Goal: Use online tool/utility: Utilize a website feature to perform a specific function

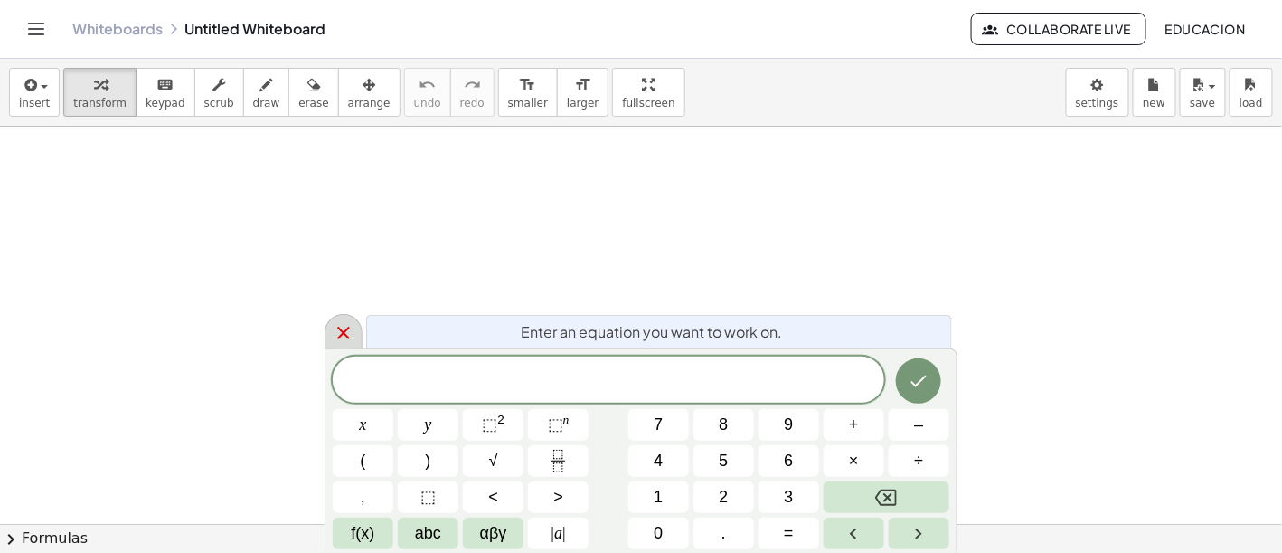
click at [334, 334] on icon at bounding box center [344, 333] width 22 height 22
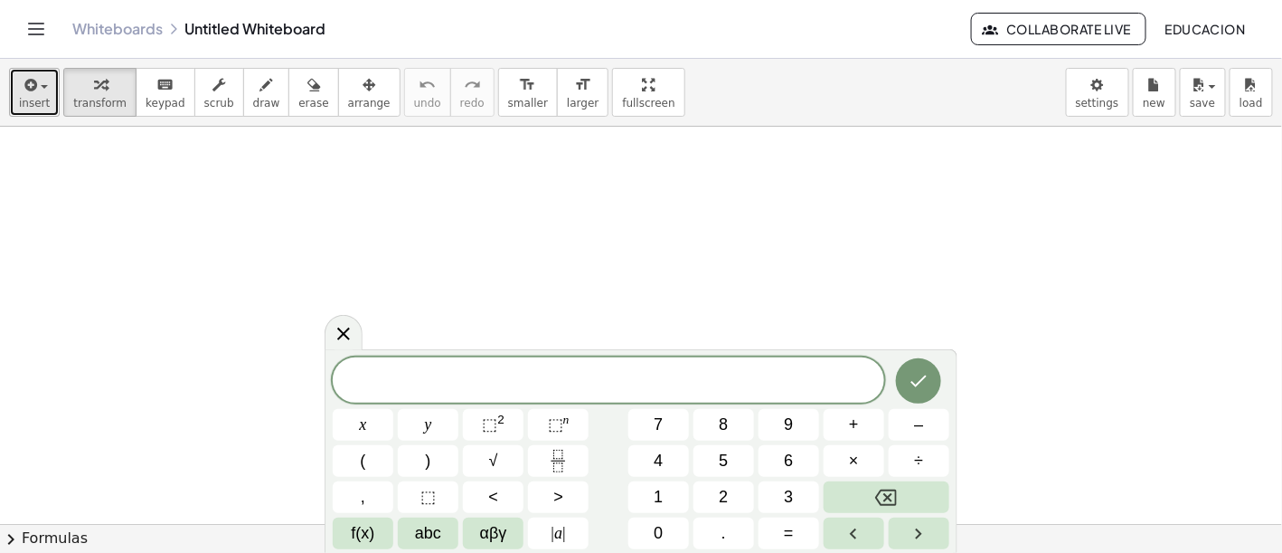
click at [33, 104] on span "insert" at bounding box center [34, 103] width 31 height 13
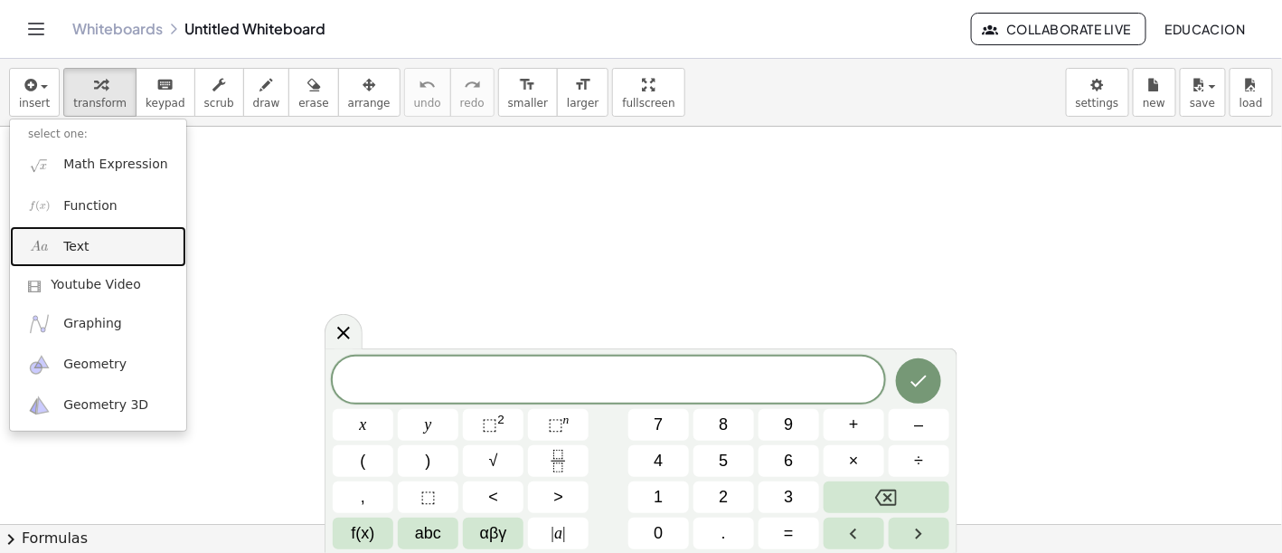
click at [99, 247] on link "Text" at bounding box center [98, 246] width 176 height 41
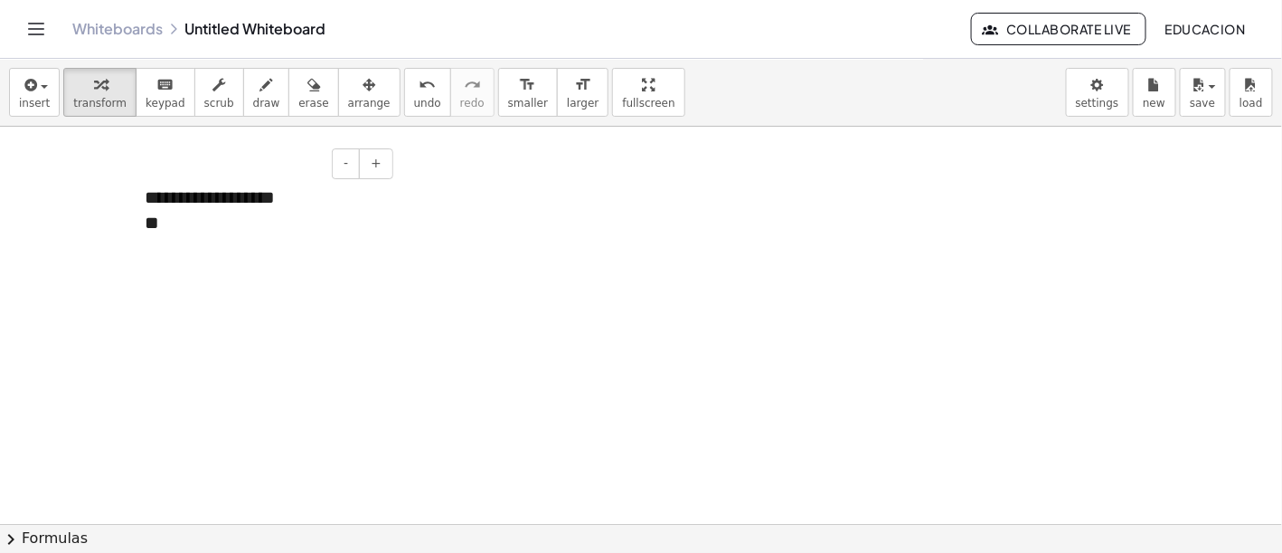
click at [260, 198] on div "**********" at bounding box center [262, 210] width 271 height 88
click at [217, 234] on div "**" at bounding box center [262, 223] width 235 height 26
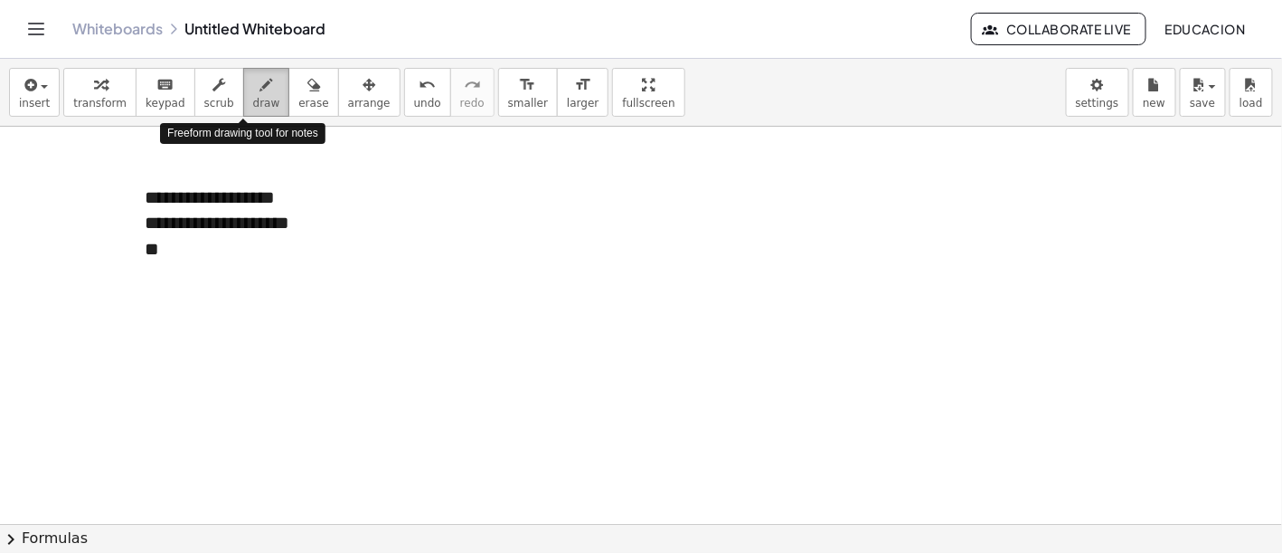
click at [260, 80] on icon "button" at bounding box center [266, 85] width 13 height 22
drag, startPoint x: 175, startPoint y: 250, endPoint x: 199, endPoint y: 265, distance: 28.1
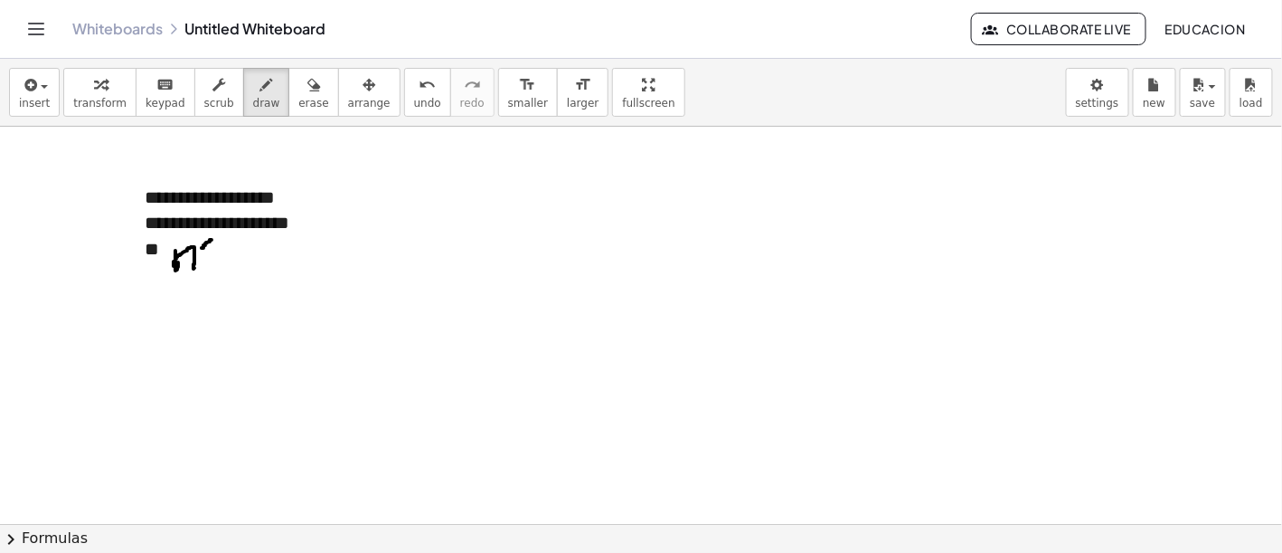
drag, startPoint x: 199, startPoint y: 238, endPoint x: 211, endPoint y: 250, distance: 16.6
drag, startPoint x: 240, startPoint y: 268, endPoint x: 224, endPoint y: 275, distance: 17.0
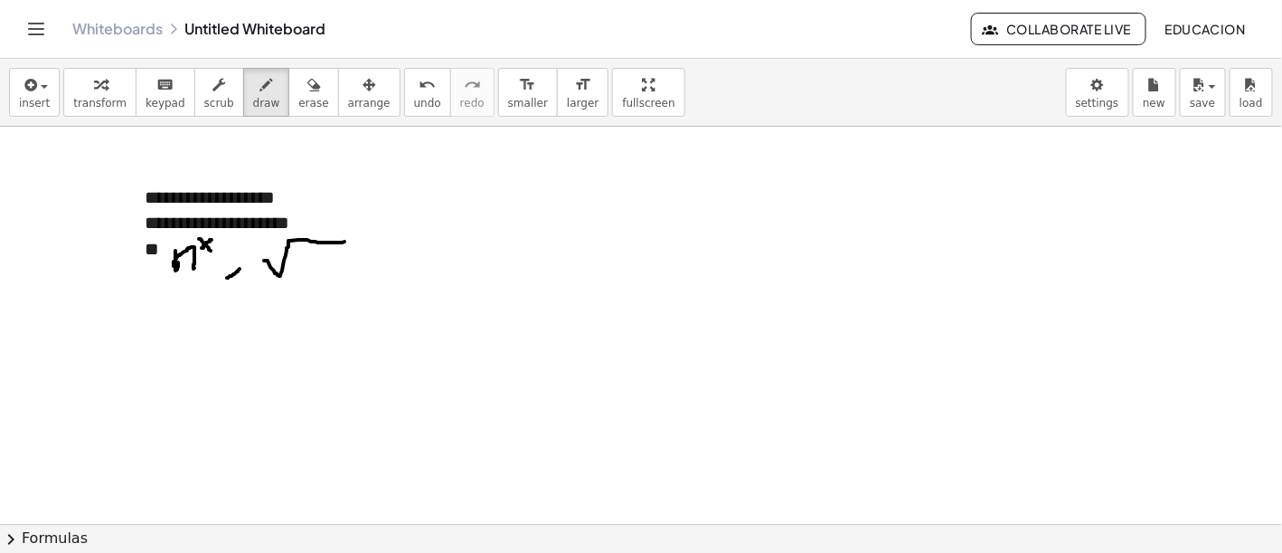
drag, startPoint x: 264, startPoint y: 260, endPoint x: 338, endPoint y: 241, distance: 76.5
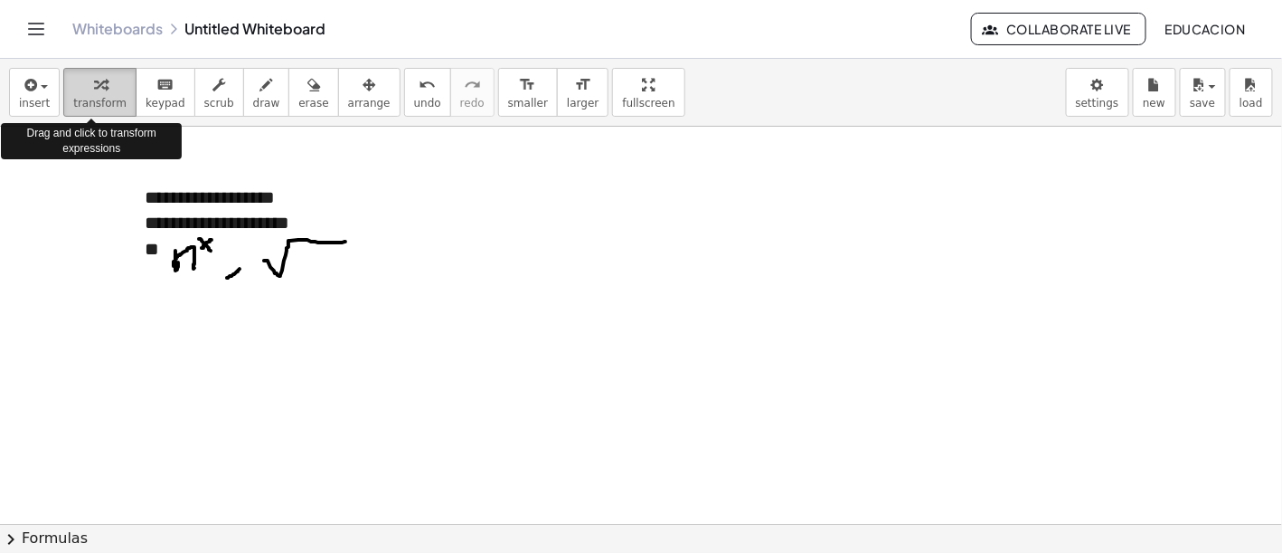
click at [97, 86] on icon "button" at bounding box center [100, 85] width 13 height 22
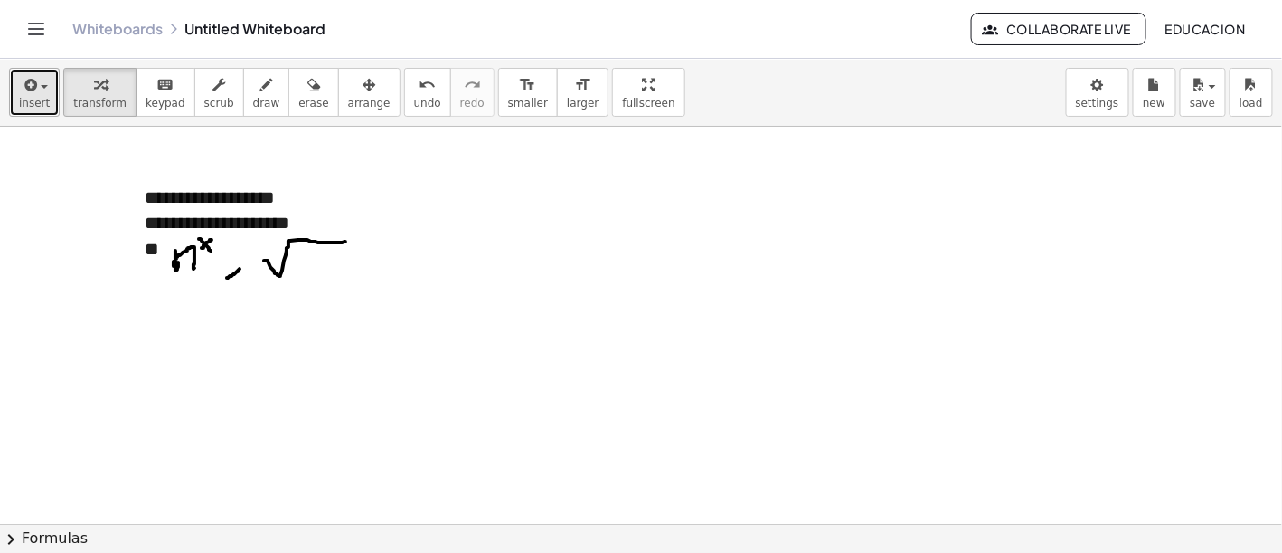
click at [32, 106] on span "insert" at bounding box center [34, 103] width 31 height 13
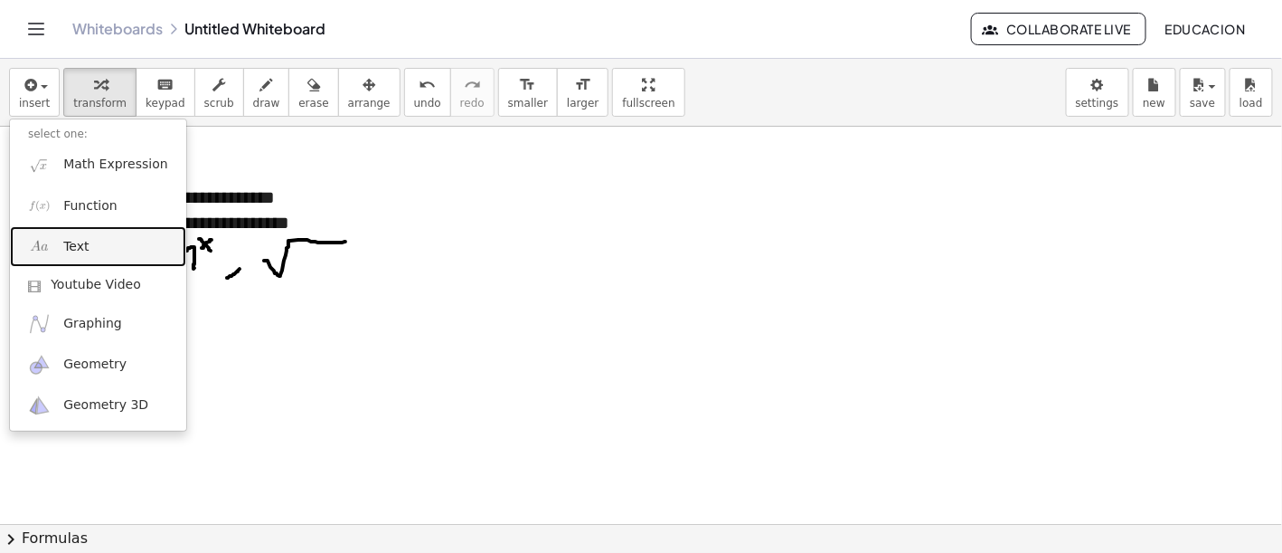
click at [95, 240] on link "Text" at bounding box center [98, 246] width 176 height 41
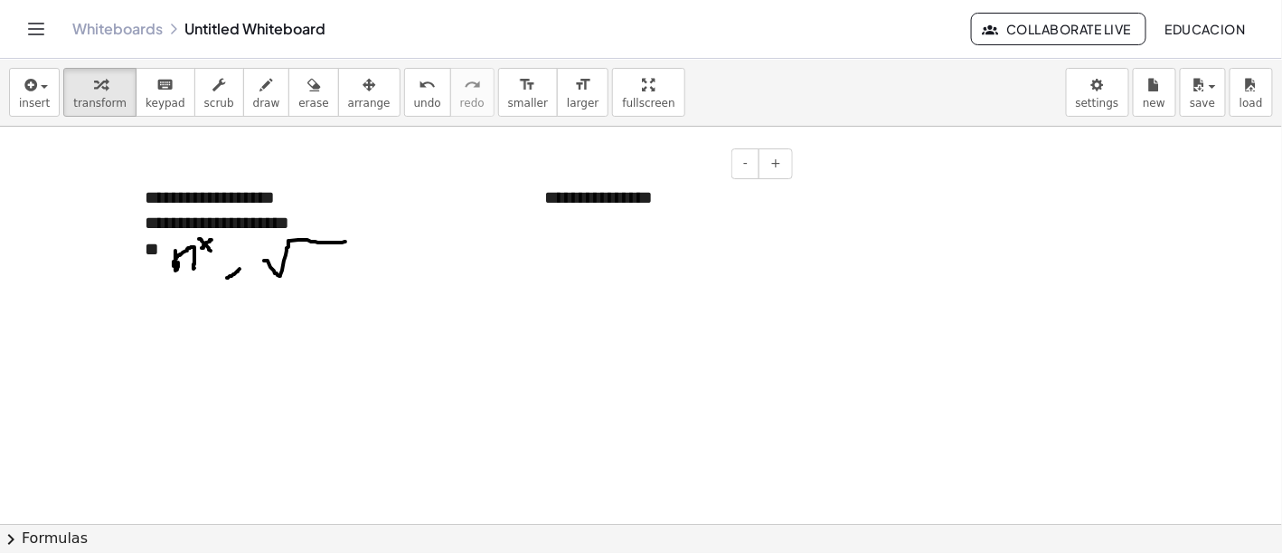
click at [593, 165] on div "- +" at bounding box center [657, 163] width 271 height 31
drag, startPoint x: 663, startPoint y: 200, endPoint x: 631, endPoint y: 211, distance: 33.5
click at [654, 207] on div "**********" at bounding box center [661, 197] width 271 height 62
click at [348, 91] on div "button" at bounding box center [369, 84] width 43 height 22
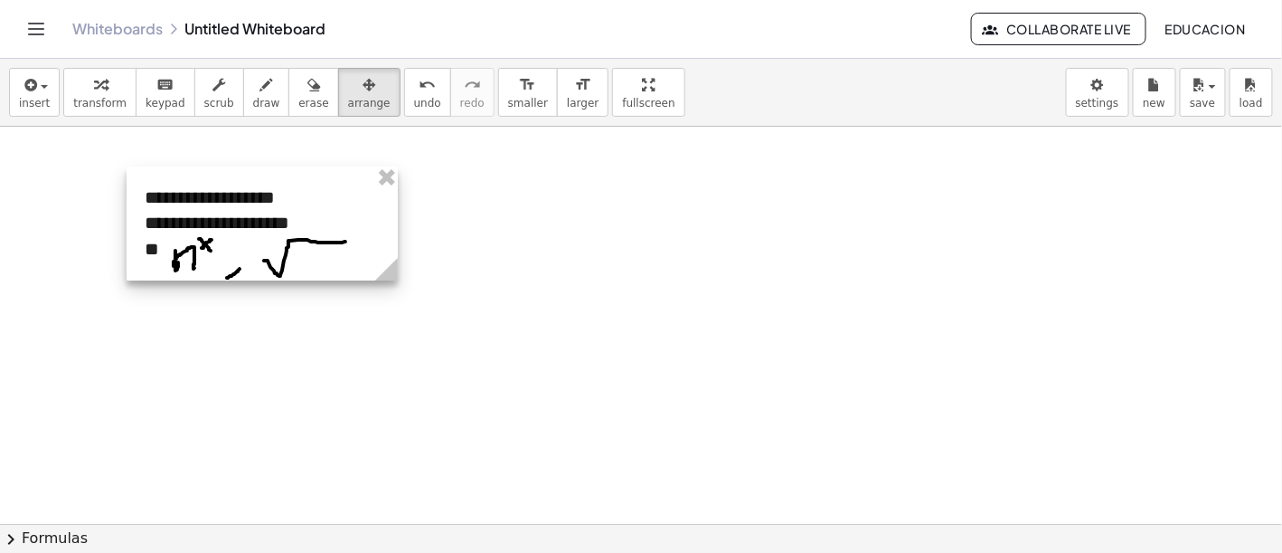
click at [267, 224] on div at bounding box center [262, 223] width 271 height 114
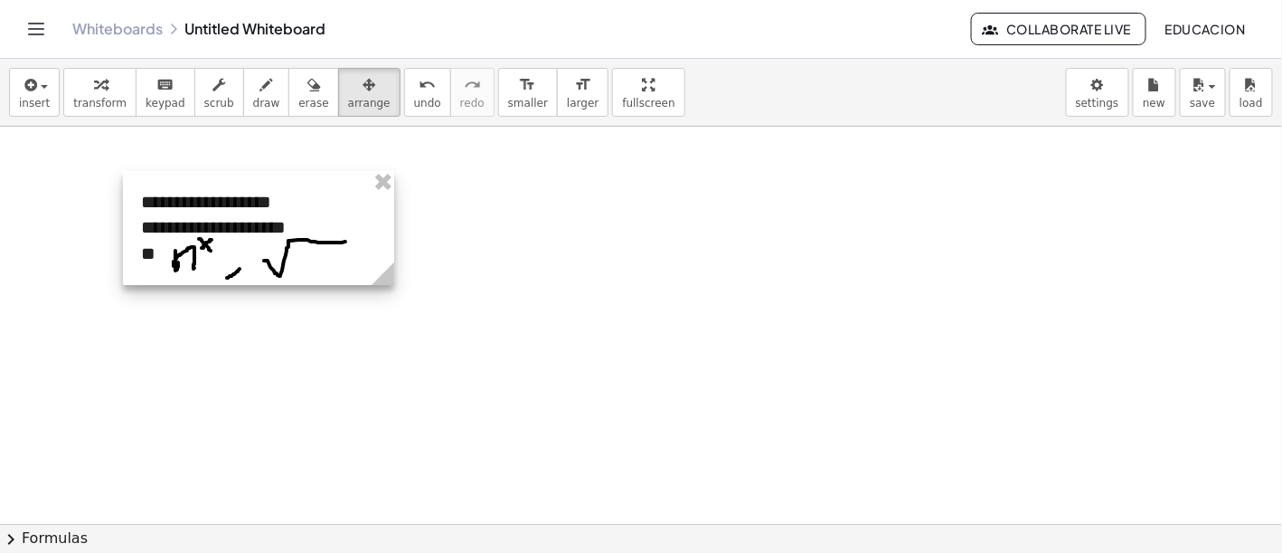
click at [261, 226] on div at bounding box center [258, 228] width 271 height 114
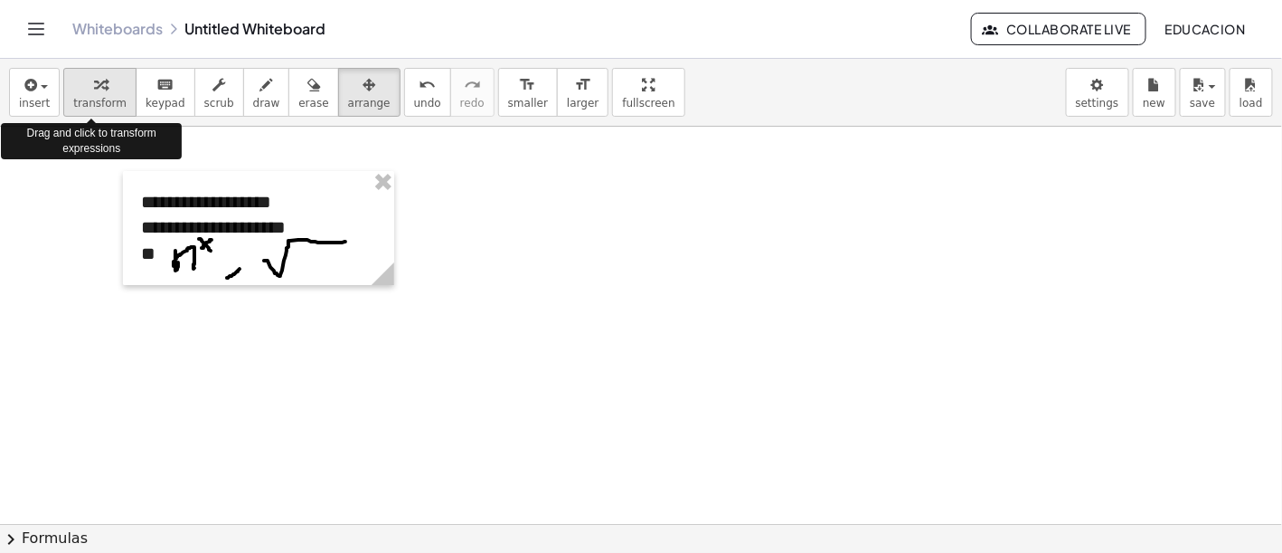
click at [96, 104] on span "transform" at bounding box center [99, 103] width 53 height 13
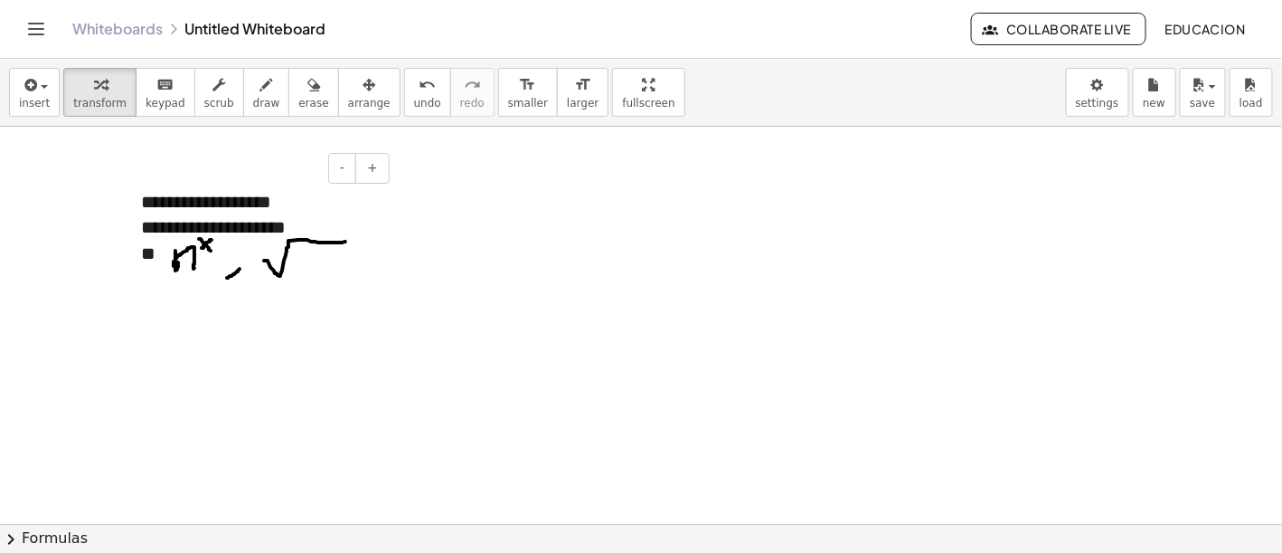
click at [277, 223] on div "**********" at bounding box center [258, 227] width 235 height 26
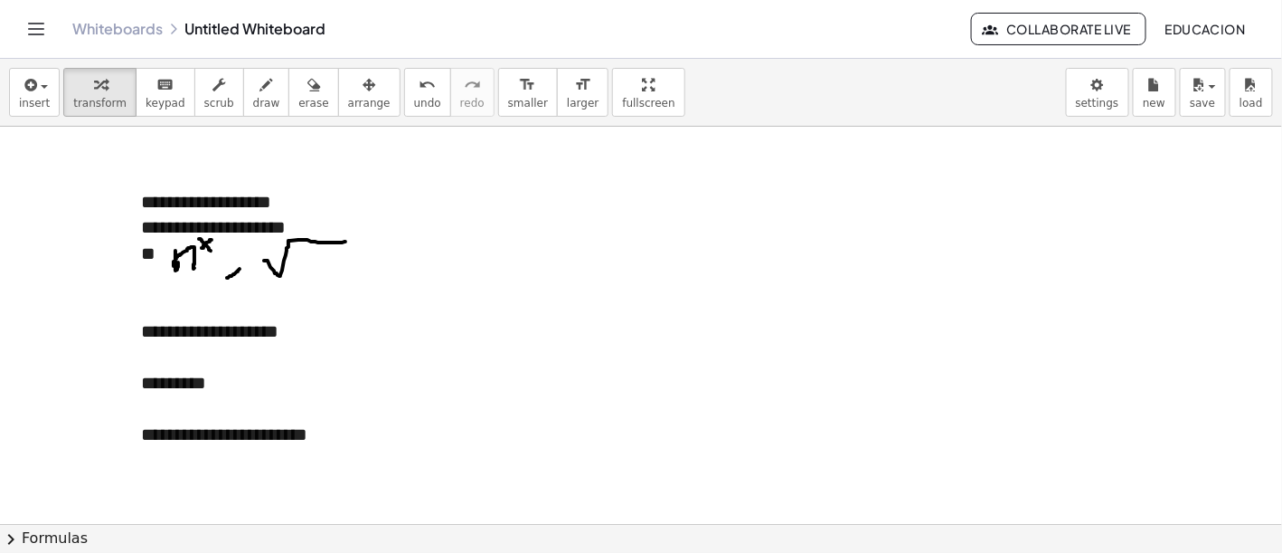
click at [40, 99] on span "insert" at bounding box center [34, 103] width 31 height 13
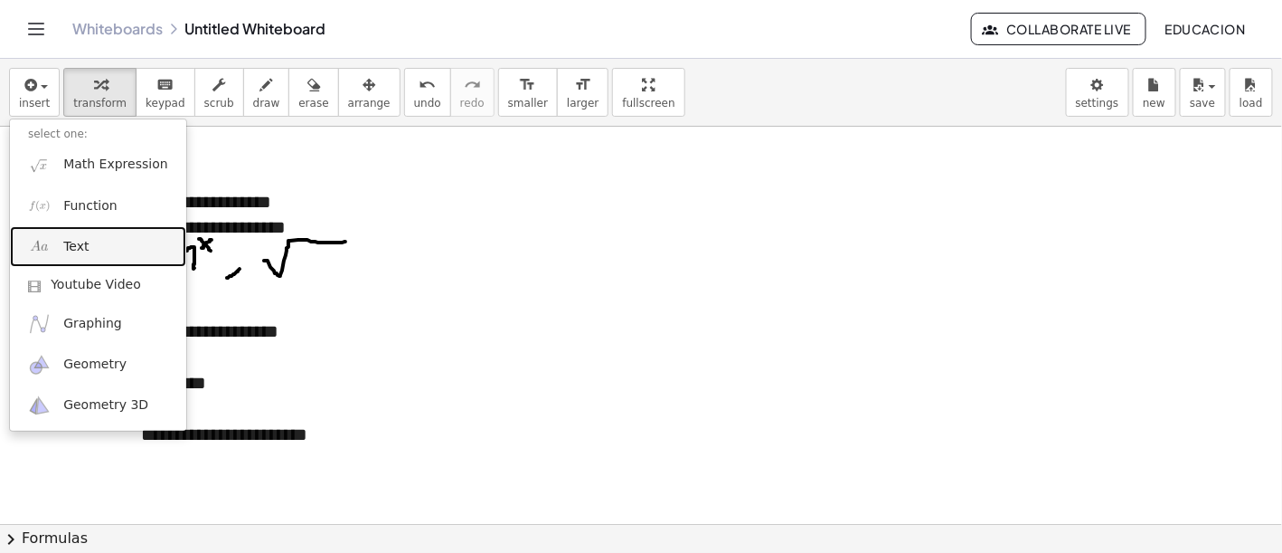
click at [87, 239] on link "Text" at bounding box center [98, 246] width 176 height 41
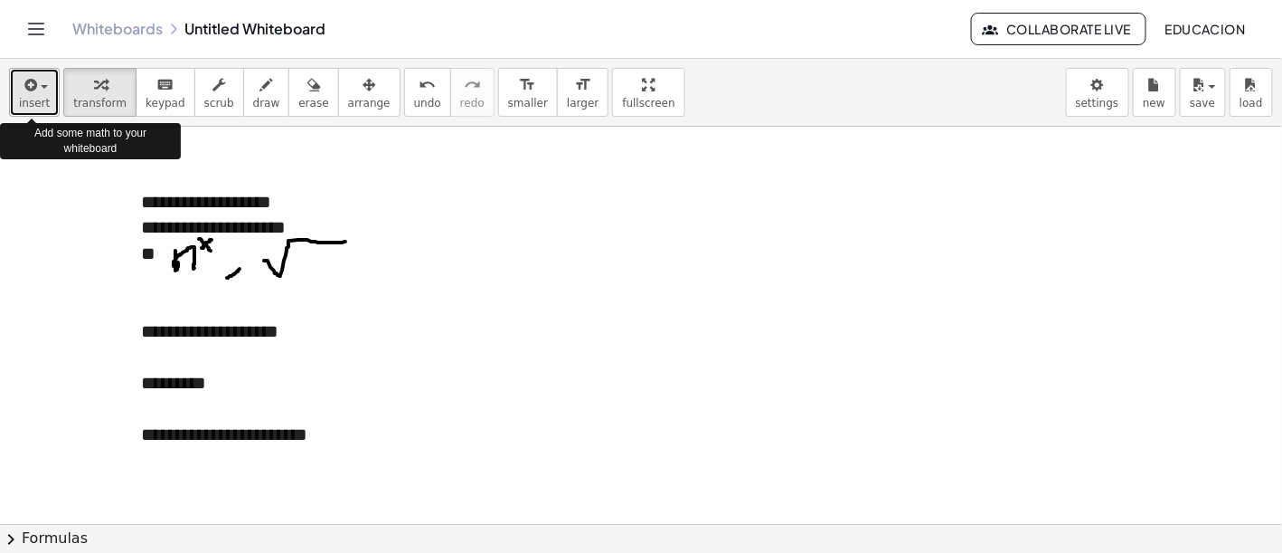
click at [30, 106] on span "insert" at bounding box center [34, 103] width 31 height 13
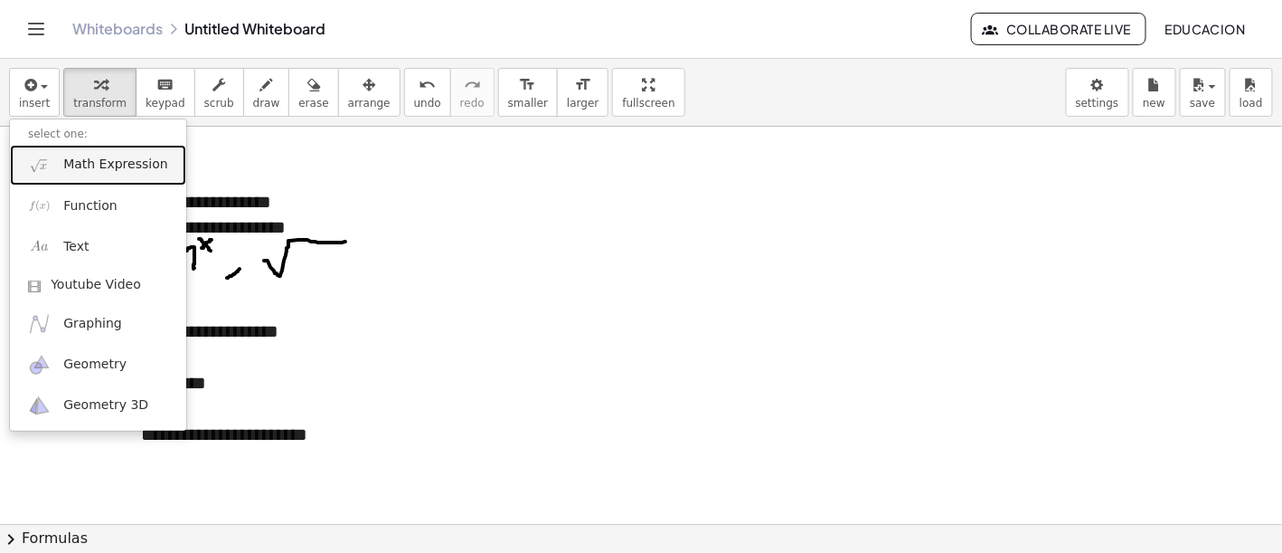
click at [116, 173] on span "Math Expression" at bounding box center [115, 165] width 104 height 18
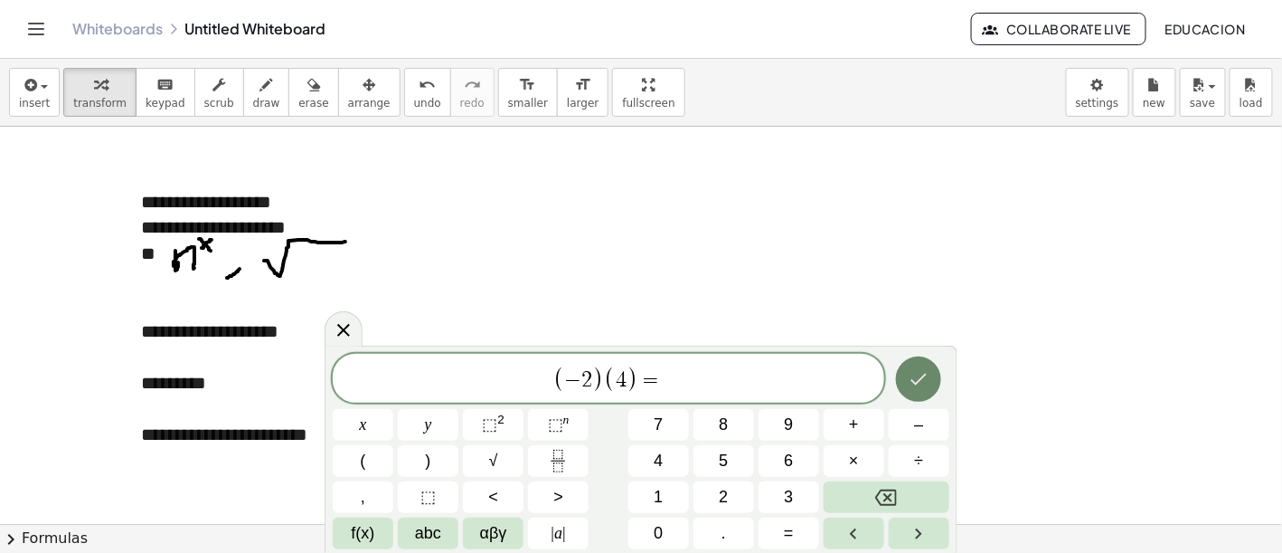
click at [912, 371] on icon "Done" at bounding box center [919, 379] width 22 height 22
click at [923, 389] on icon "Done" at bounding box center [919, 379] width 22 height 22
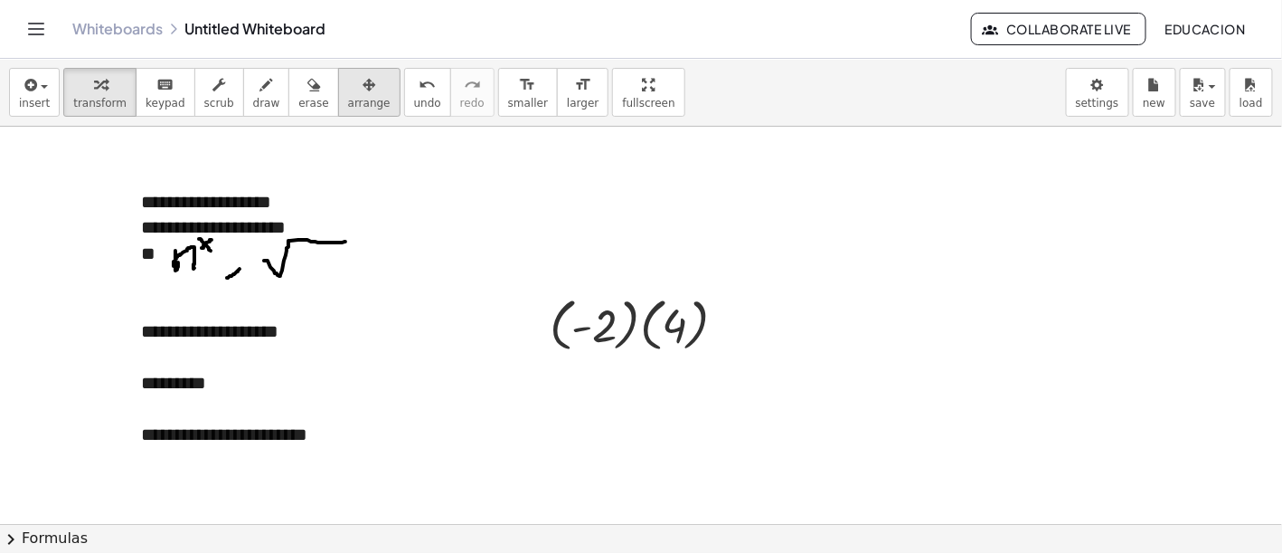
drag, startPoint x: 345, startPoint y: 99, endPoint x: 362, endPoint y: 114, distance: 22.4
click at [348, 99] on span "arrange" at bounding box center [369, 103] width 43 height 13
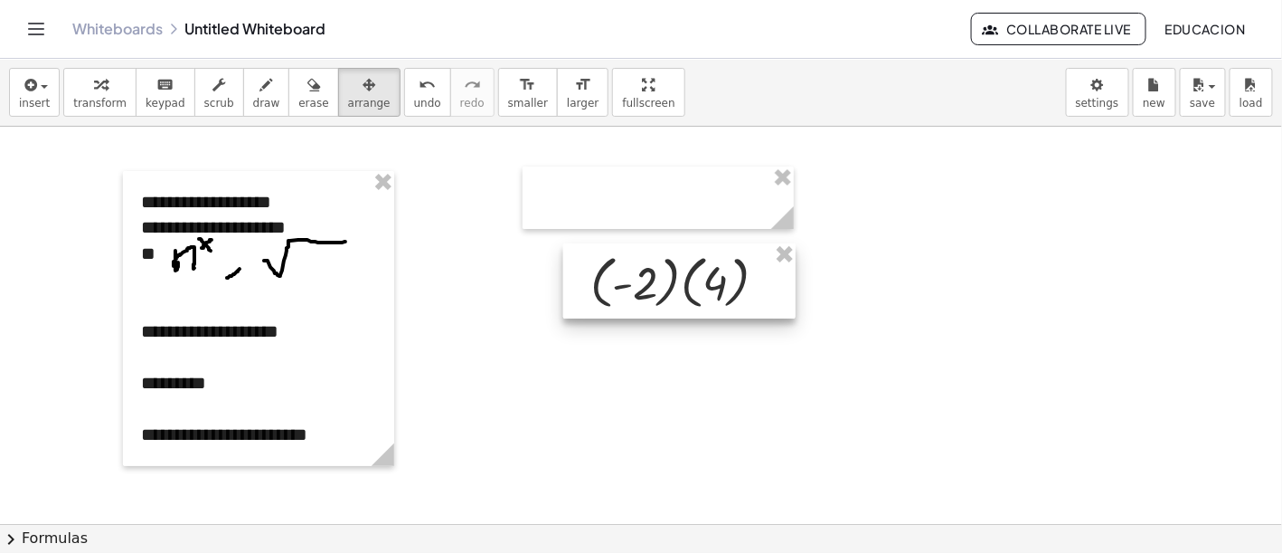
drag, startPoint x: 661, startPoint y: 334, endPoint x: 714, endPoint y: 303, distance: 61.6
click at [713, 306] on div at bounding box center [679, 280] width 232 height 75
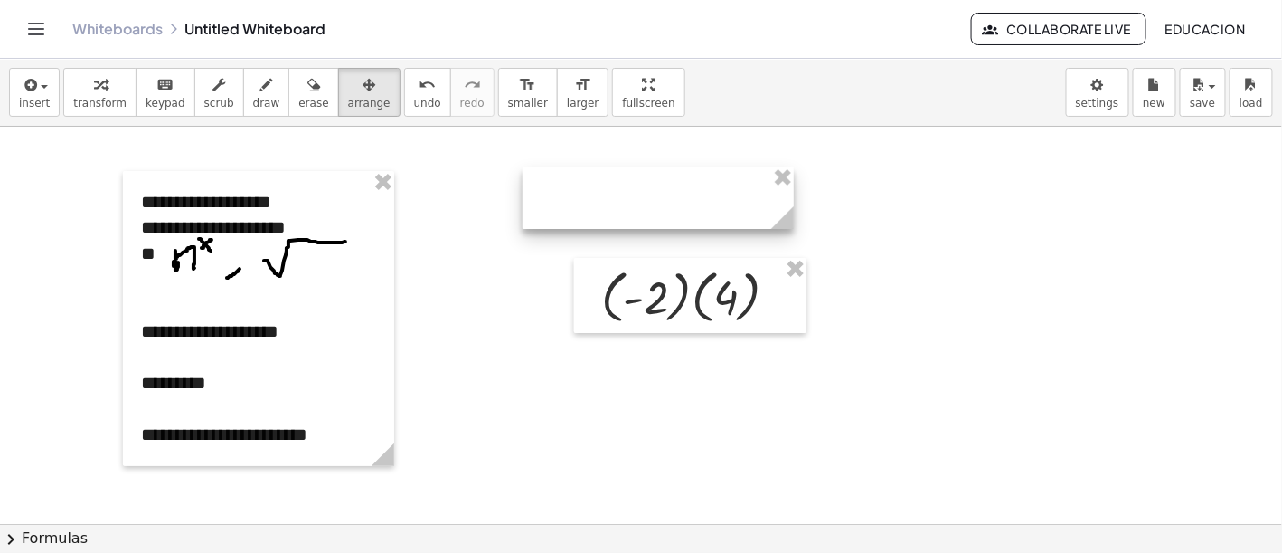
drag, startPoint x: 778, startPoint y: 172, endPoint x: 785, endPoint y: 181, distance: 11.6
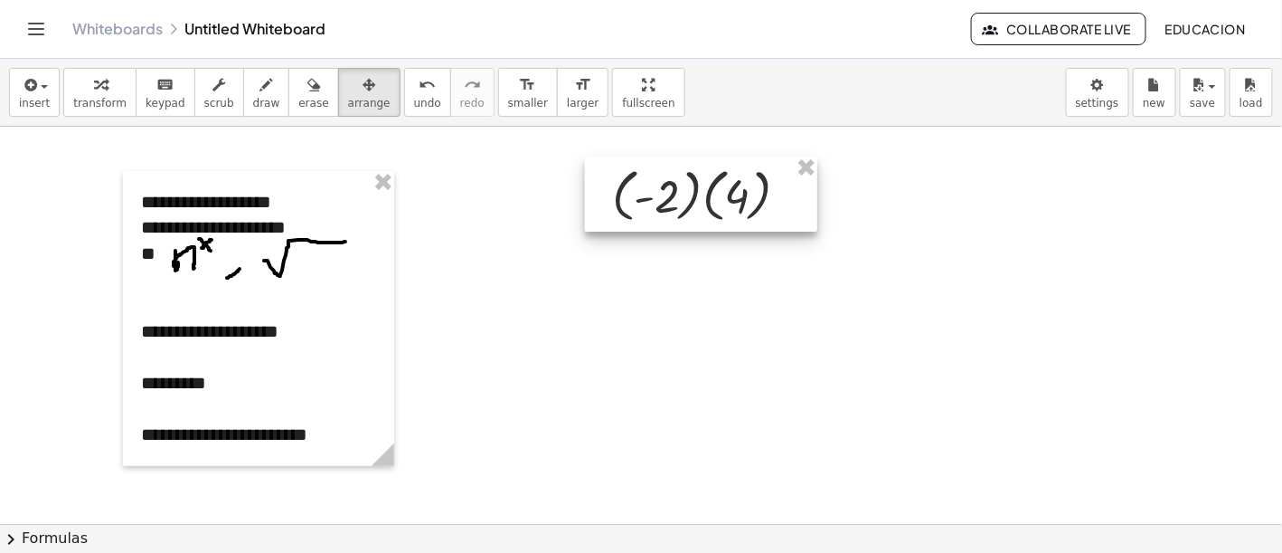
drag, startPoint x: 730, startPoint y: 307, endPoint x: 741, endPoint y: 198, distance: 110.0
click at [741, 198] on div at bounding box center [701, 193] width 232 height 75
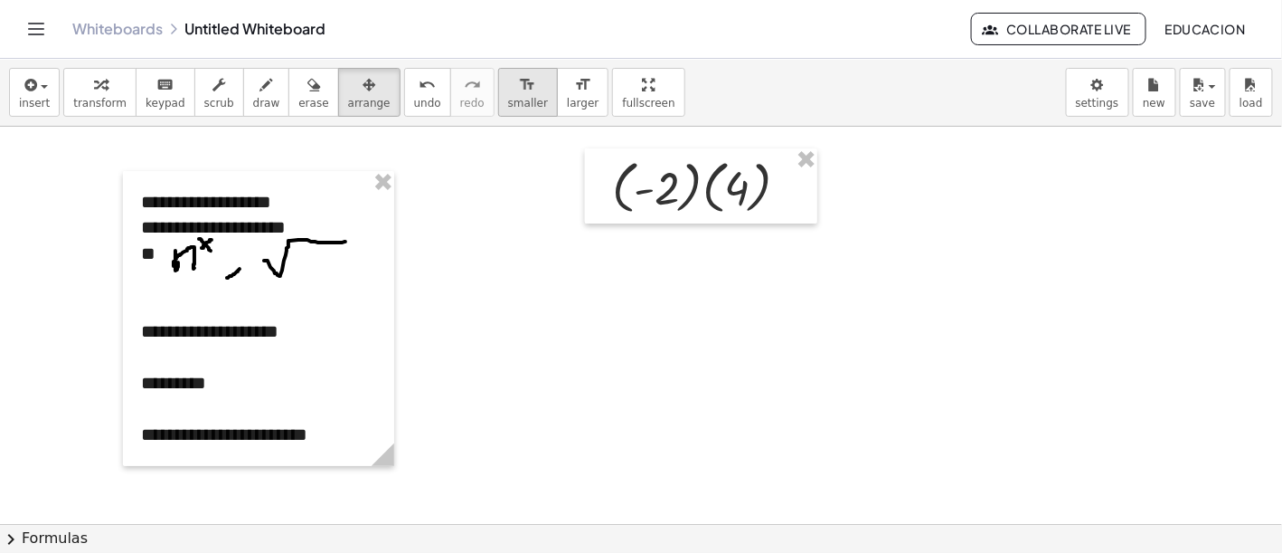
click at [508, 104] on span "smaller" at bounding box center [528, 103] width 40 height 13
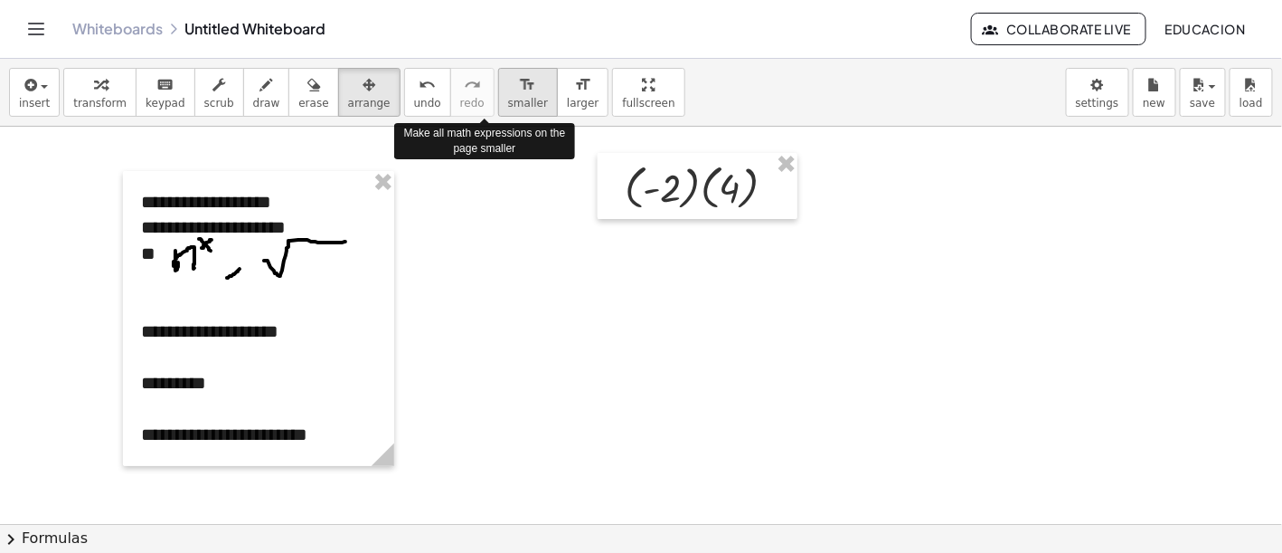
click at [508, 104] on span "smaller" at bounding box center [528, 103] width 40 height 13
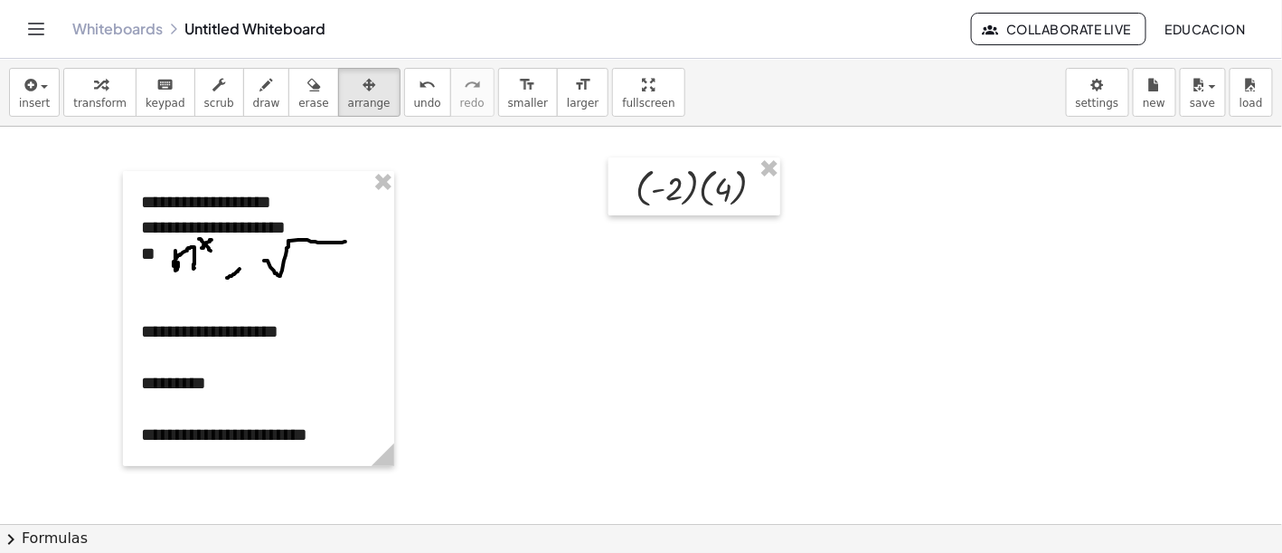
drag, startPoint x: 835, startPoint y: 201, endPoint x: 798, endPoint y: 208, distance: 37.8
click at [754, 188] on div at bounding box center [695, 186] width 172 height 58
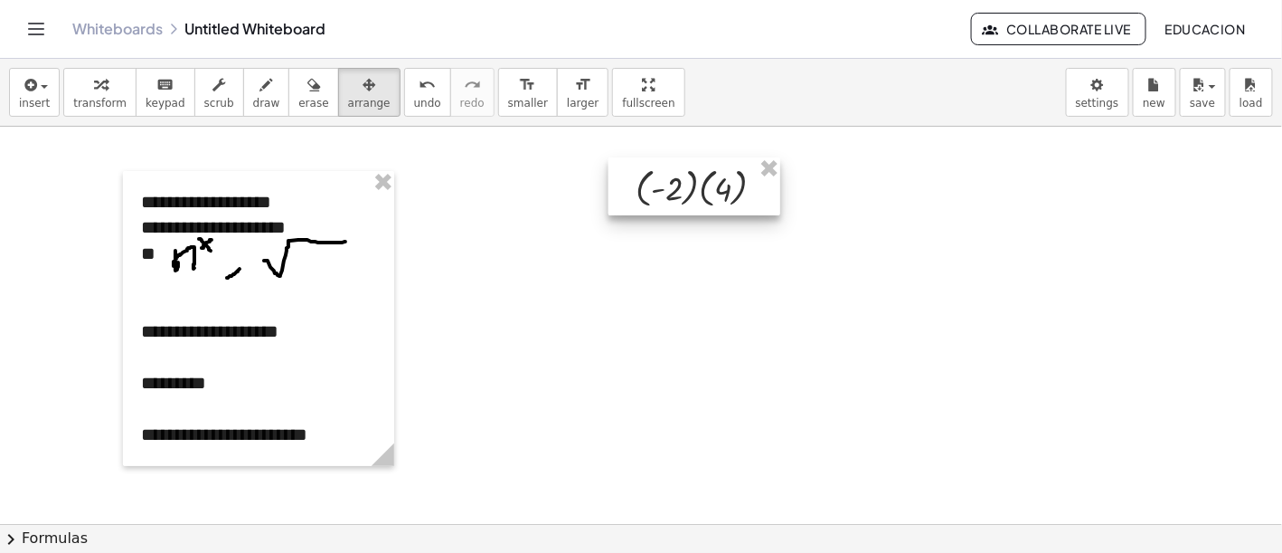
click at [706, 198] on div at bounding box center [695, 186] width 172 height 58
click at [101, 85] on div "button" at bounding box center [99, 84] width 53 height 22
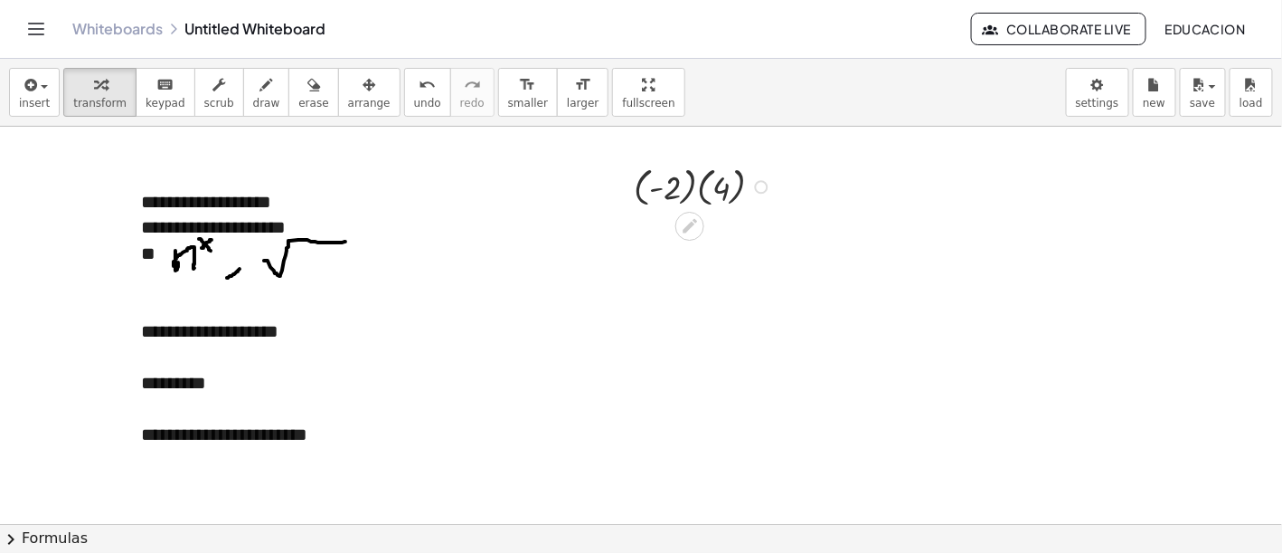
click at [682, 184] on div at bounding box center [706, 185] width 162 height 49
click at [685, 236] on div at bounding box center [706, 234] width 162 height 49
click at [696, 236] on div at bounding box center [706, 235] width 162 height 46
drag, startPoint x: 698, startPoint y: 281, endPoint x: 704, endPoint y: 236, distance: 45.7
drag, startPoint x: 723, startPoint y: 279, endPoint x: 721, endPoint y: 232, distance: 48.0
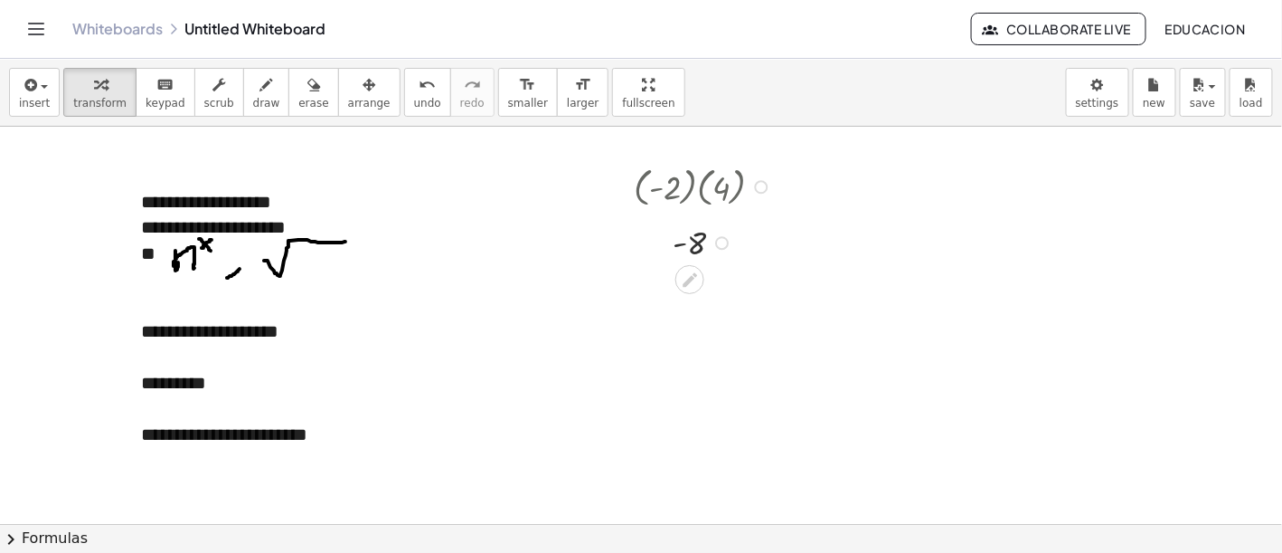
click at [690, 243] on div "- 8" at bounding box center [690, 243] width 0 height 0
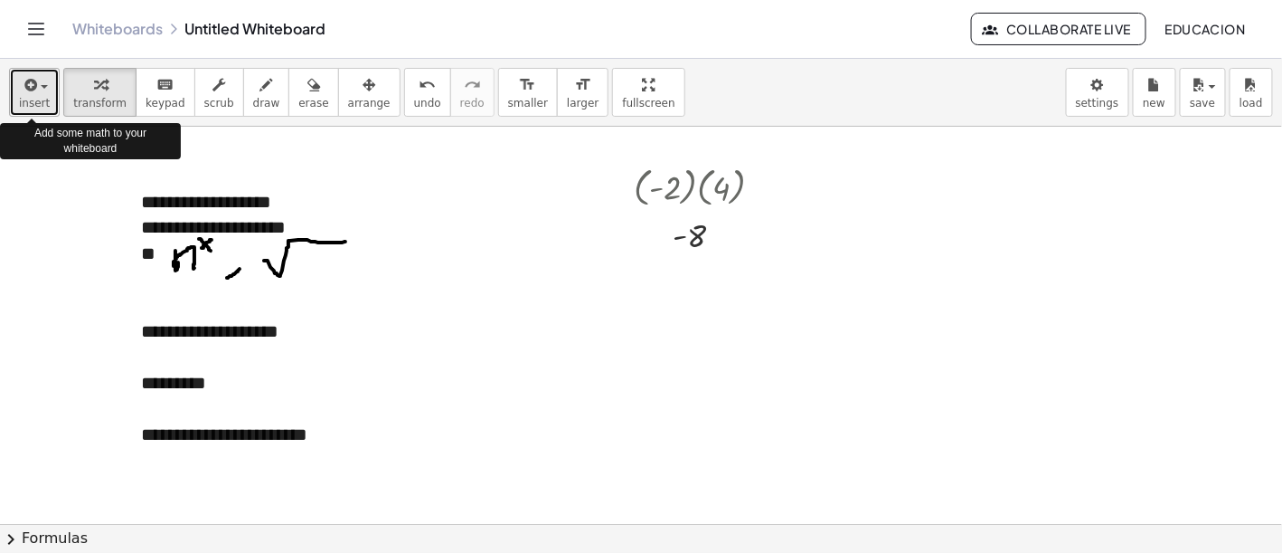
click at [47, 99] on button "insert" at bounding box center [34, 92] width 51 height 49
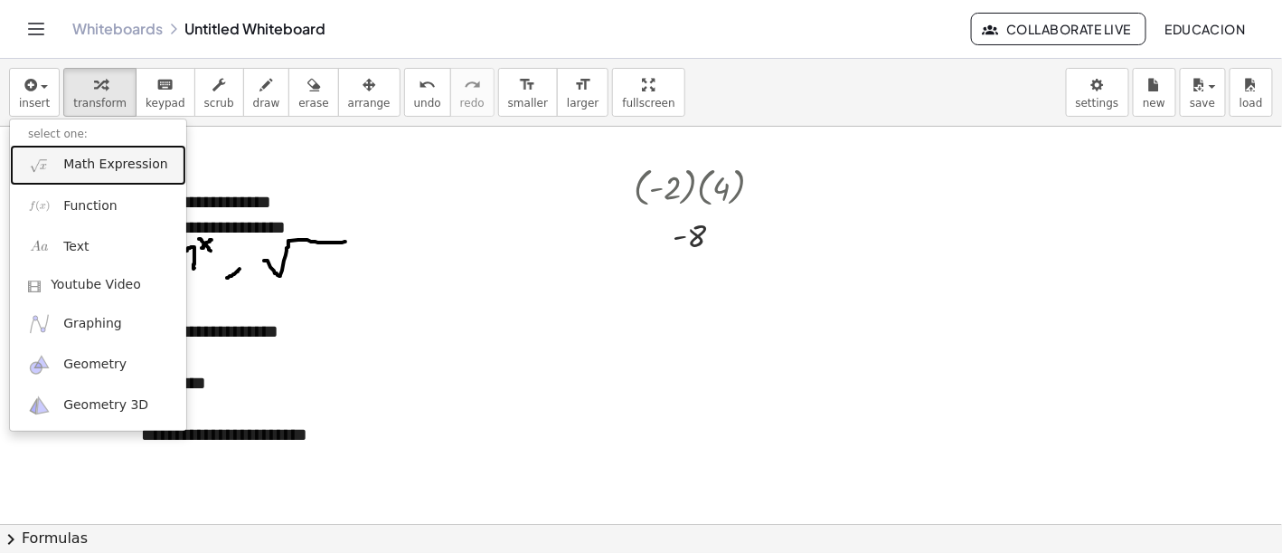
click at [78, 170] on span "Math Expression" at bounding box center [115, 165] width 104 height 18
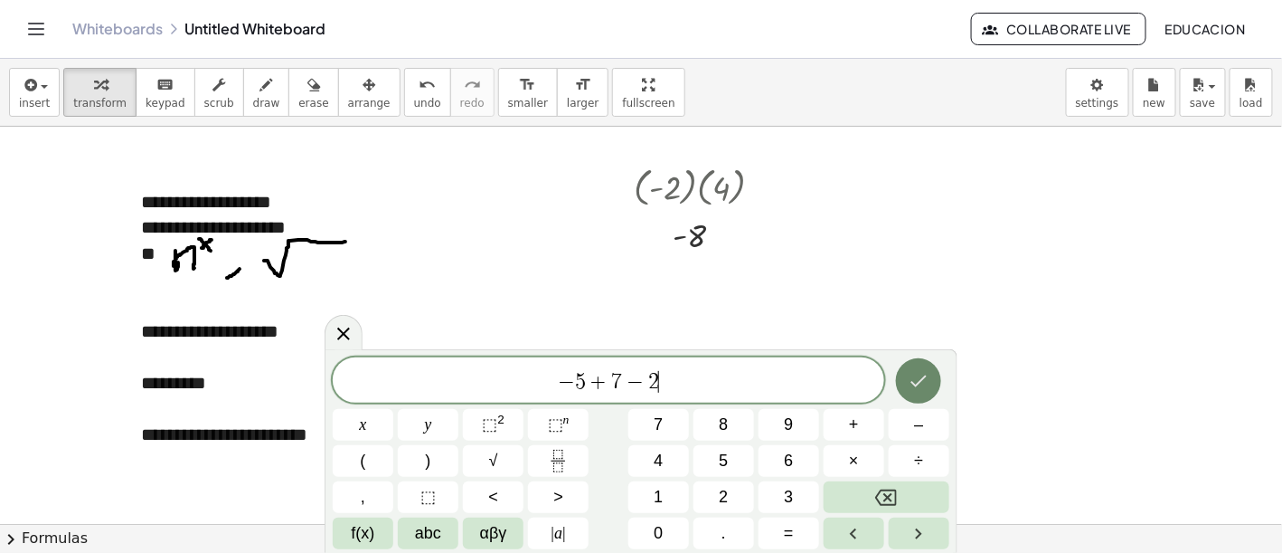
click at [927, 378] on icon "Done" at bounding box center [919, 381] width 22 height 22
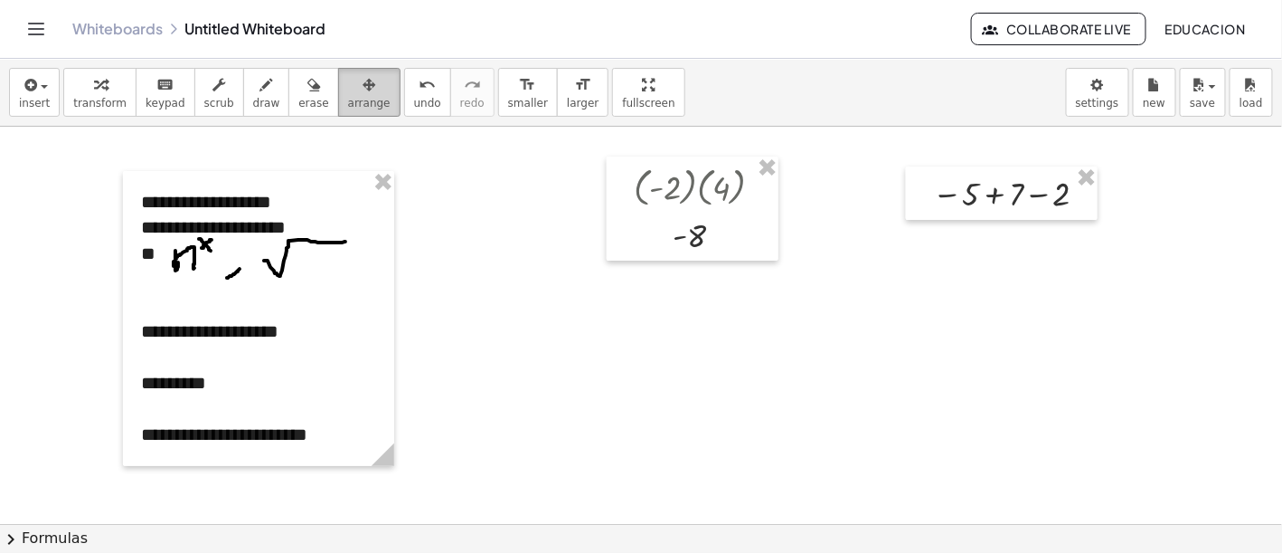
click at [348, 87] on div "button" at bounding box center [369, 84] width 43 height 22
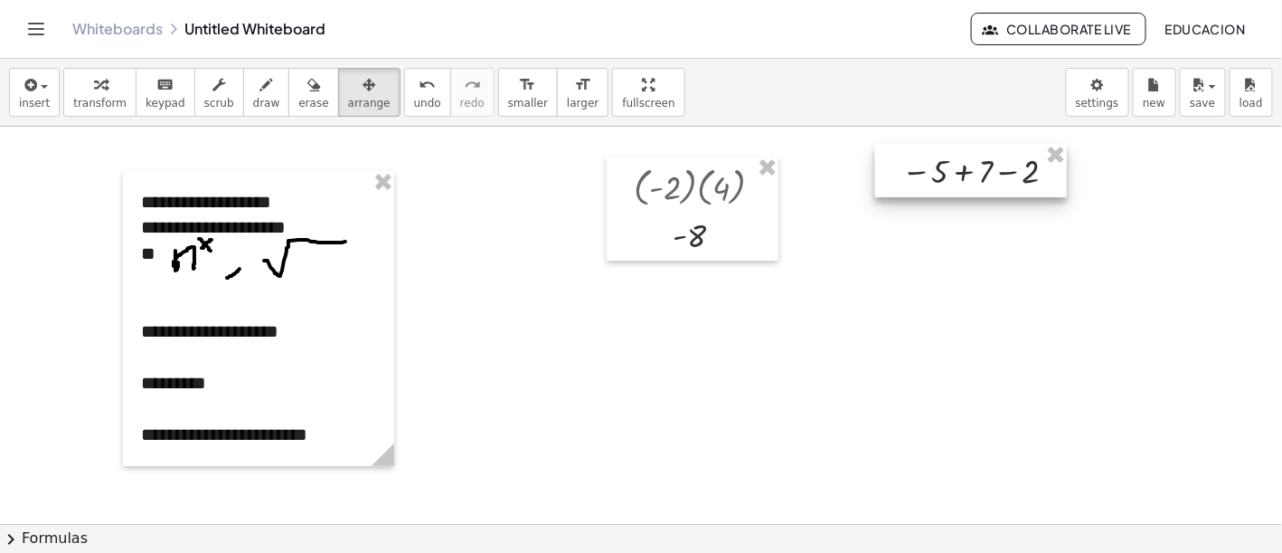
drag, startPoint x: 1014, startPoint y: 202, endPoint x: 983, endPoint y: 179, distance: 38.2
click at [983, 179] on div at bounding box center [971, 170] width 192 height 53
click at [960, 175] on div at bounding box center [971, 170] width 192 height 53
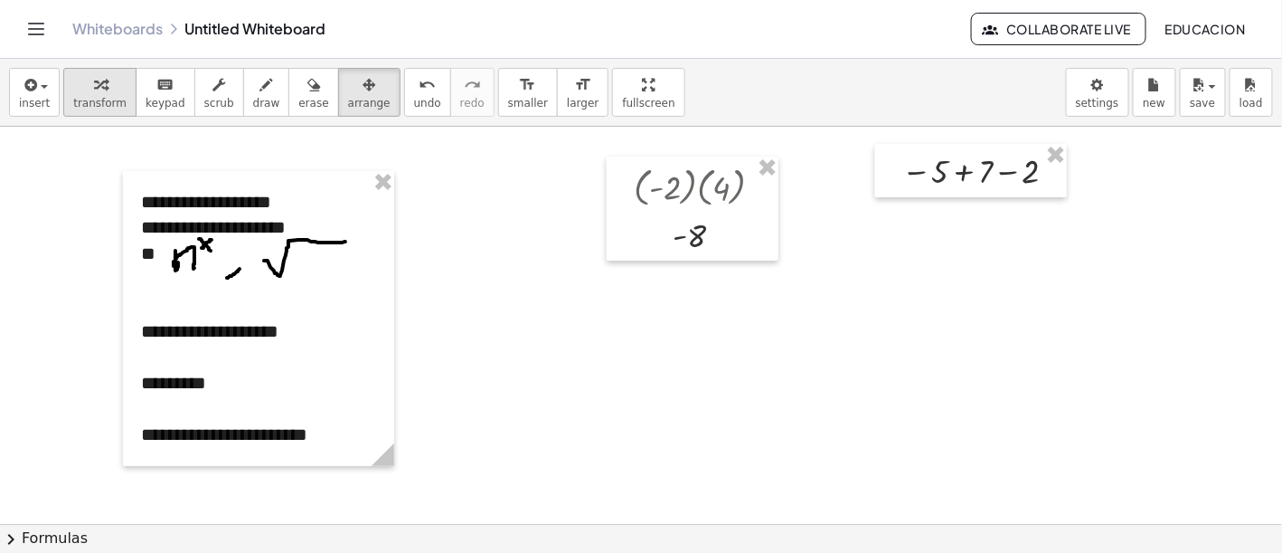
click at [94, 97] on span "transform" at bounding box center [99, 103] width 53 height 13
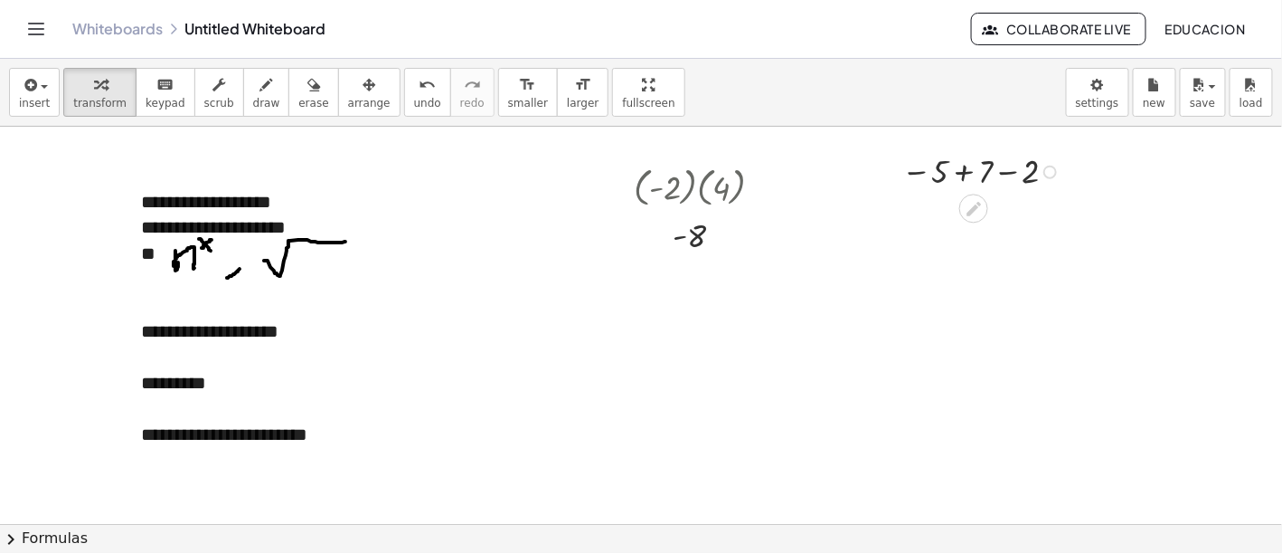
click at [963, 171] on div at bounding box center [984, 170] width 182 height 44
click at [971, 220] on div at bounding box center [984, 216] width 182 height 46
drag, startPoint x: 988, startPoint y: 241, endPoint x: 994, endPoint y: 260, distance: 20.0
click at [985, 213] on div at bounding box center [984, 215] width 182 height 44
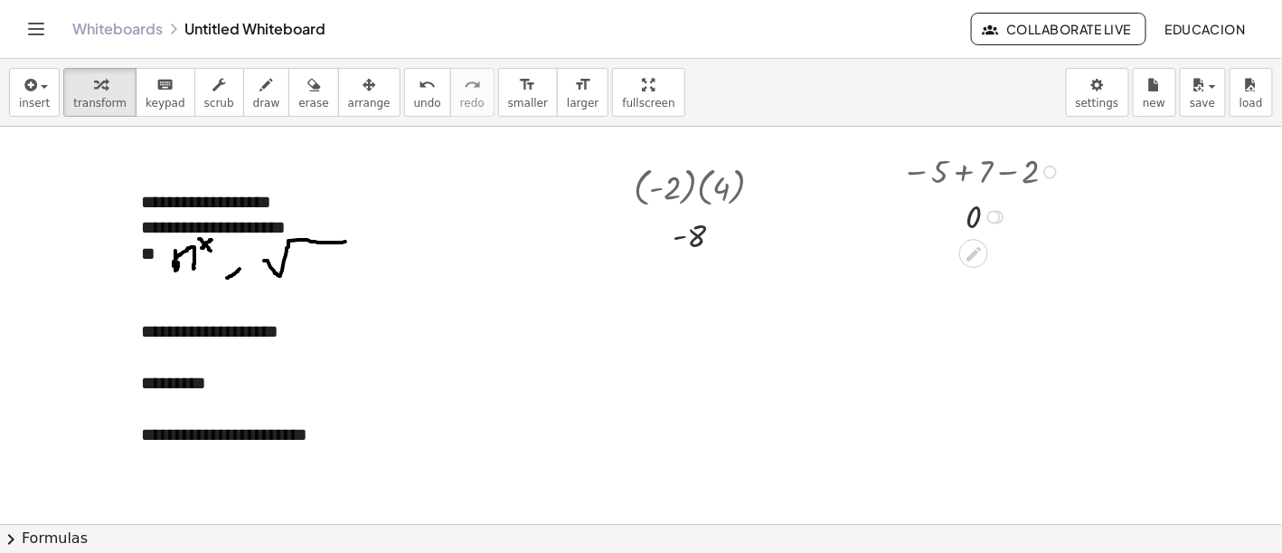
click at [978, 216] on div at bounding box center [984, 215] width 182 height 44
click at [993, 213] on div at bounding box center [995, 217] width 14 height 14
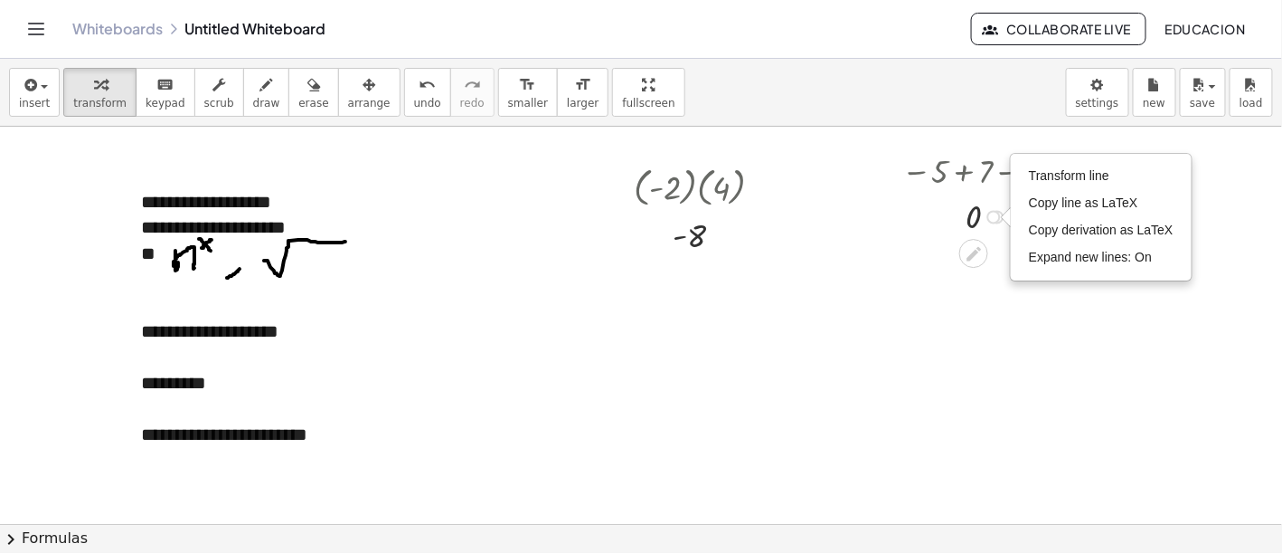
drag, startPoint x: 988, startPoint y: 260, endPoint x: 1013, endPoint y: 232, distance: 37.8
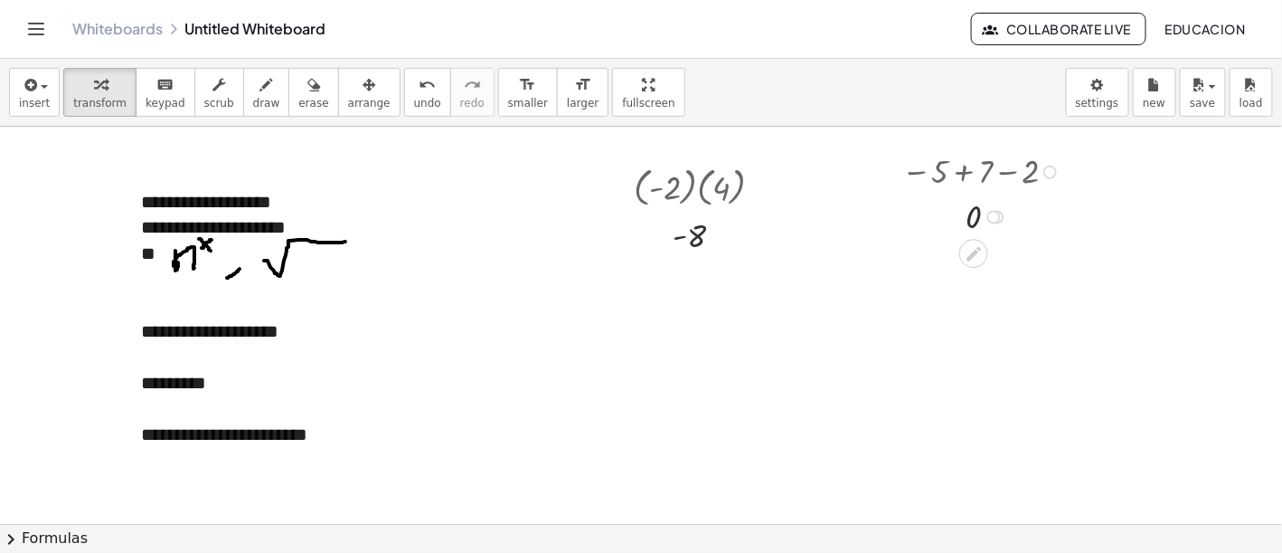
click at [1001, 213] on div at bounding box center [998, 217] width 14 height 14
drag, startPoint x: 965, startPoint y: 221, endPoint x: 1000, endPoint y: 269, distance: 60.2
click at [998, 218] on div "Transform line Copy line as LaTeX Copy derivation as LaTeX Expand new lines: On" at bounding box center [995, 217] width 14 height 14
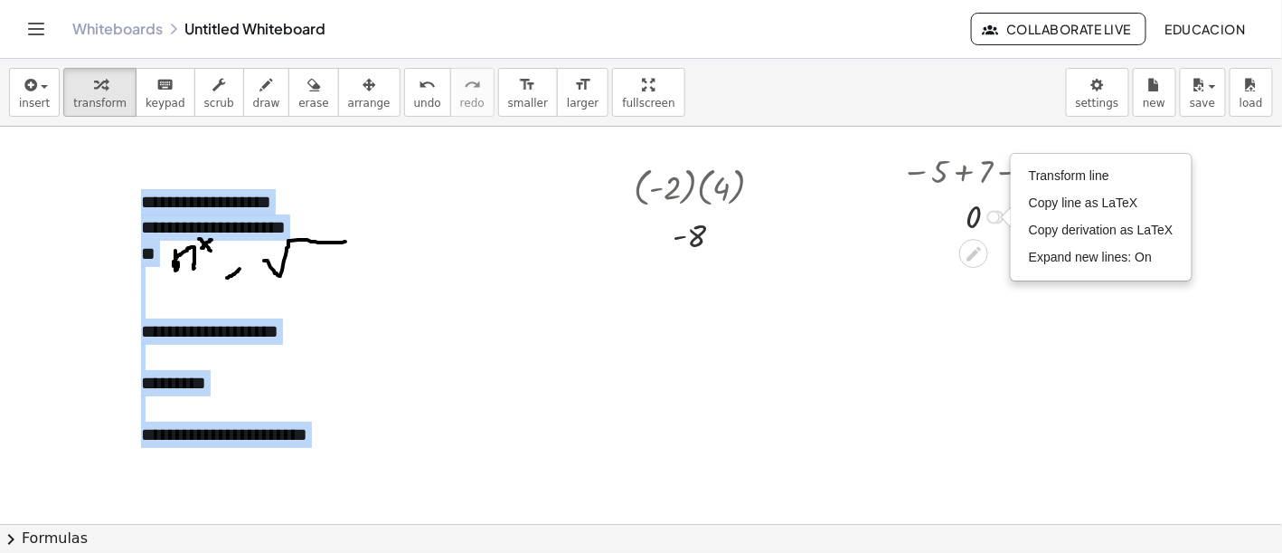
drag, startPoint x: 1006, startPoint y: 219, endPoint x: 1021, endPoint y: 285, distance: 67.8
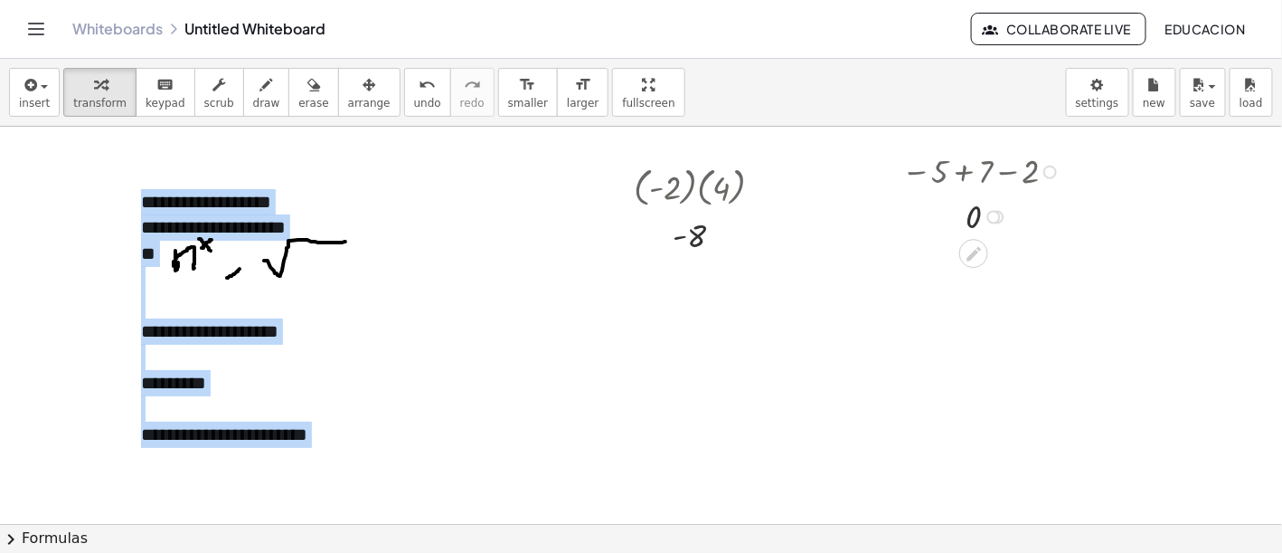
click at [1001, 216] on div at bounding box center [998, 217] width 14 height 14
click at [977, 219] on div at bounding box center [984, 215] width 182 height 44
click at [977, 217] on div at bounding box center [984, 215] width 182 height 44
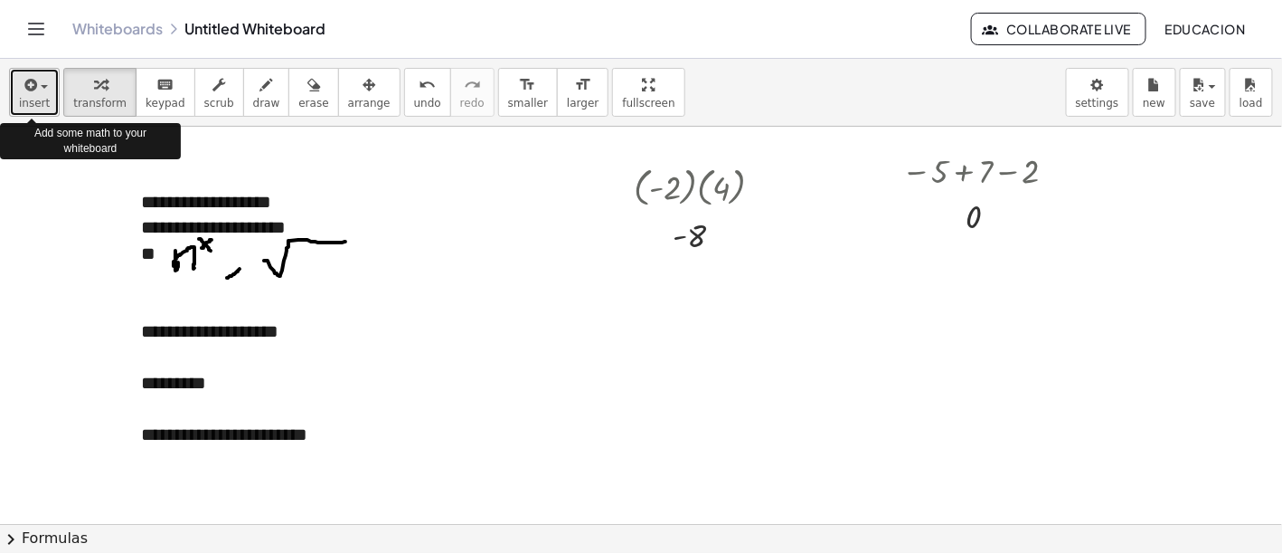
click at [29, 86] on icon "button" at bounding box center [29, 85] width 16 height 22
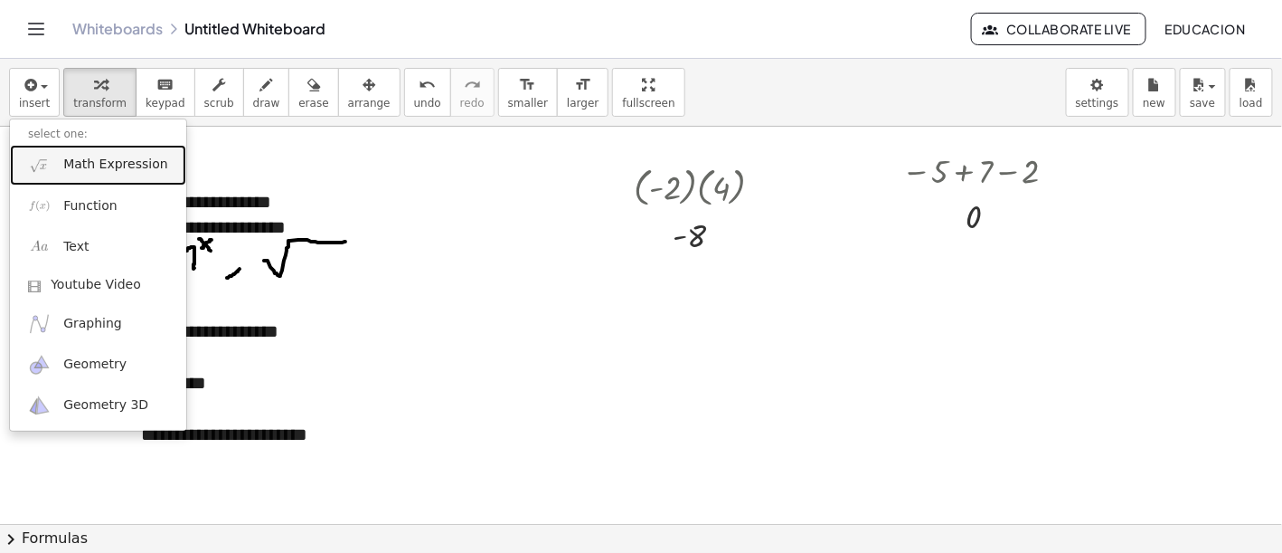
click at [83, 160] on span "Math Expression" at bounding box center [115, 165] width 104 height 18
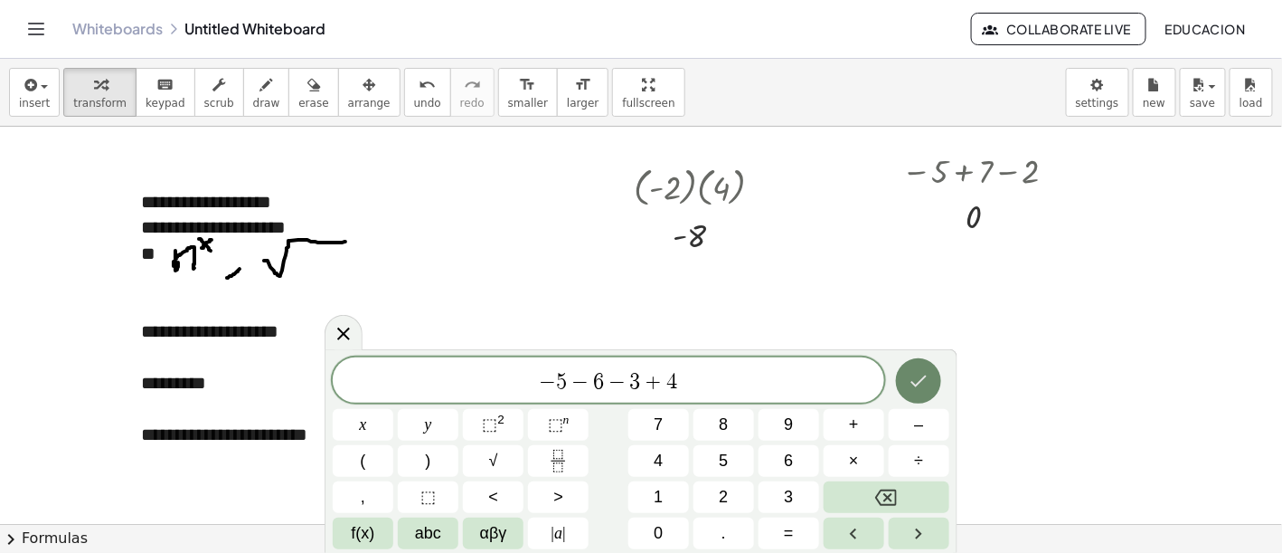
click at [921, 380] on icon "Done" at bounding box center [919, 381] width 22 height 22
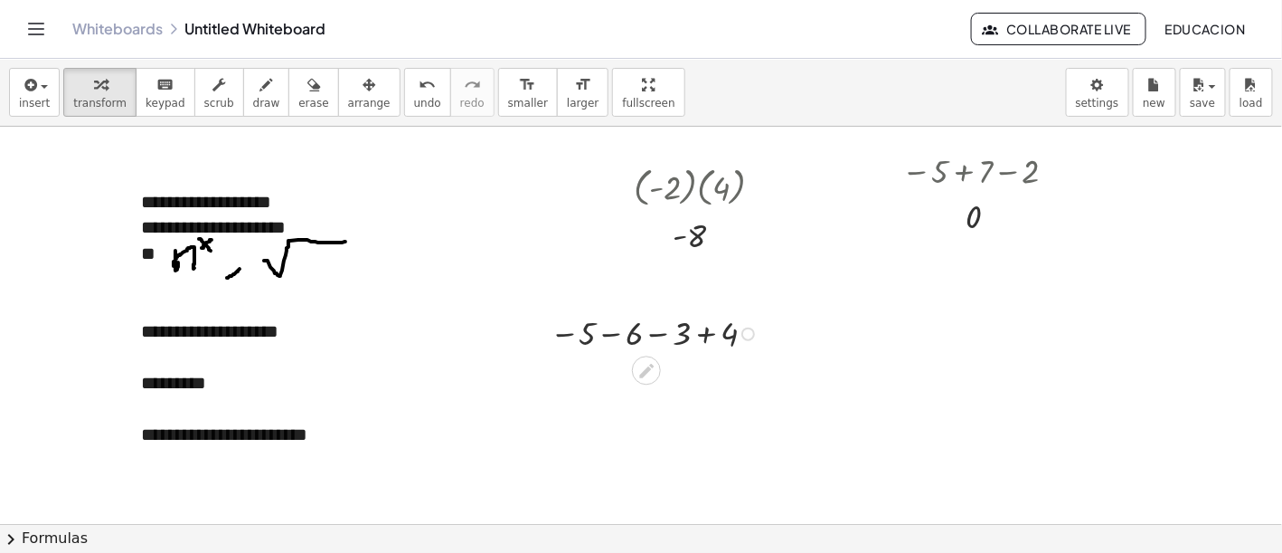
click at [610, 335] on div at bounding box center [657, 332] width 232 height 44
click at [639, 379] on div at bounding box center [657, 376] width 232 height 44
drag, startPoint x: 700, startPoint y: 374, endPoint x: 704, endPoint y: 431, distance: 57.2
click at [647, 422] on div "− + 4 14" at bounding box center [647, 422] width 0 height 0
click at [664, 424] on div at bounding box center [657, 420] width 232 height 44
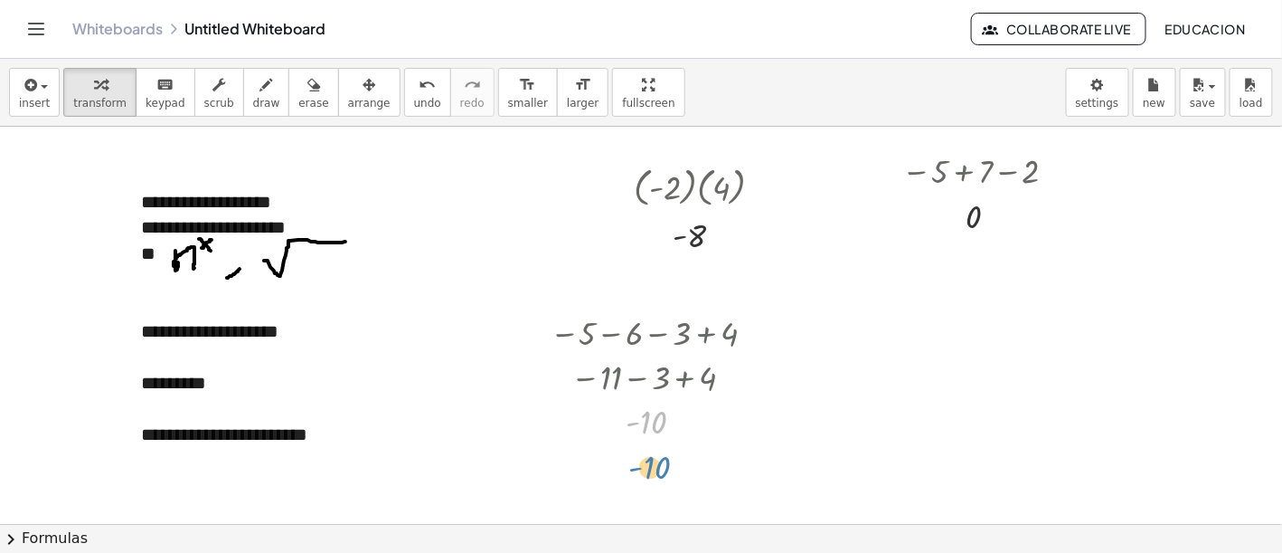
drag, startPoint x: 652, startPoint y: 421, endPoint x: 656, endPoint y: 461, distance: 40.9
click at [676, 426] on div at bounding box center [680, 422] width 14 height 14
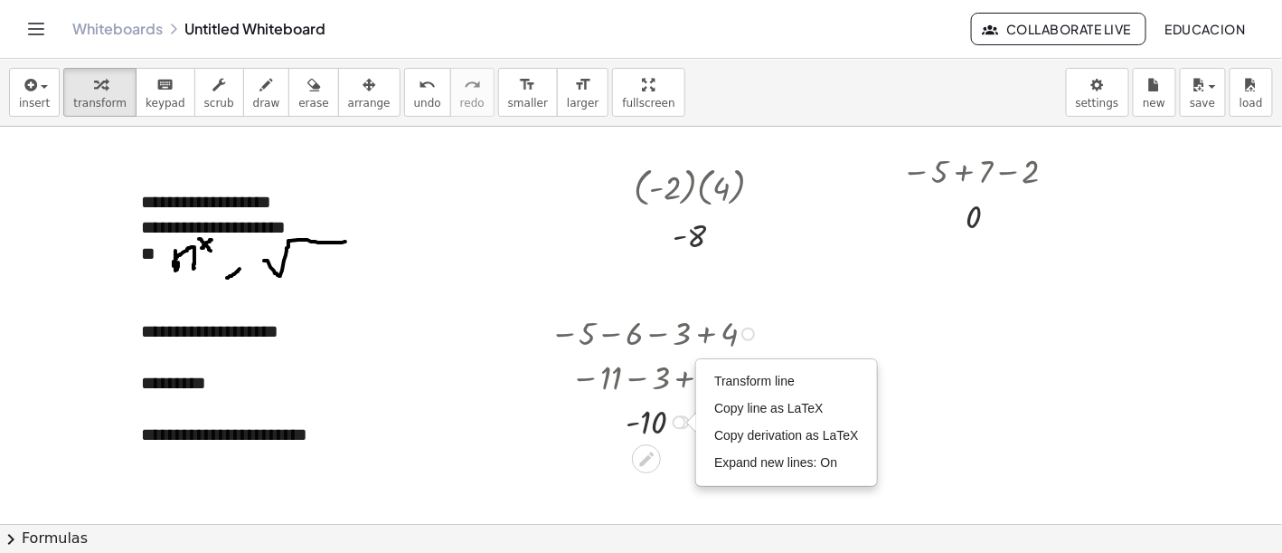
click at [676, 426] on div "Transform line Copy line as LaTeX Copy derivation as LaTeX Expand new lines: On" at bounding box center [680, 422] width 14 height 14
click at [689, 421] on div at bounding box center [691, 422] width 10 height 20
drag, startPoint x: 685, startPoint y: 428, endPoint x: 650, endPoint y: 418, distance: 35.8
drag, startPoint x: 651, startPoint y: 422, endPoint x: 1004, endPoint y: 468, distance: 355.7
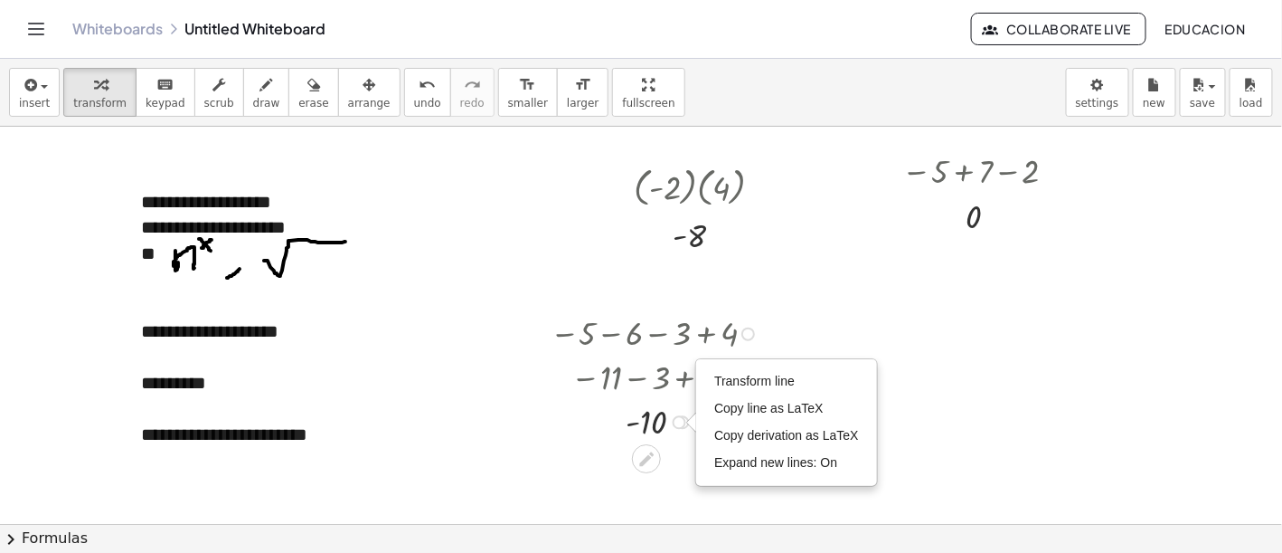
click at [1113, 530] on button "chevron_right Formulas" at bounding box center [641, 538] width 1282 height 29
click at [0, 0] on div at bounding box center [0, 0] width 0 height 0
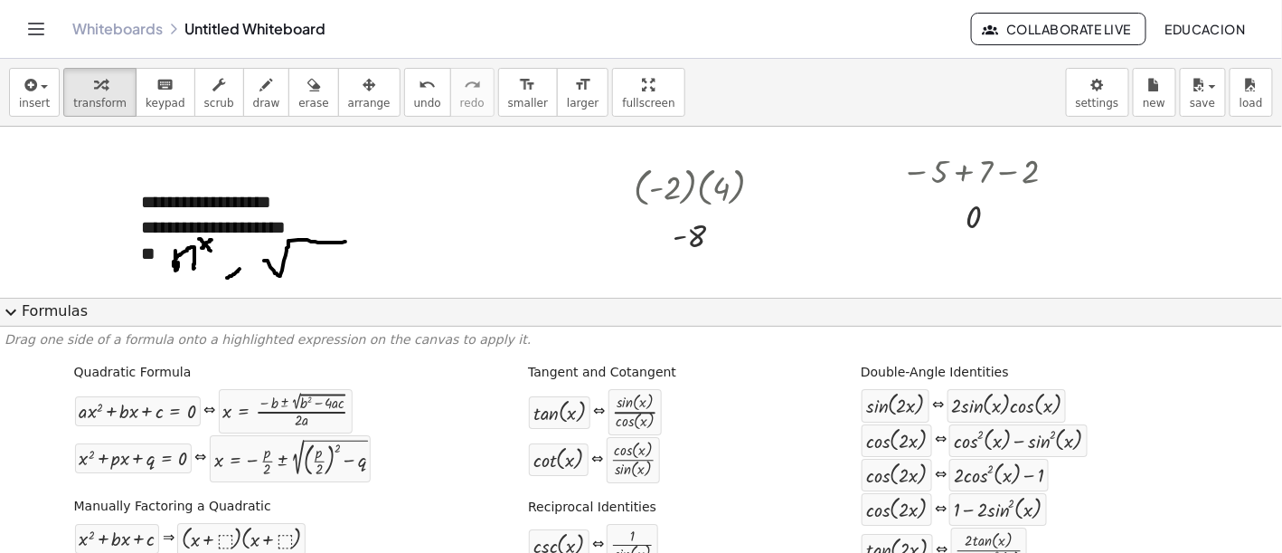
click at [10, 305] on span "expand_more" at bounding box center [11, 312] width 22 height 22
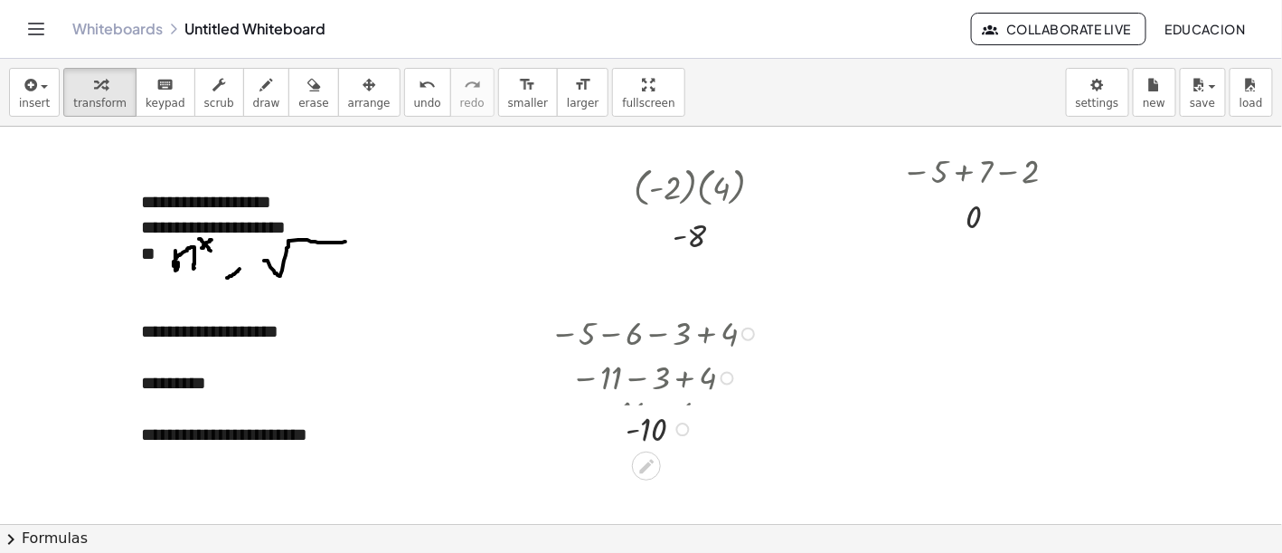
drag, startPoint x: 681, startPoint y: 422, endPoint x: 827, endPoint y: 444, distance: 148.1
drag, startPoint x: 685, startPoint y: 425, endPoint x: 685, endPoint y: 488, distance: 63.3
click at [685, 488] on div "− 5 − 6 − 3 + 4 − 11 − 3 + 4 − 14 + 4 - 10 Transform line Copy line as LaTeX Co…" at bounding box center [644, 398] width 242 height 185
click at [28, 87] on icon "button" at bounding box center [29, 85] width 16 height 22
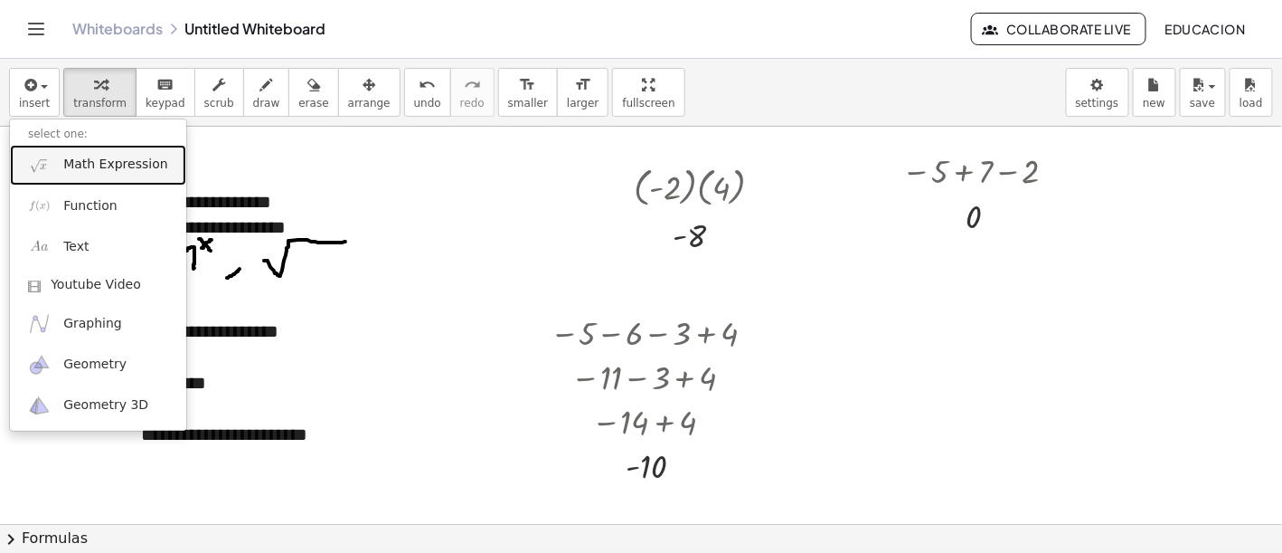
click at [51, 165] on link "Math Expression" at bounding box center [98, 165] width 176 height 41
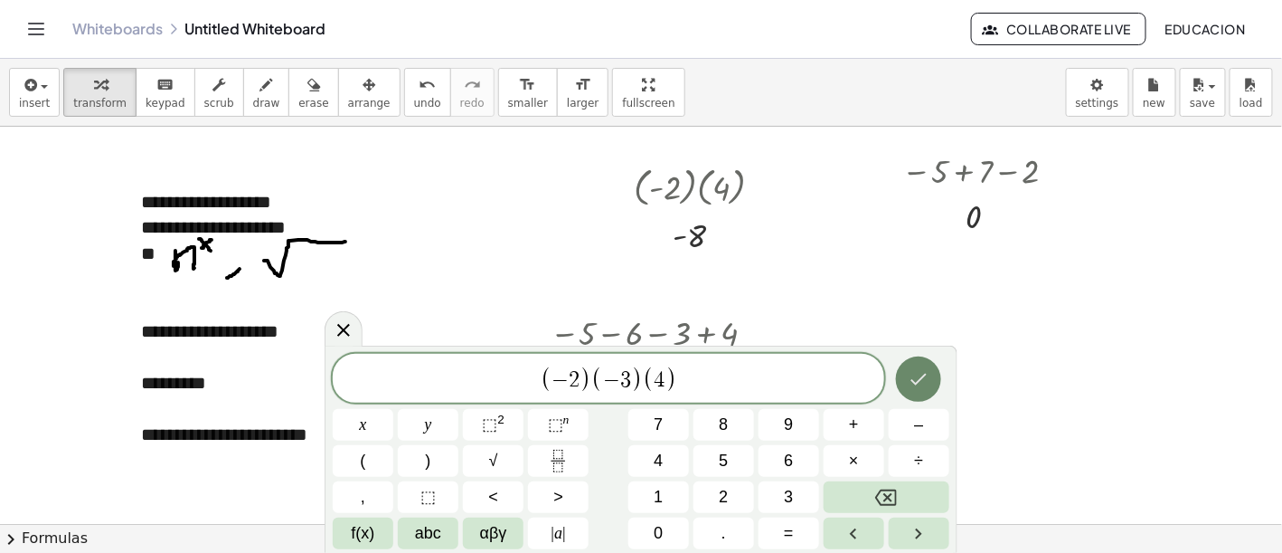
click at [929, 382] on button "Done" at bounding box center [918, 378] width 45 height 45
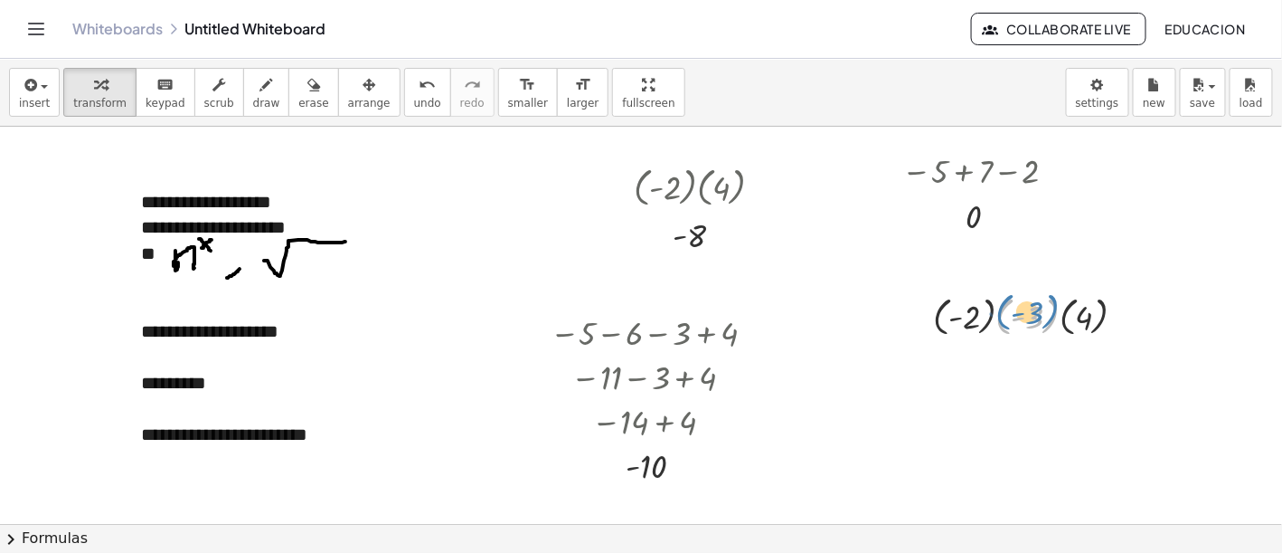
click at [1003, 322] on div at bounding box center [1036, 314] width 225 height 49
click at [1007, 320] on div at bounding box center [1036, 314] width 225 height 49
click at [1026, 364] on div at bounding box center [1036, 363] width 225 height 49
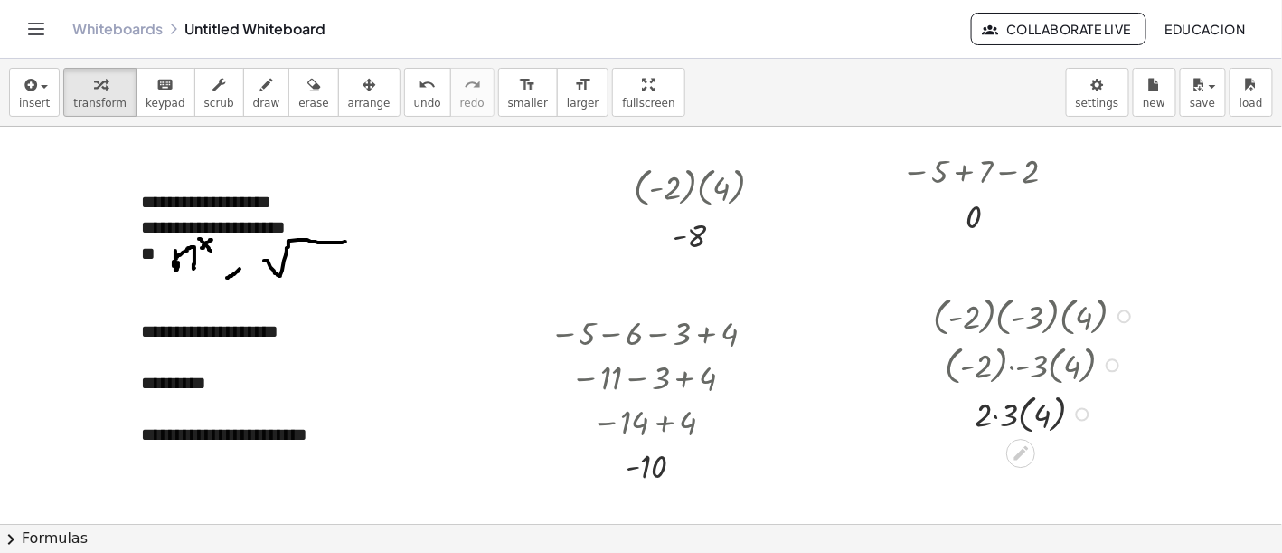
click at [993, 418] on div at bounding box center [1036, 412] width 225 height 49
drag, startPoint x: 1068, startPoint y: 461, endPoint x: 1062, endPoint y: 411, distance: 51.0
click at [1021, 317] on div "· ( - 2 ) · ( - 3 ) · ( 4 ) · ( - 2 ) · - 3 · ( 4 ) · 2 · 3 · ( 4 ) · · ( 4 ) 6" at bounding box center [1021, 317] width 0 height 0
drag, startPoint x: 1072, startPoint y: 464, endPoint x: 1092, endPoint y: 364, distance: 102.5
click at [1021, 373] on div "· · ( 4 ) 6" at bounding box center [1021, 373] width 0 height 0
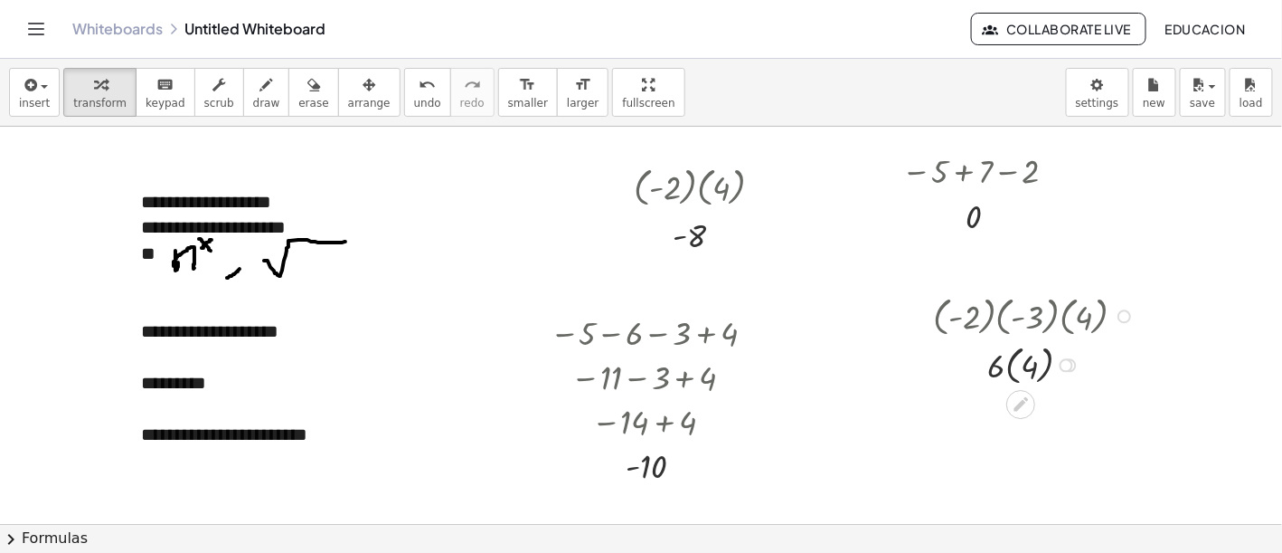
click at [1009, 368] on div at bounding box center [1036, 363] width 225 height 49
click at [1022, 415] on div at bounding box center [1036, 411] width 225 height 46
click at [1022, 415] on div at bounding box center [1036, 411] width 225 height 44
click at [1044, 466] on div at bounding box center [1036, 456] width 225 height 44
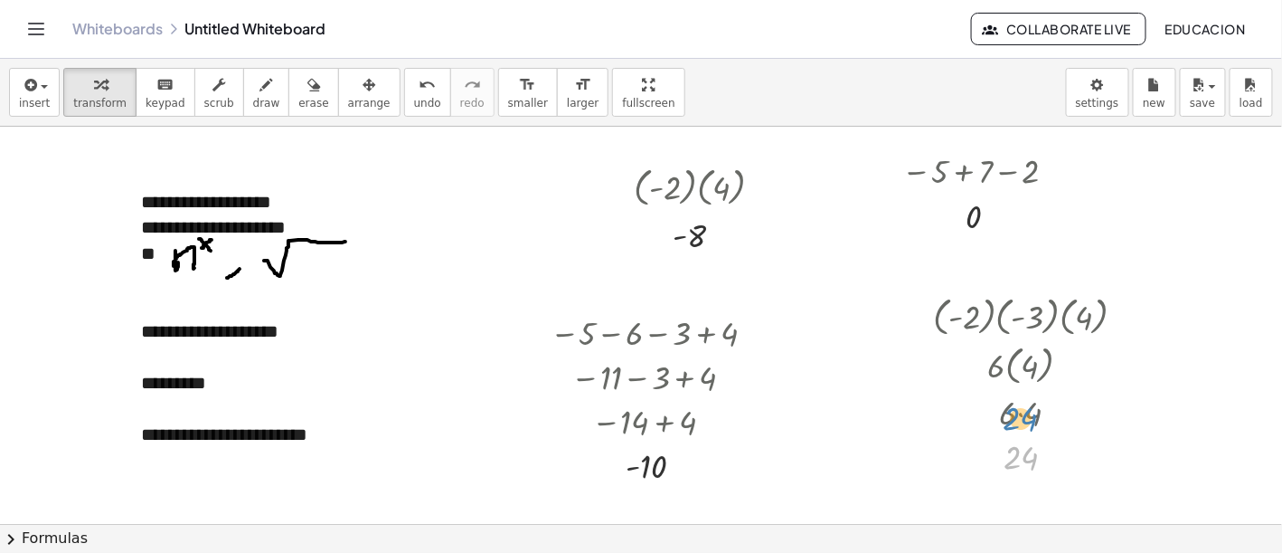
drag, startPoint x: 1035, startPoint y: 463, endPoint x: 1034, endPoint y: 425, distance: 38.0
click at [1021, 317] on div "· ( - 2 ) · ( - 3 ) · ( 4 ) · ( - 2 ) · - 3 · ( 4 ) · 2 · 3 · ( 4 ) · 6 · ( 4 )…" at bounding box center [1021, 317] width 0 height 0
drag, startPoint x: 1056, startPoint y: 458, endPoint x: 1052, endPoint y: 402, distance: 56.3
click at [1021, 410] on div "24" at bounding box center [1021, 410] width 0 height 0
click at [348, 77] on div "button" at bounding box center [369, 84] width 43 height 22
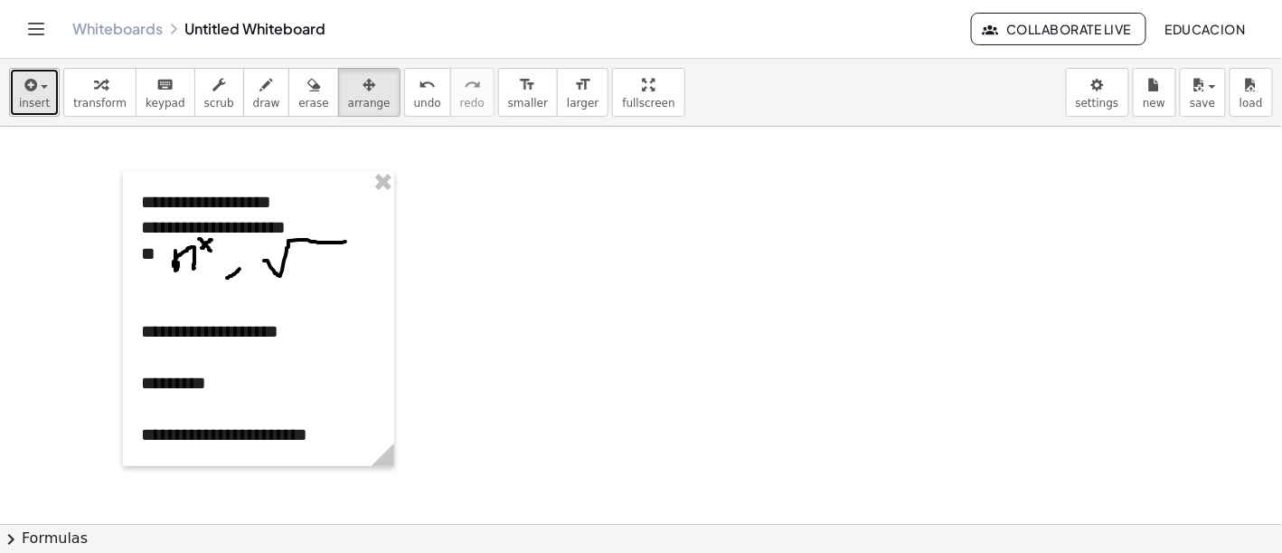
click at [43, 97] on span "insert" at bounding box center [34, 103] width 31 height 13
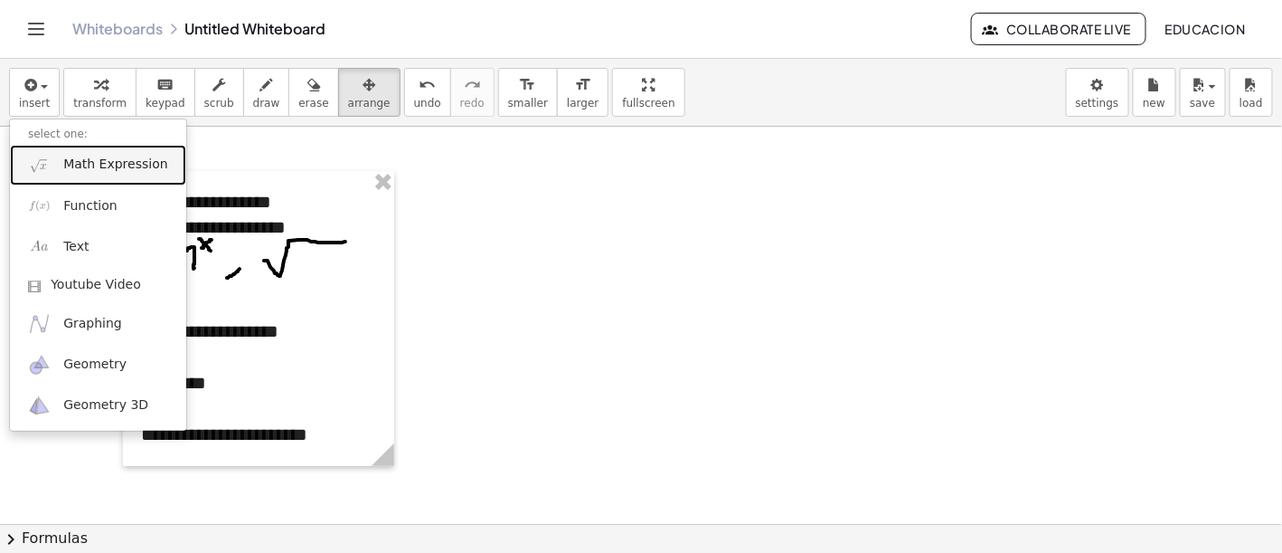
click at [66, 165] on span "Math Expression" at bounding box center [115, 165] width 104 height 18
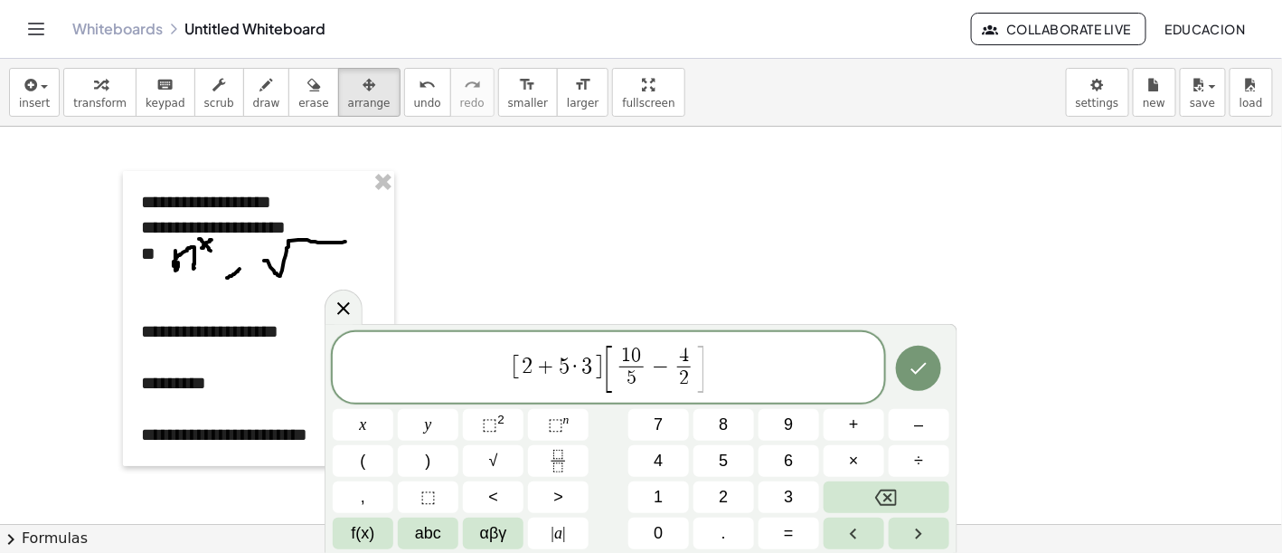
click at [924, 376] on icon "Done" at bounding box center [919, 368] width 22 height 22
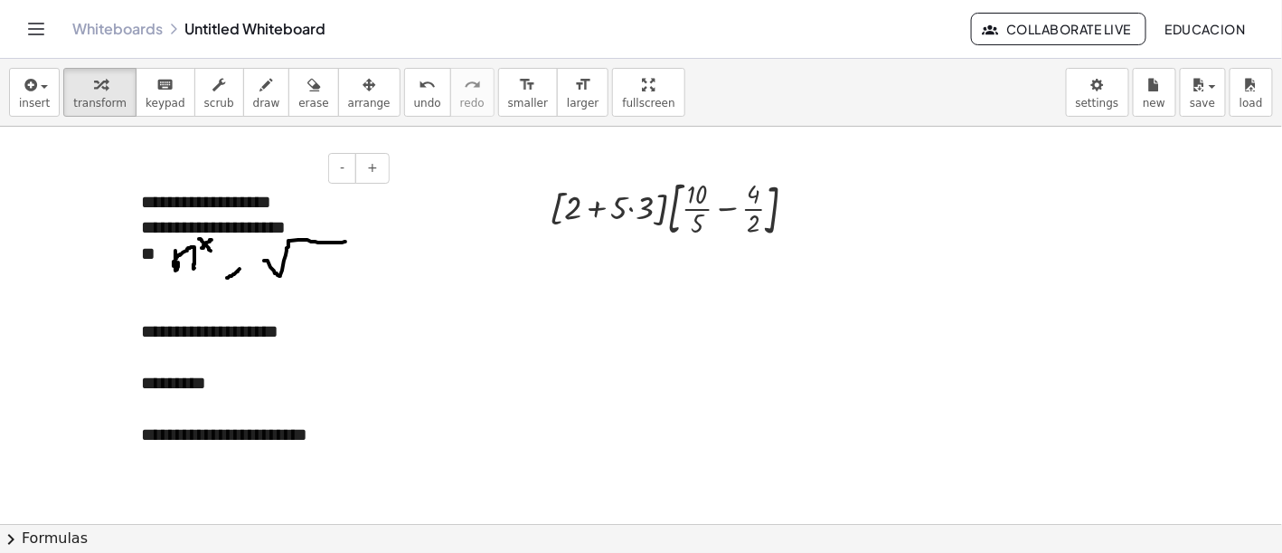
click at [179, 430] on div "**********" at bounding box center [258, 434] width 235 height 26
click at [183, 433] on div "**********" at bounding box center [258, 434] width 235 height 26
click at [633, 208] on div at bounding box center [680, 206] width 279 height 71
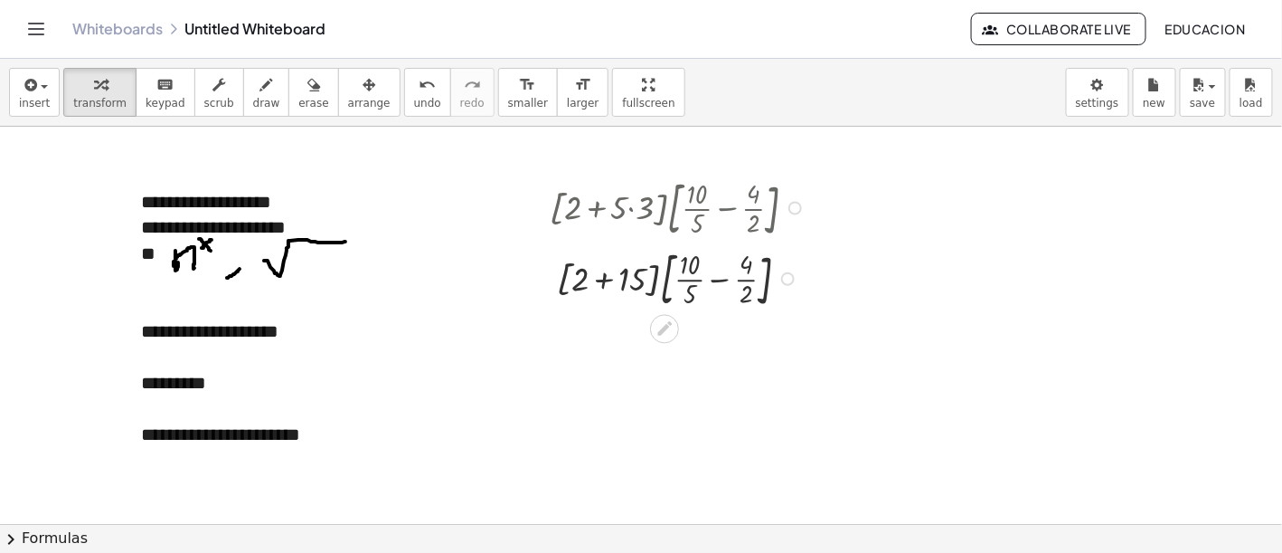
click at [602, 280] on div at bounding box center [680, 276] width 279 height 71
click at [650, 349] on div at bounding box center [680, 347] width 279 height 71
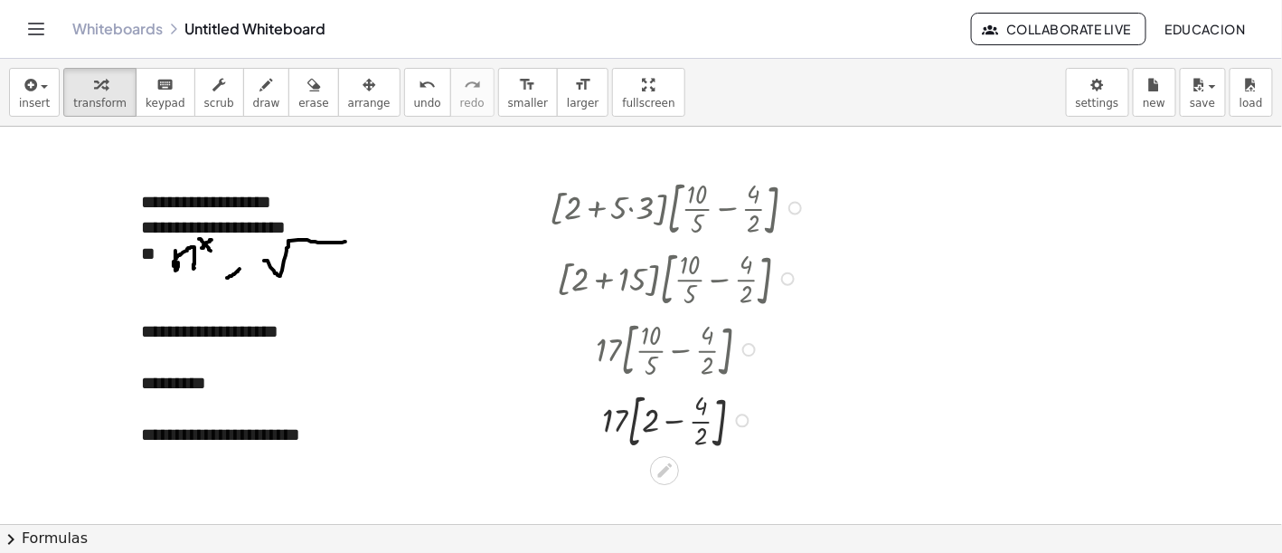
click at [704, 421] on div at bounding box center [680, 418] width 279 height 71
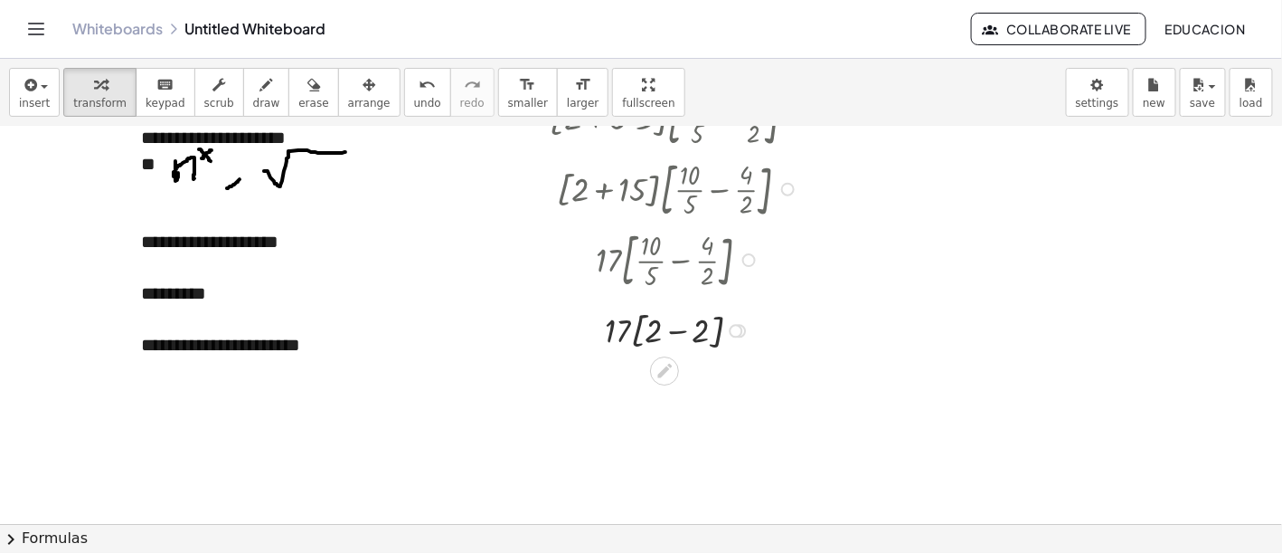
click at [674, 327] on div at bounding box center [680, 329] width 279 height 51
click at [666, 380] on div at bounding box center [680, 377] width 279 height 46
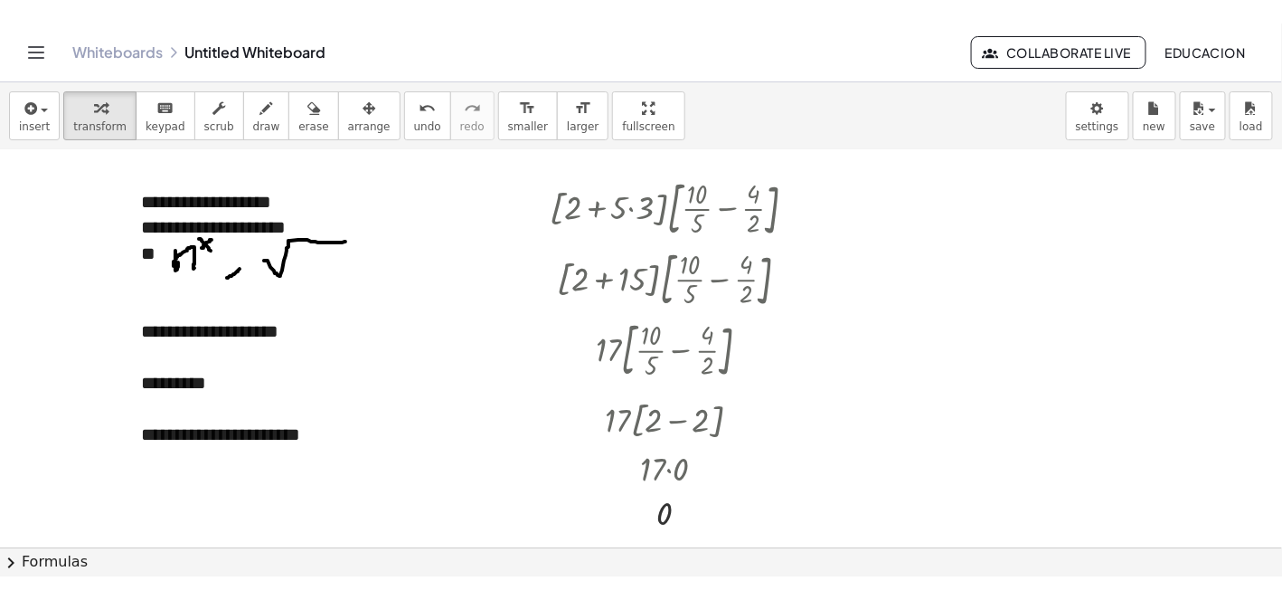
scroll to position [0, 0]
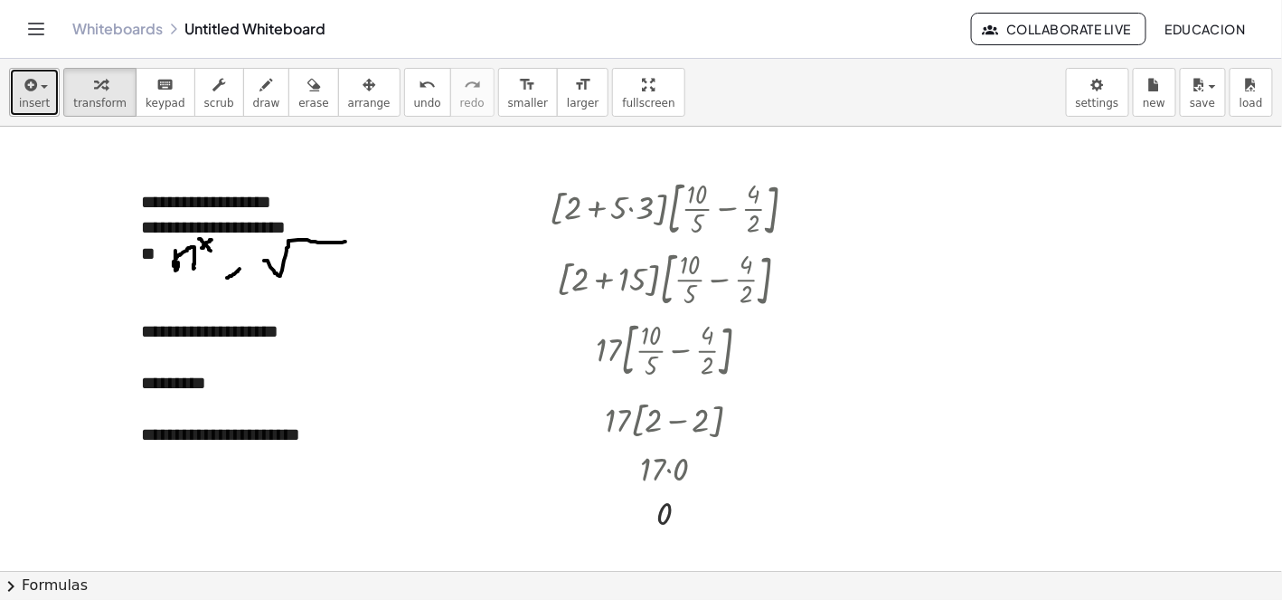
click at [33, 97] on span "insert" at bounding box center [34, 103] width 31 height 13
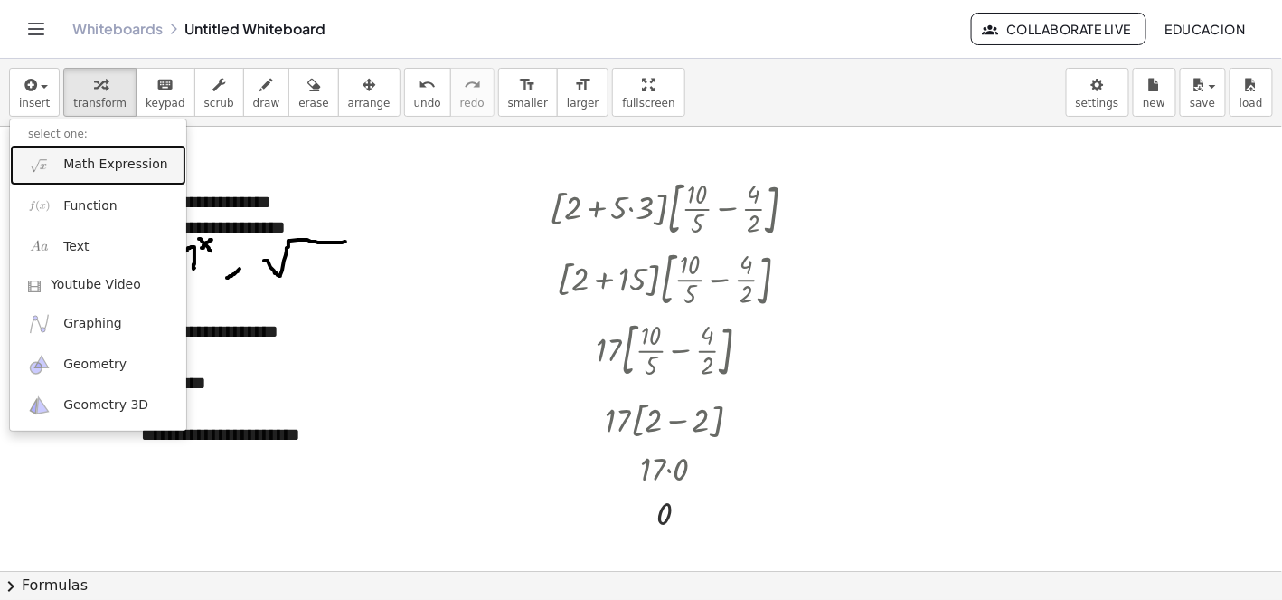
click at [66, 174] on link "Math Expression" at bounding box center [98, 165] width 176 height 41
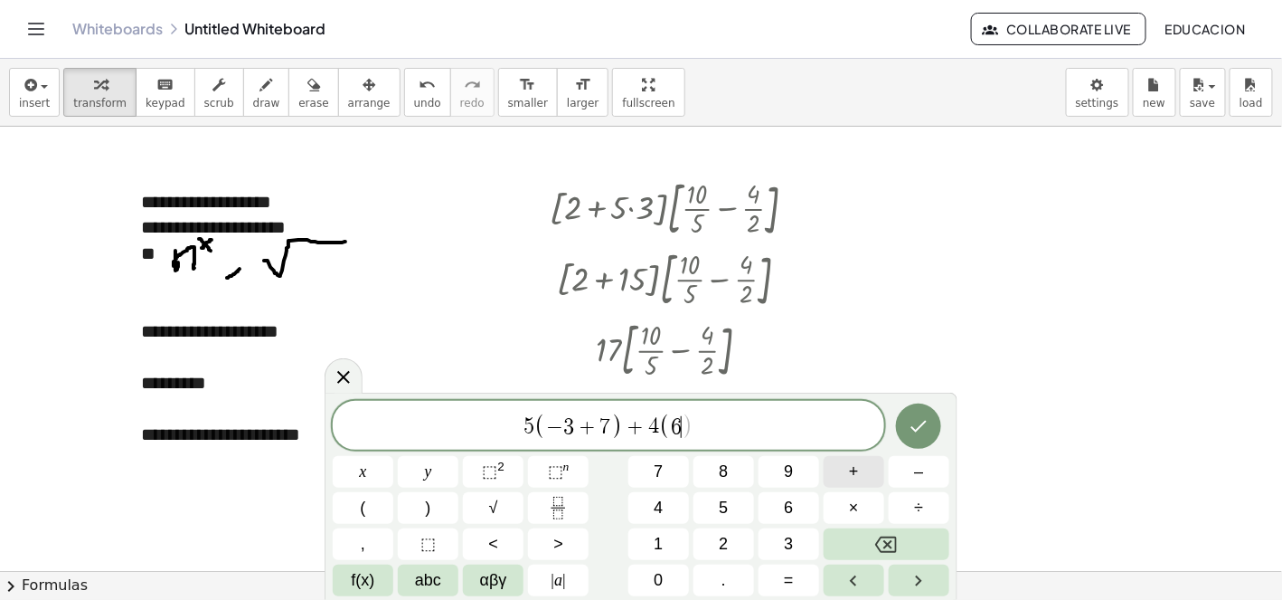
click at [856, 481] on span "+" at bounding box center [854, 471] width 10 height 24
click at [923, 500] on span "÷" at bounding box center [919, 508] width 9 height 24
click at [921, 481] on span "–" at bounding box center [918, 471] width 9 height 24
click at [377, 506] on button "(" at bounding box center [363, 508] width 61 height 32
click at [851, 468] on span "+" at bounding box center [854, 471] width 10 height 24
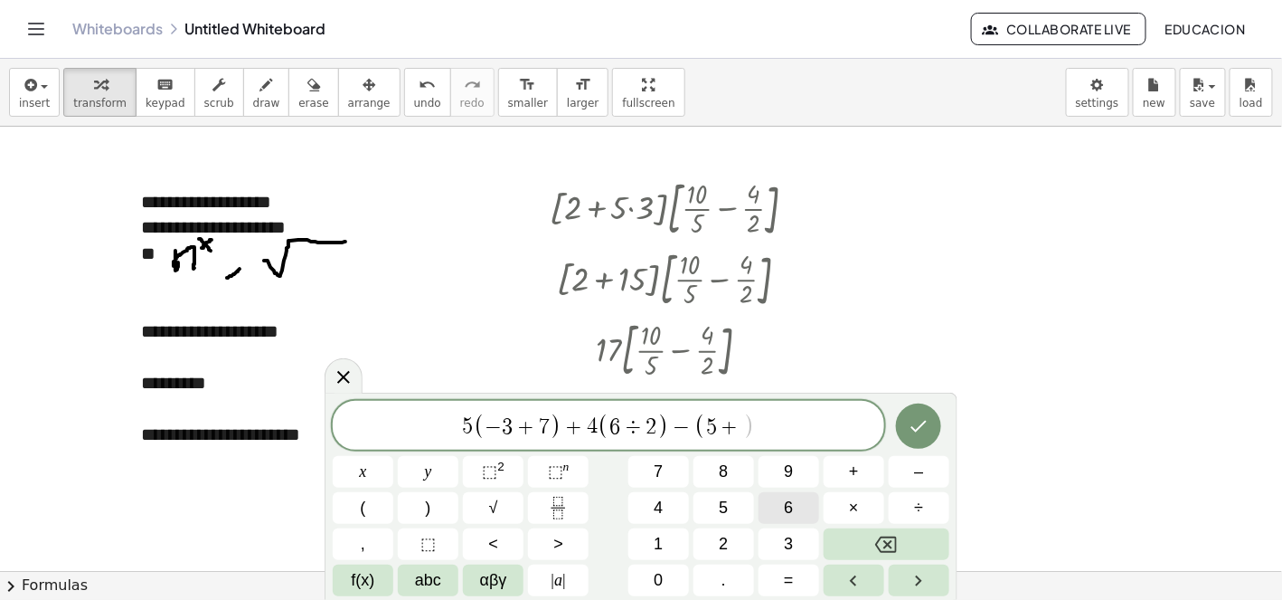
click at [801, 503] on button "6" at bounding box center [789, 508] width 61 height 32
click at [597, 432] on span "6 ÷ 2" at bounding box center [610, 427] width 48 height 22
click at [923, 421] on icon "Done" at bounding box center [919, 426] width 22 height 22
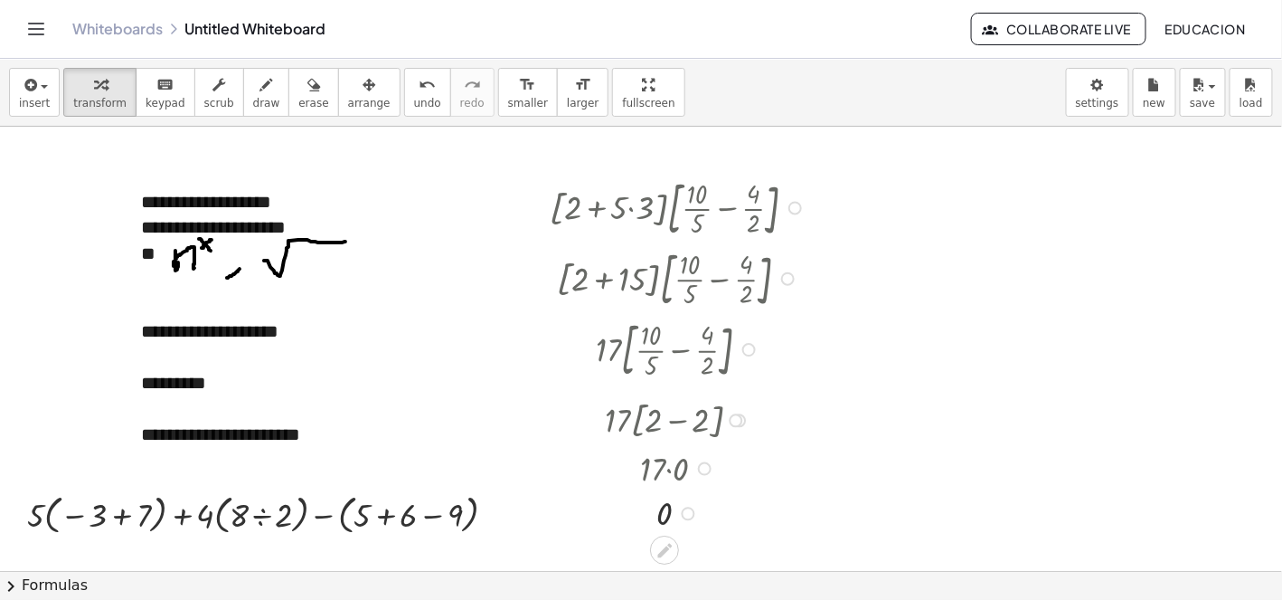
click at [681, 269] on div at bounding box center [680, 276] width 357 height 71
drag, startPoint x: 328, startPoint y: 84, endPoint x: 338, endPoint y: 98, distance: 16.8
click at [363, 85] on icon "button" at bounding box center [369, 85] width 13 height 22
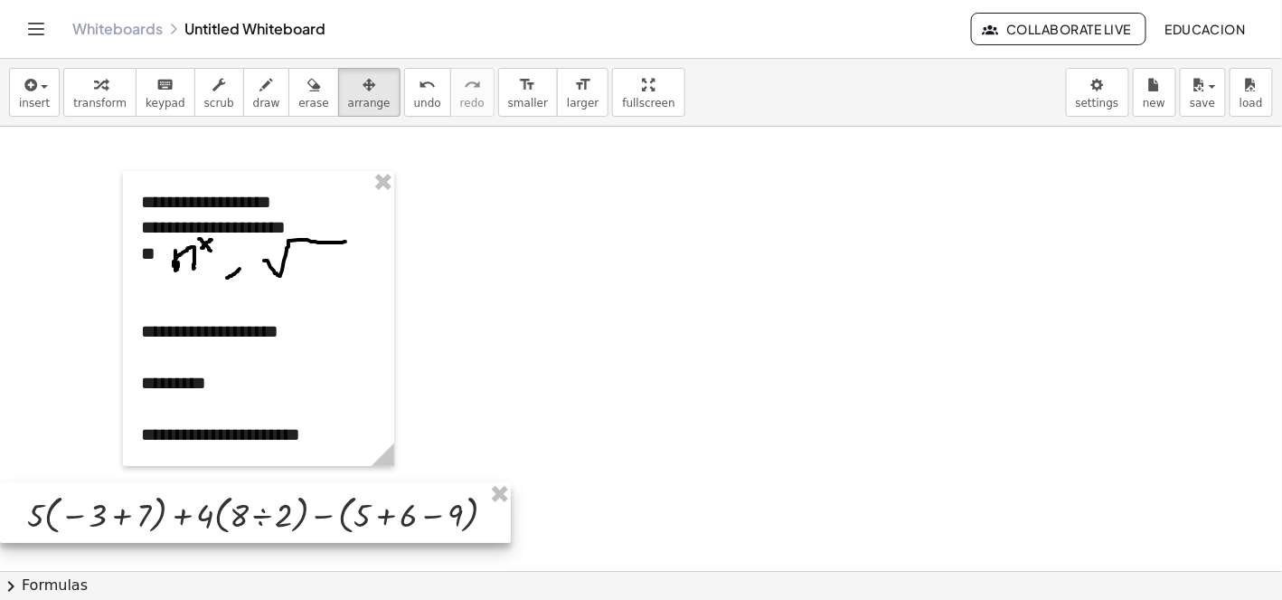
click at [291, 525] on div at bounding box center [255, 513] width 511 height 60
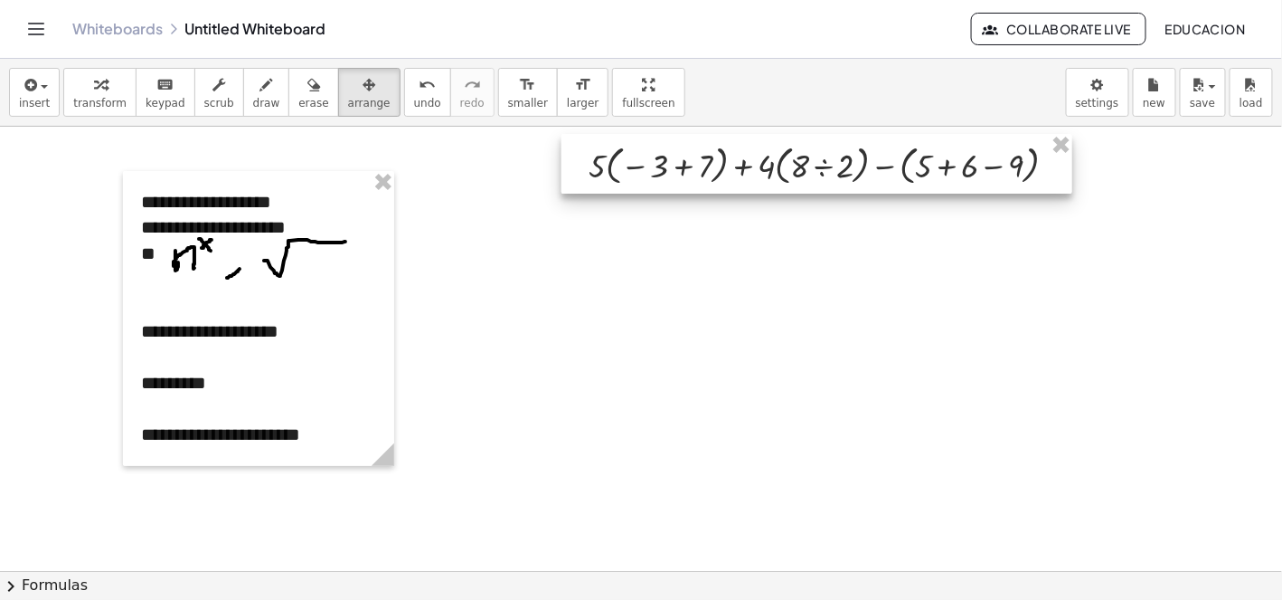
drag, startPoint x: 291, startPoint y: 525, endPoint x: 855, endPoint y: 182, distance: 659.9
click at [850, 176] on div at bounding box center [817, 164] width 511 height 60
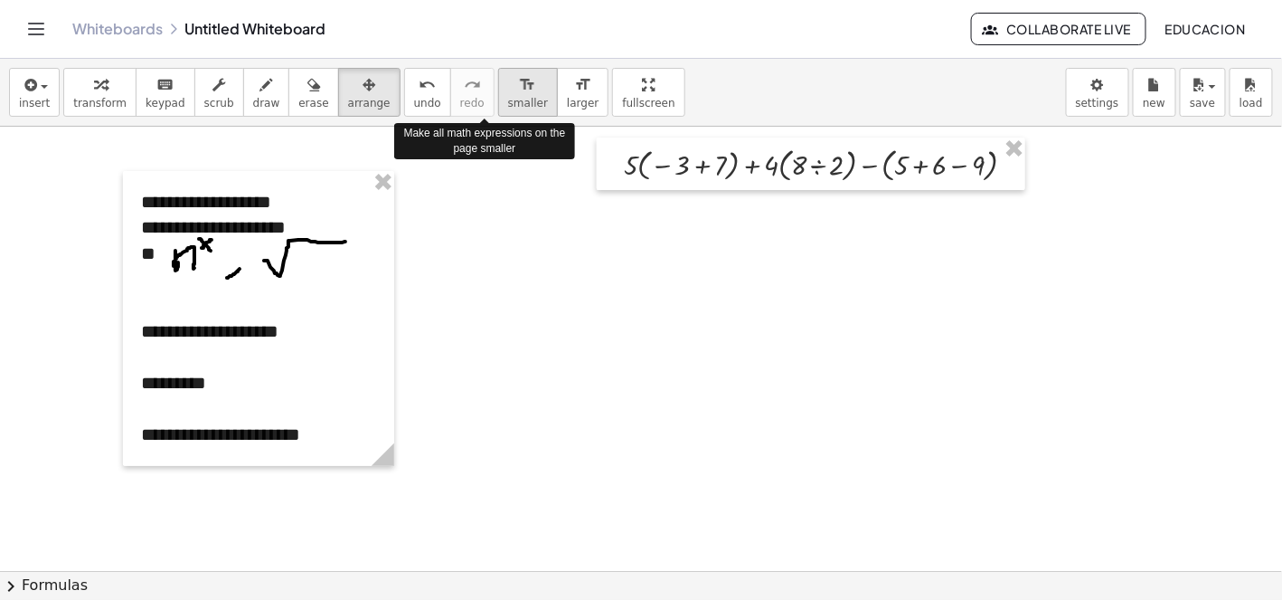
click at [508, 98] on span "smaller" at bounding box center [528, 103] width 40 height 13
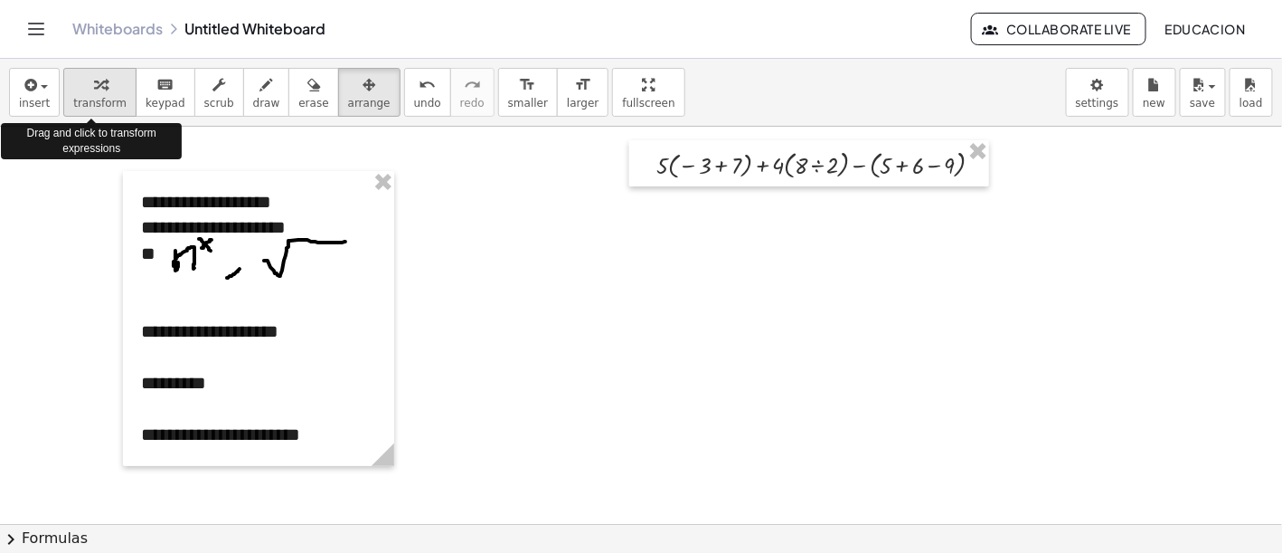
click at [106, 102] on span "transform" at bounding box center [99, 103] width 53 height 13
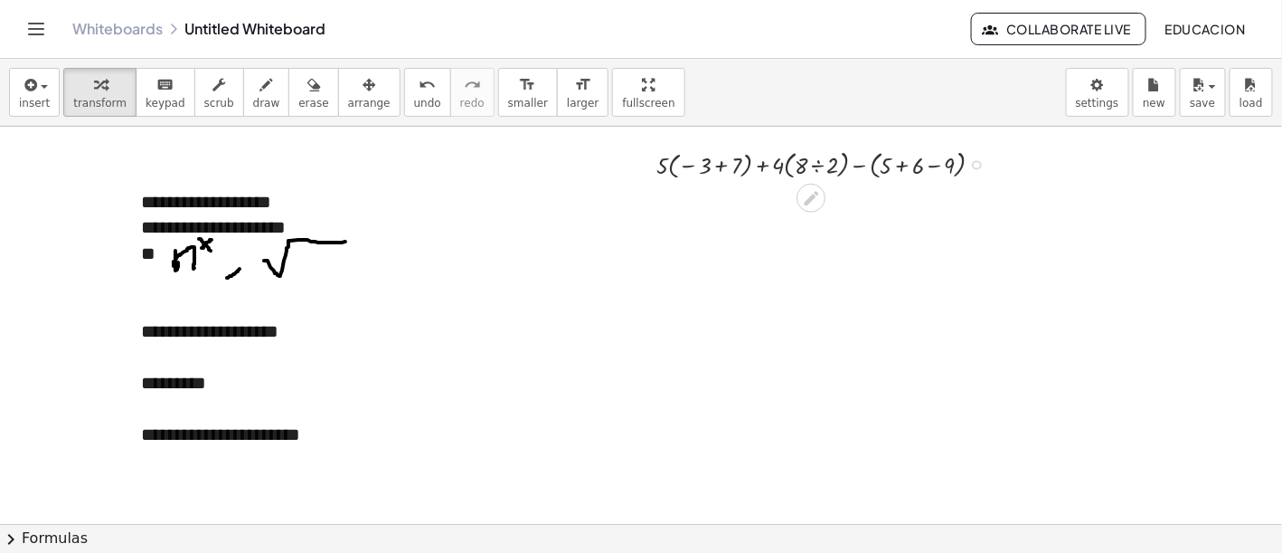
click at [724, 166] on div at bounding box center [826, 163] width 359 height 37
click at [785, 201] on div at bounding box center [826, 200] width 359 height 37
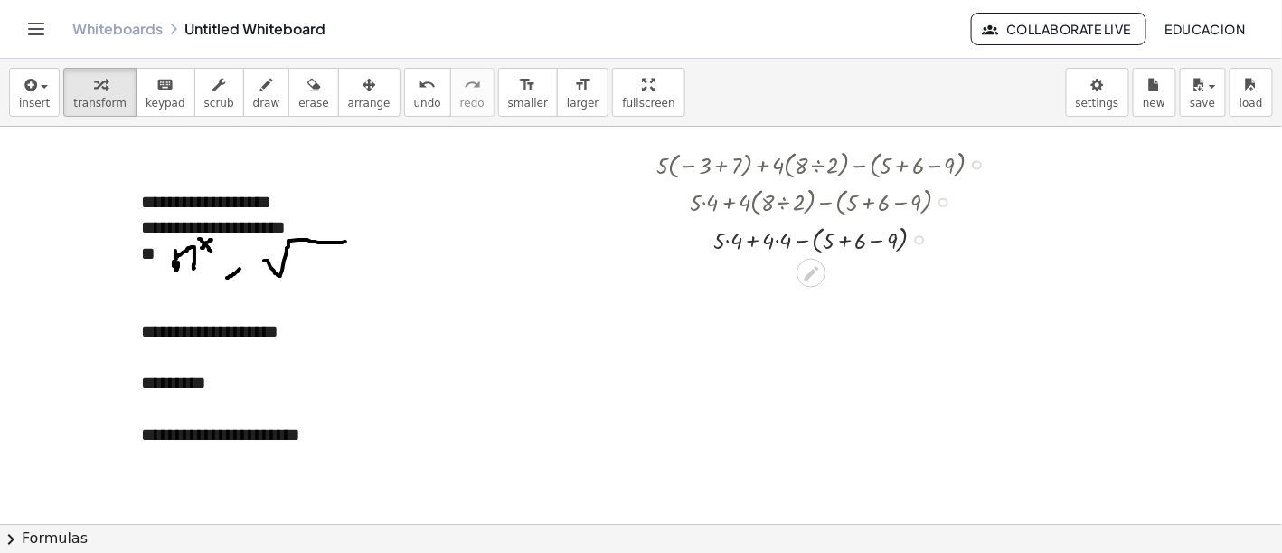
click at [847, 240] on div at bounding box center [826, 238] width 359 height 37
click at [862, 279] on div at bounding box center [826, 275] width 359 height 37
drag, startPoint x: 874, startPoint y: 278, endPoint x: 883, endPoint y: 334, distance: 56.7
click at [770, 314] on div at bounding box center [826, 311] width 359 height 34
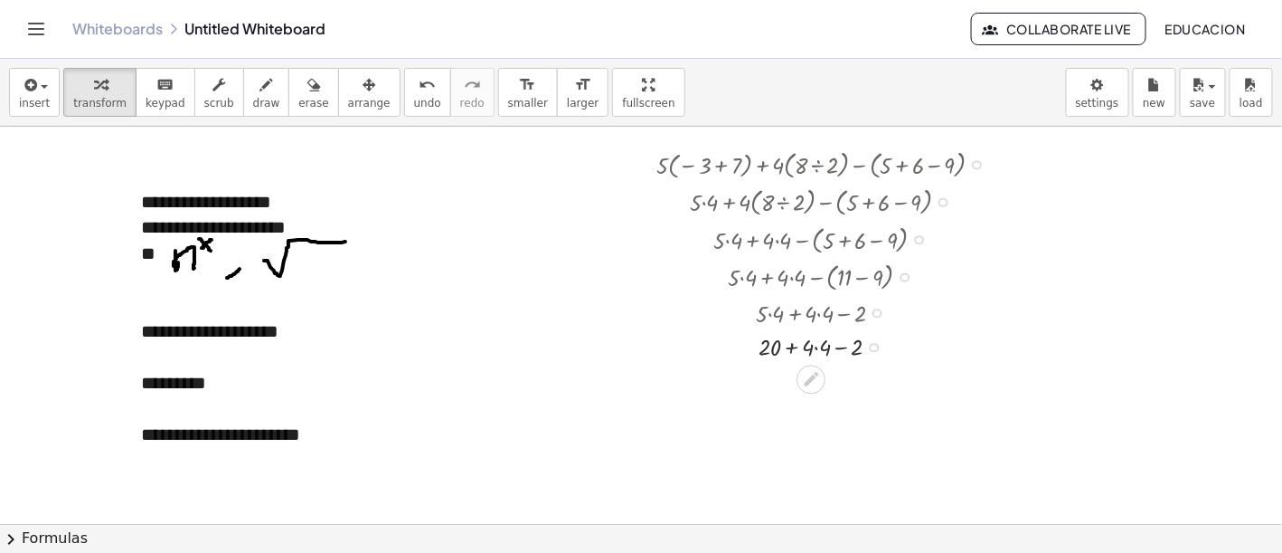
click at [818, 344] on div at bounding box center [826, 345] width 359 height 34
drag, startPoint x: 870, startPoint y: 347, endPoint x: 871, endPoint y: 395, distance: 47.9
click at [811, 382] on div "+ + − 2 20 16" at bounding box center [811, 382] width 0 height 0
click at [797, 382] on div at bounding box center [826, 380] width 359 height 34
click at [817, 420] on div at bounding box center [826, 414] width 359 height 34
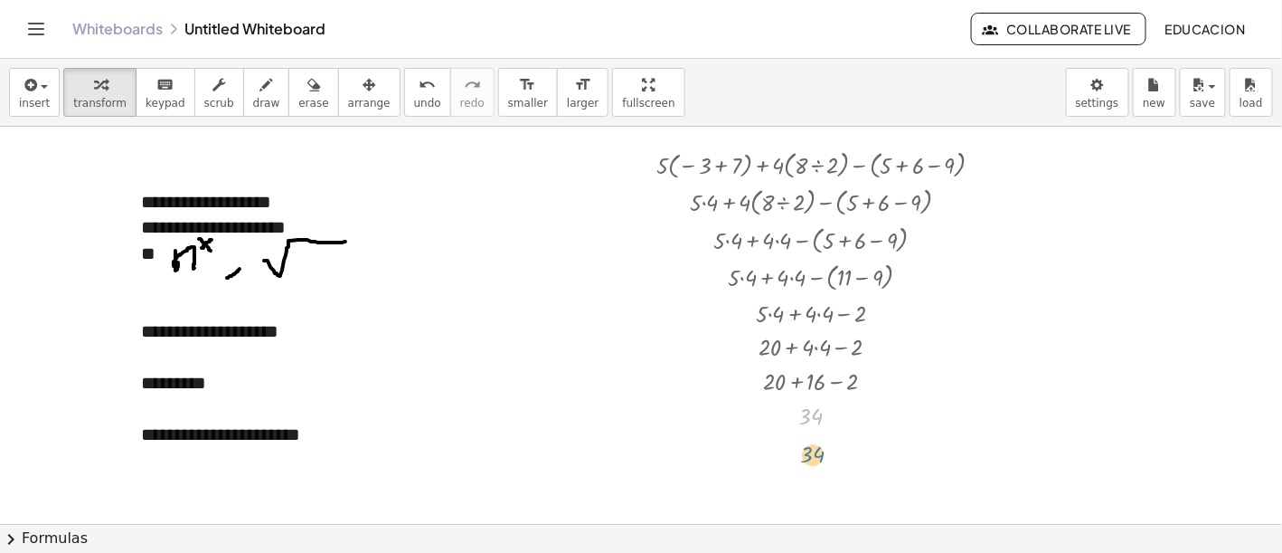
drag, startPoint x: 818, startPoint y: 415, endPoint x: 819, endPoint y: 455, distance: 39.8
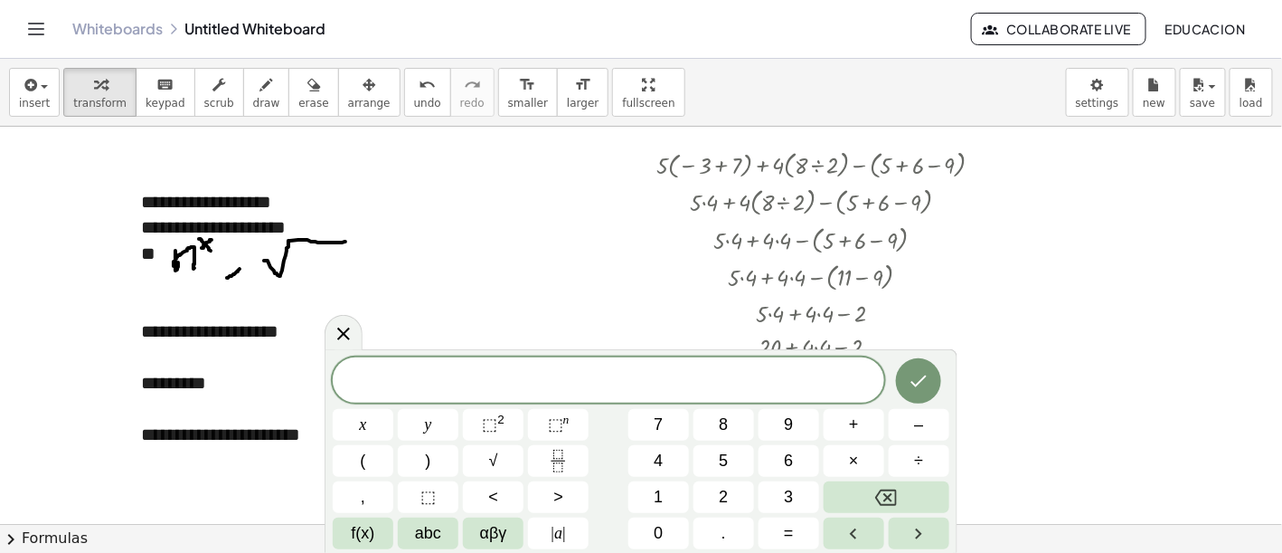
drag, startPoint x: 1157, startPoint y: 274, endPoint x: 1120, endPoint y: 274, distance: 37.1
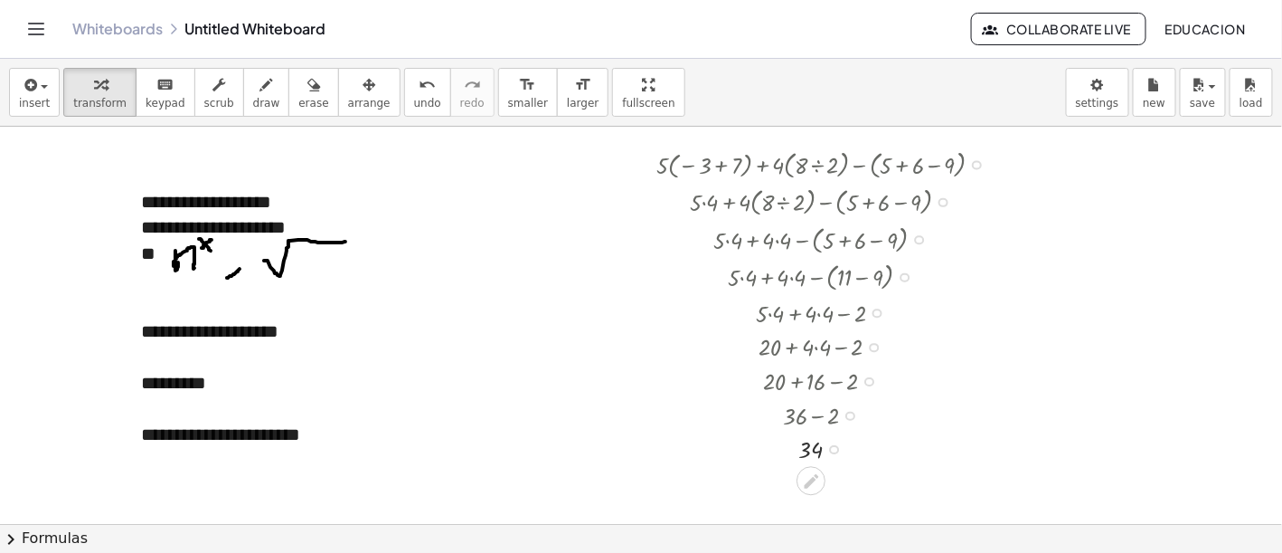
drag, startPoint x: 833, startPoint y: 423, endPoint x: 845, endPoint y: 467, distance: 45.0
click at [845, 467] on div "+ · 5 · ( − 3 + 7 ) + · 4 · ( · 8 ÷ 2 ) − ( + 5 + 6 − 9 ) + · 5 · 4 + · 4 · ( ·…" at bounding box center [809, 304] width 360 height 329
click at [745, 269] on div at bounding box center [826, 275] width 359 height 37
click at [363, 83] on icon "button" at bounding box center [369, 85] width 13 height 22
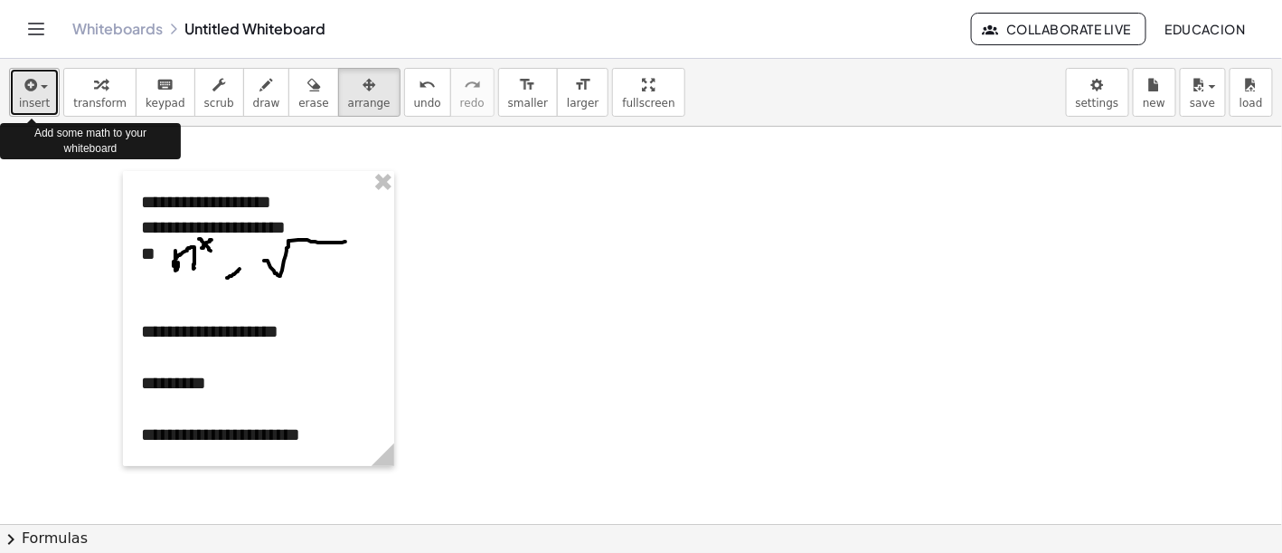
click at [41, 97] on span "insert" at bounding box center [34, 103] width 31 height 13
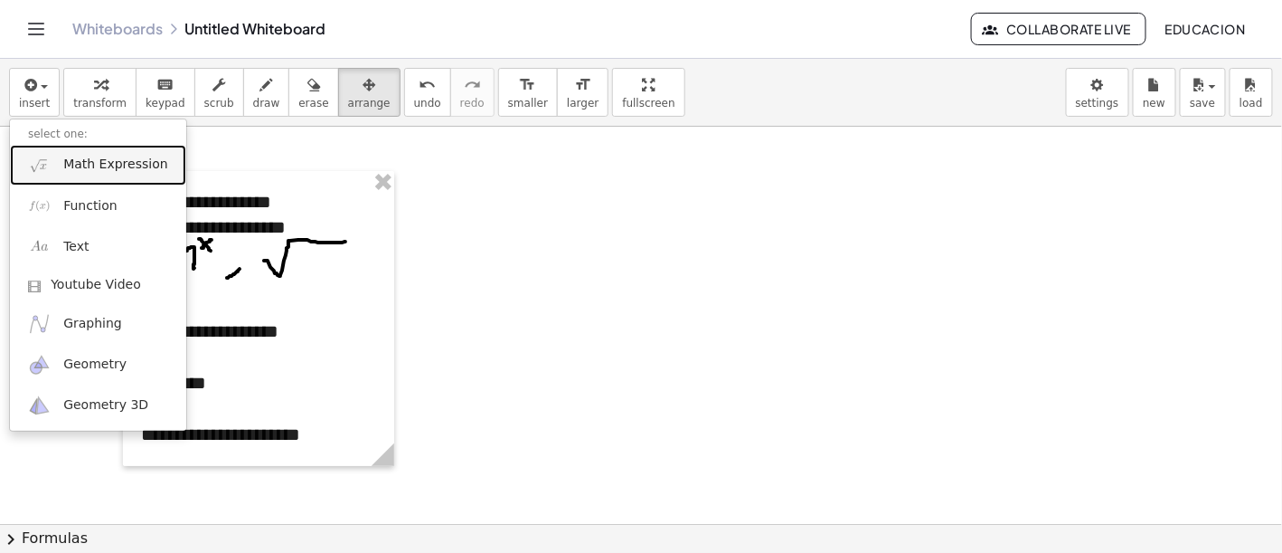
click at [81, 177] on link "Math Expression" at bounding box center [98, 165] width 176 height 41
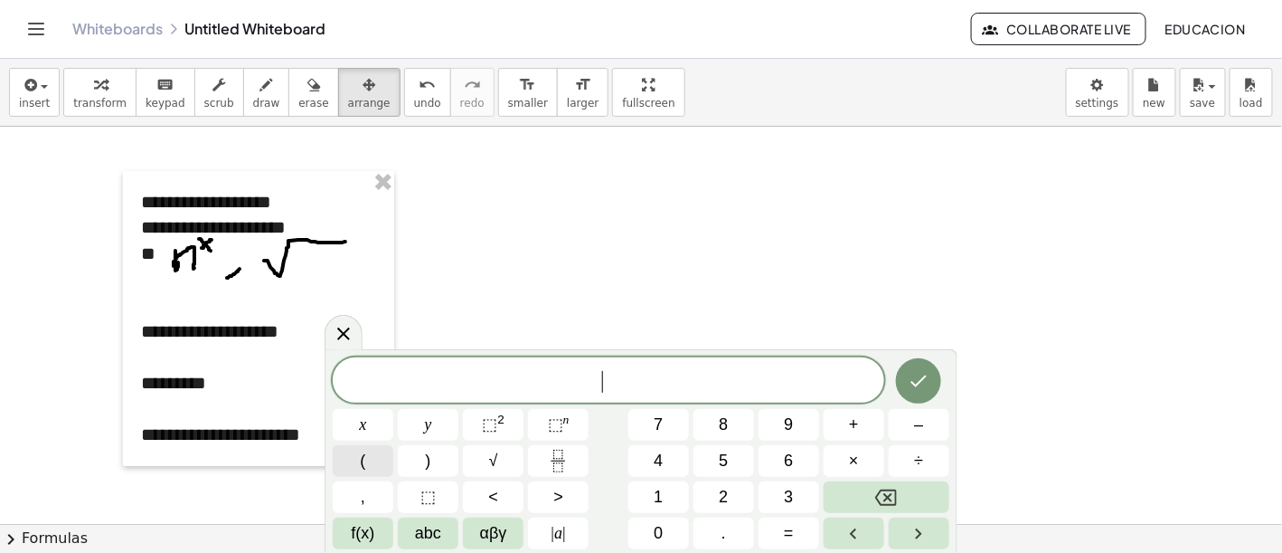
click at [373, 458] on button "(" at bounding box center [363, 461] width 61 height 32
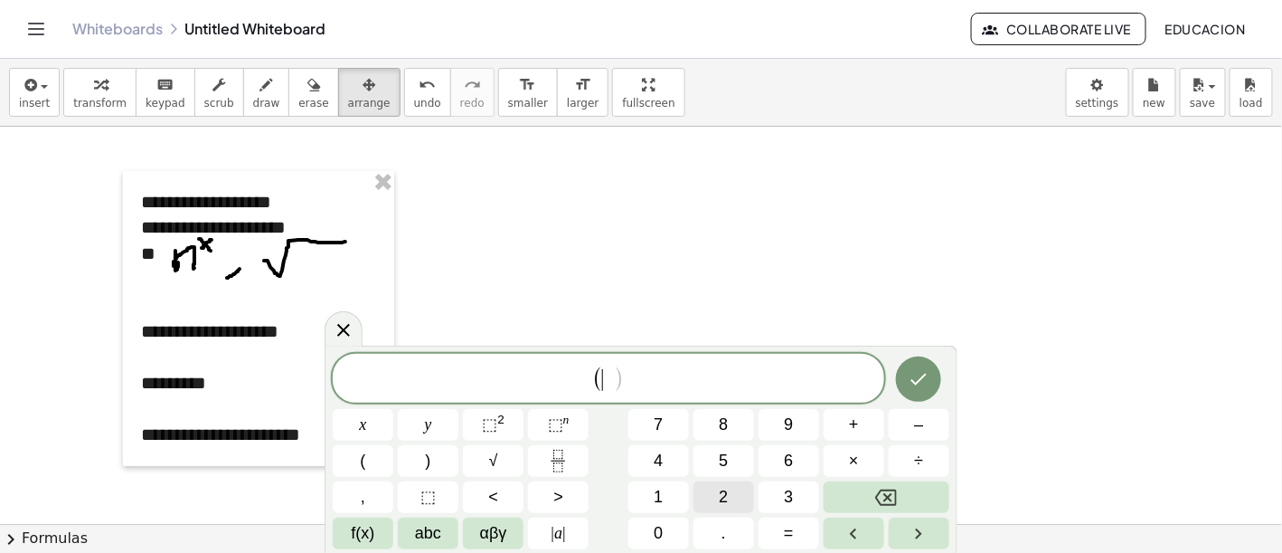
click at [727, 493] on span "2" at bounding box center [723, 497] width 9 height 24
click at [868, 461] on button "×" at bounding box center [854, 461] width 61 height 32
click at [782, 458] on button "6" at bounding box center [789, 461] width 61 height 32
click at [440, 468] on button ")" at bounding box center [428, 461] width 61 height 32
click at [911, 425] on button "–" at bounding box center [919, 425] width 61 height 32
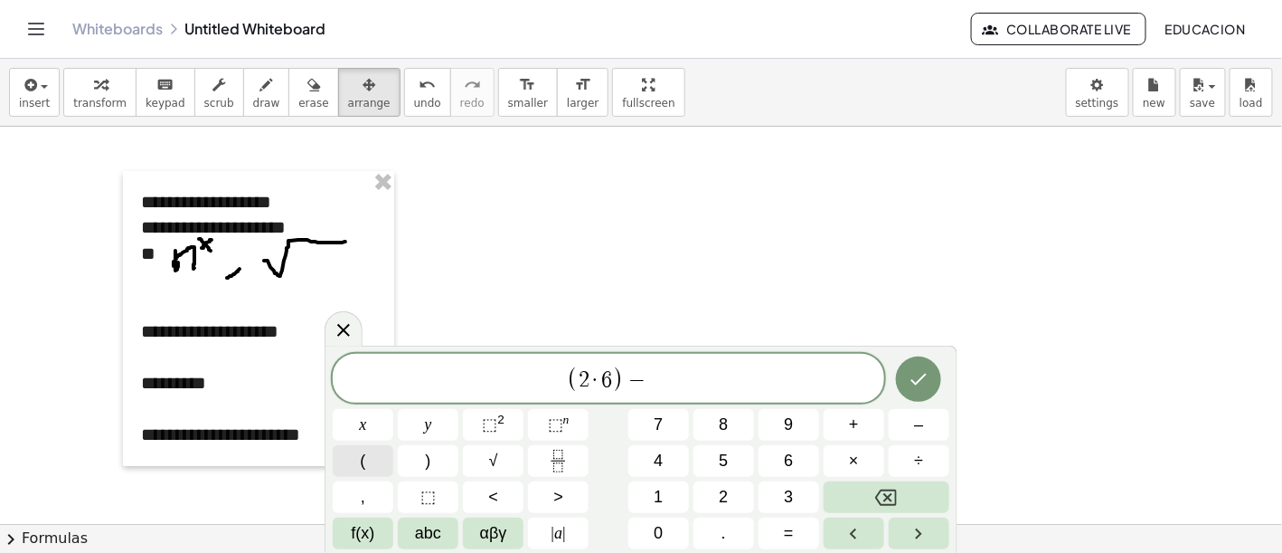
click at [384, 465] on button "(" at bounding box center [363, 461] width 61 height 32
click at [782, 421] on button "9" at bounding box center [789, 425] width 61 height 32
click at [929, 422] on button "–" at bounding box center [919, 425] width 61 height 32
click at [799, 455] on button "6" at bounding box center [789, 461] width 61 height 32
click at [436, 454] on button ")" at bounding box center [428, 461] width 61 height 32
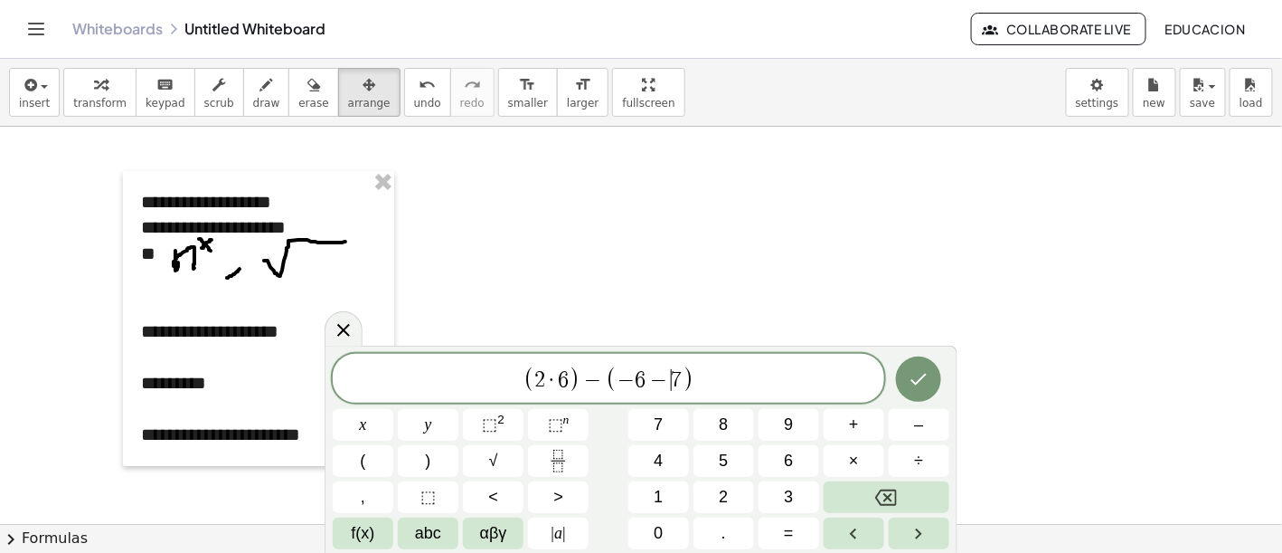
click at [672, 370] on span "7" at bounding box center [677, 380] width 11 height 22
click at [925, 379] on icon "Done" at bounding box center [919, 379] width 22 height 22
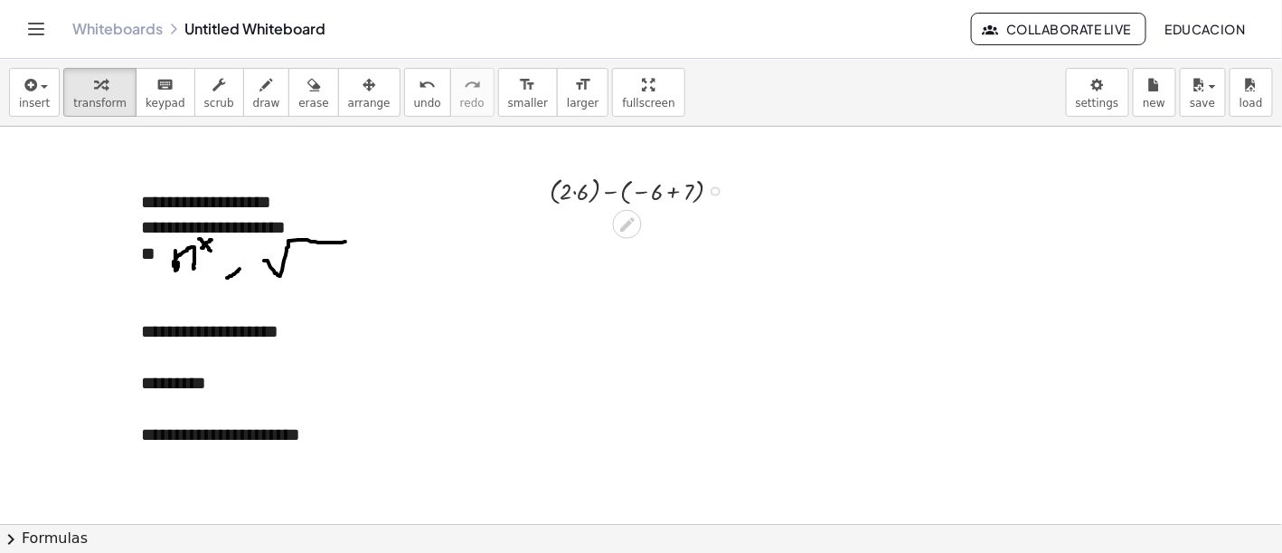
click at [572, 191] on div at bounding box center [643, 189] width 204 height 37
click at [578, 192] on div at bounding box center [643, 189] width 204 height 37
click at [656, 229] on div at bounding box center [643, 226] width 204 height 36
drag, startPoint x: 662, startPoint y: 267, endPoint x: 674, endPoint y: 335, distance: 68.8
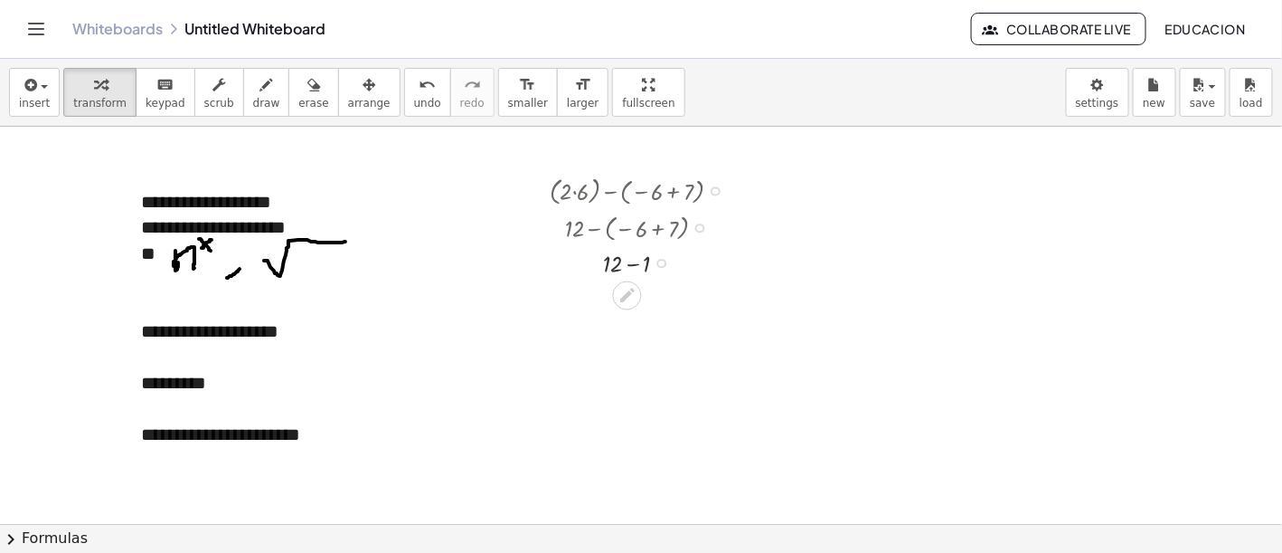
drag, startPoint x: 662, startPoint y: 260, endPoint x: 677, endPoint y: 337, distance: 78.4
drag, startPoint x: 698, startPoint y: 226, endPoint x: 668, endPoint y: 288, distance: 69.2
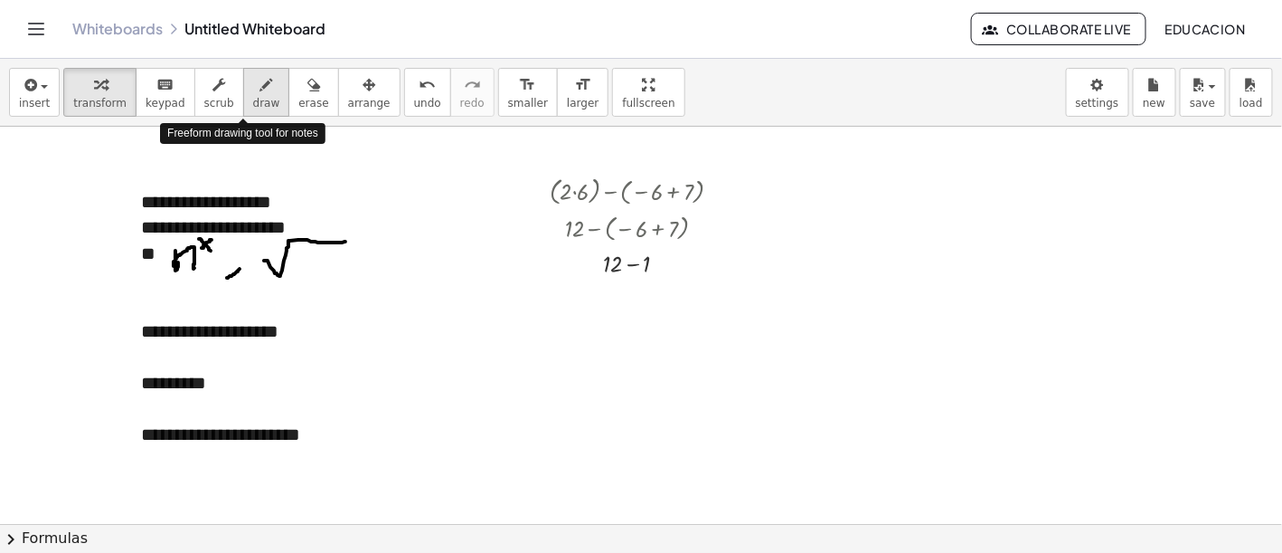
click at [260, 93] on icon "button" at bounding box center [266, 85] width 13 height 22
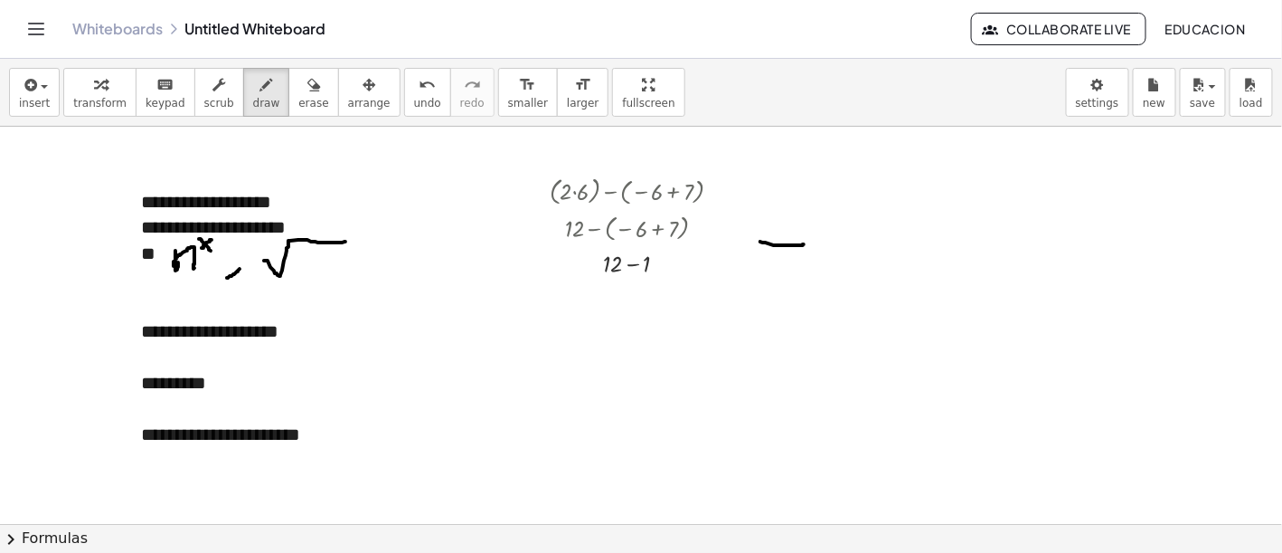
drag, startPoint x: 776, startPoint y: 244, endPoint x: 806, endPoint y: 241, distance: 30.1
drag, startPoint x: 799, startPoint y: 238, endPoint x: 792, endPoint y: 266, distance: 28.7
drag, startPoint x: 897, startPoint y: 245, endPoint x: 929, endPoint y: 248, distance: 31.8
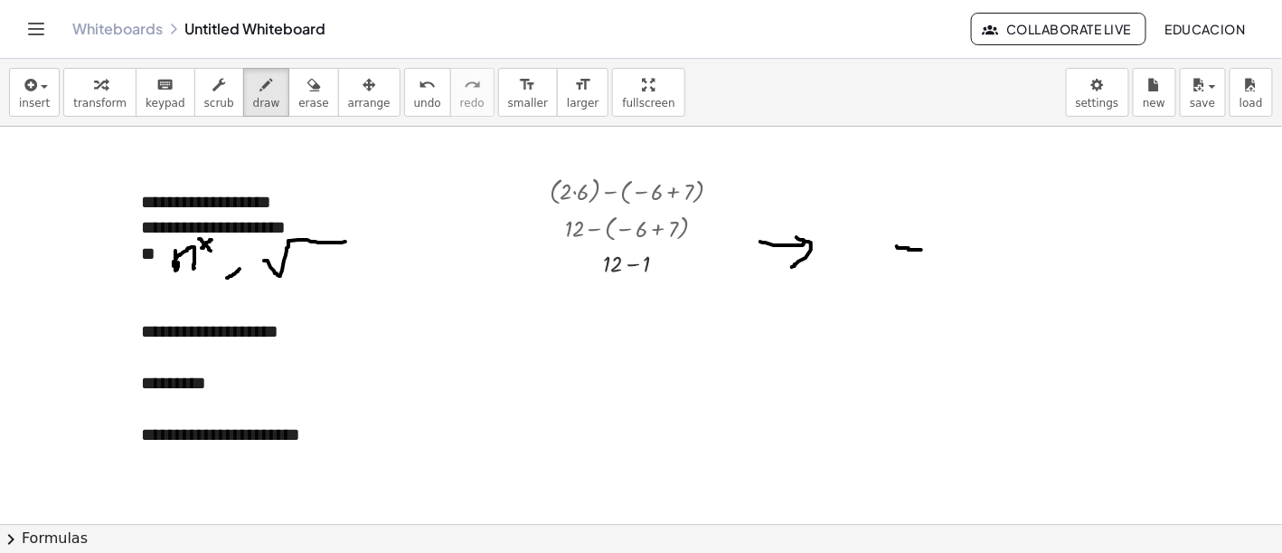
drag, startPoint x: 959, startPoint y: 232, endPoint x: 922, endPoint y: 259, distance: 46.2
drag, startPoint x: 912, startPoint y: 235, endPoint x: 962, endPoint y: 204, distance: 59.2
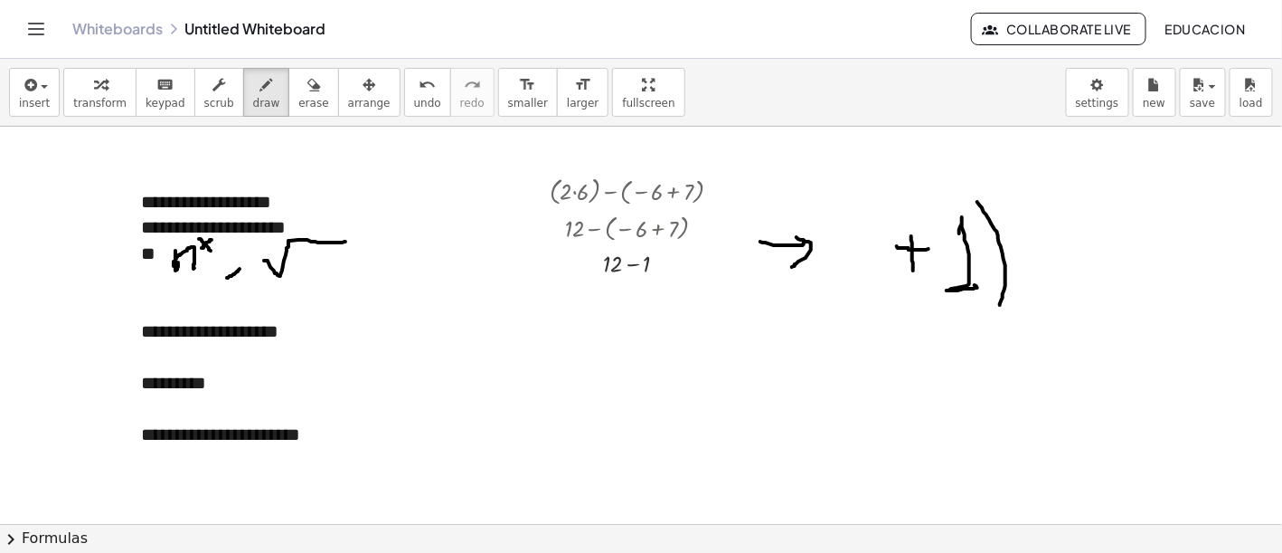
drag, startPoint x: 995, startPoint y: 228, endPoint x: 960, endPoint y: 273, distance: 56.8
drag, startPoint x: 891, startPoint y: 210, endPoint x: 894, endPoint y: 316, distance: 105.9
drag, startPoint x: 843, startPoint y: 261, endPoint x: 868, endPoint y: 260, distance: 25.3
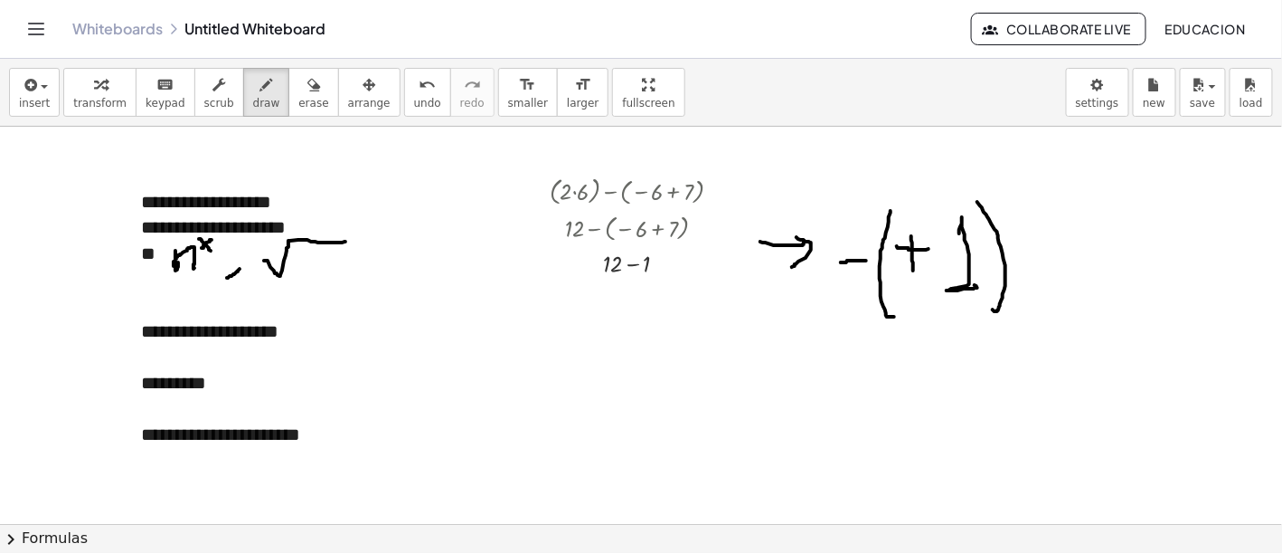
click at [90, 109] on span "transform" at bounding box center [99, 103] width 53 height 13
click at [634, 263] on div at bounding box center [643, 261] width 204 height 34
drag, startPoint x: 641, startPoint y: 260, endPoint x: 647, endPoint y: 322, distance: 62.6
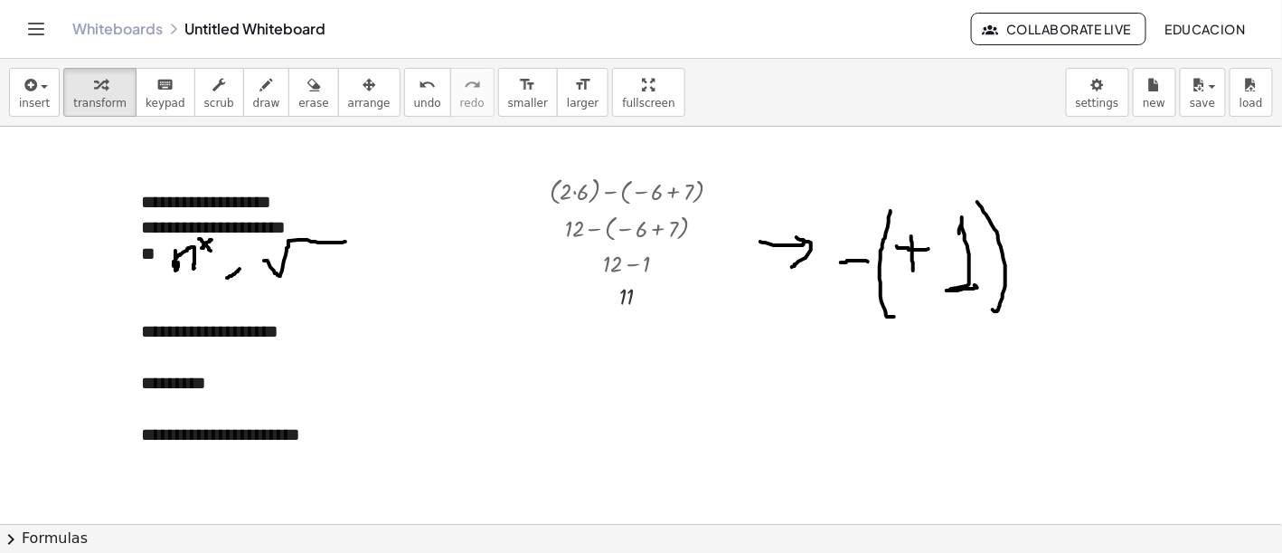
drag, startPoint x: 846, startPoint y: 249, endPoint x: 890, endPoint y: 200, distance: 65.3
drag, startPoint x: 860, startPoint y: 248, endPoint x: 919, endPoint y: 216, distance: 66.8
click at [281, 203] on div "**********" at bounding box center [258, 318] width 271 height 295
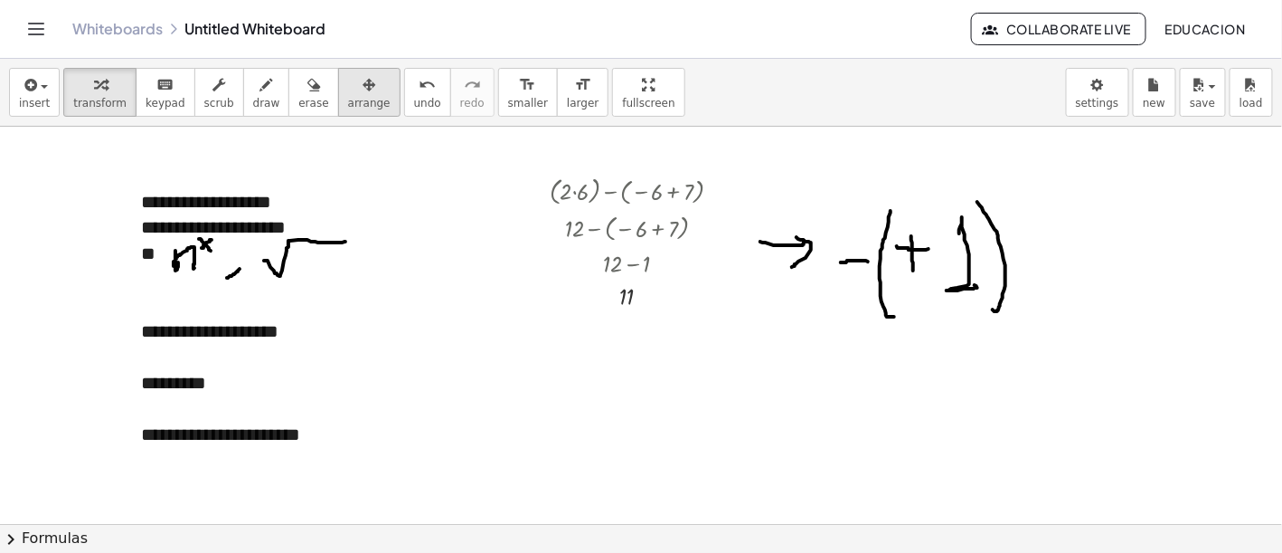
click at [348, 100] on span "arrange" at bounding box center [369, 103] width 43 height 13
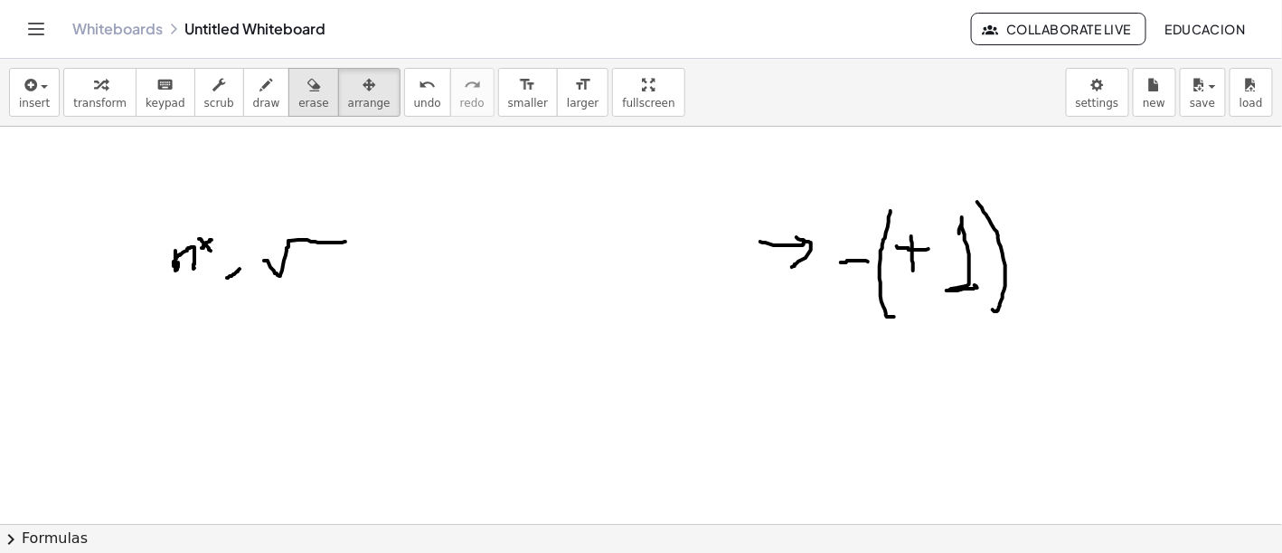
click at [288, 80] on button "erase" at bounding box center [313, 92] width 50 height 49
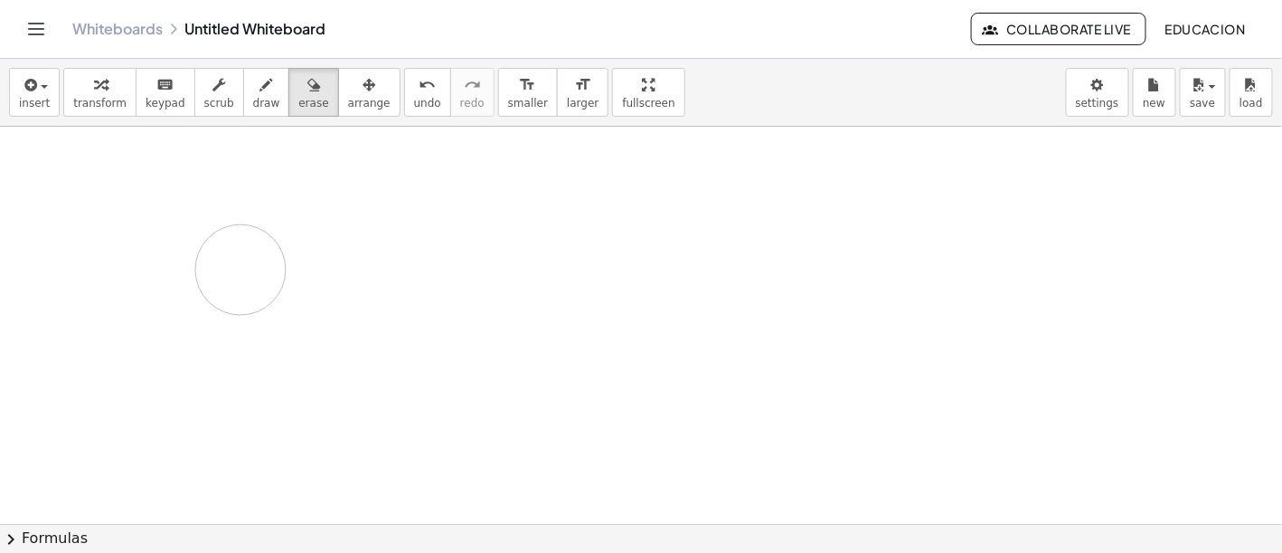
drag, startPoint x: 931, startPoint y: 202, endPoint x: 421, endPoint y: 234, distance: 512.0
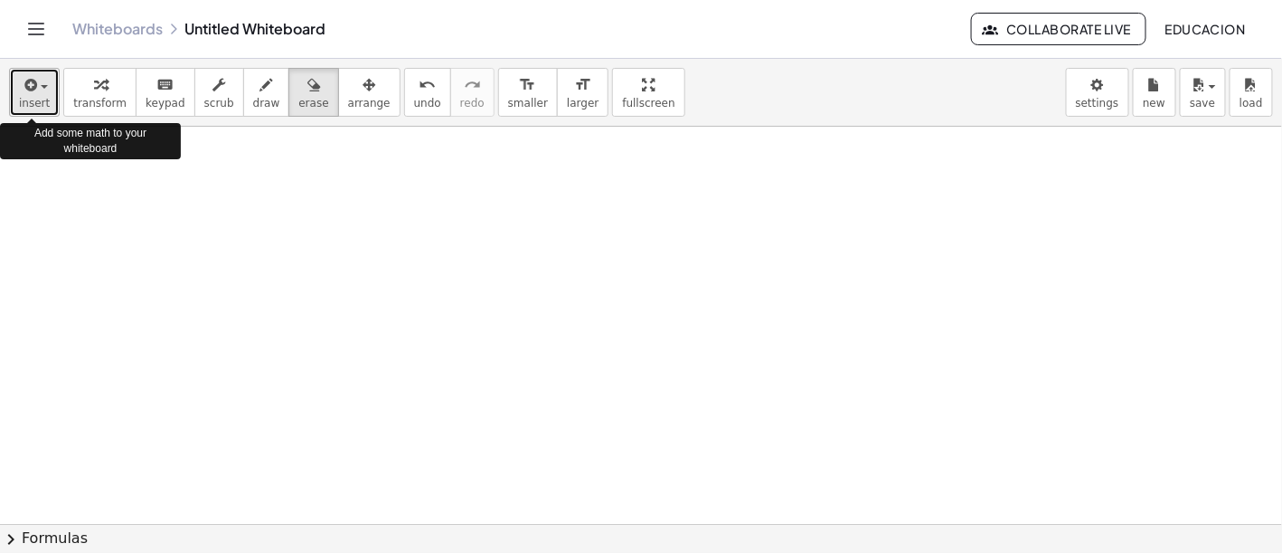
click at [41, 97] on span "insert" at bounding box center [34, 103] width 31 height 13
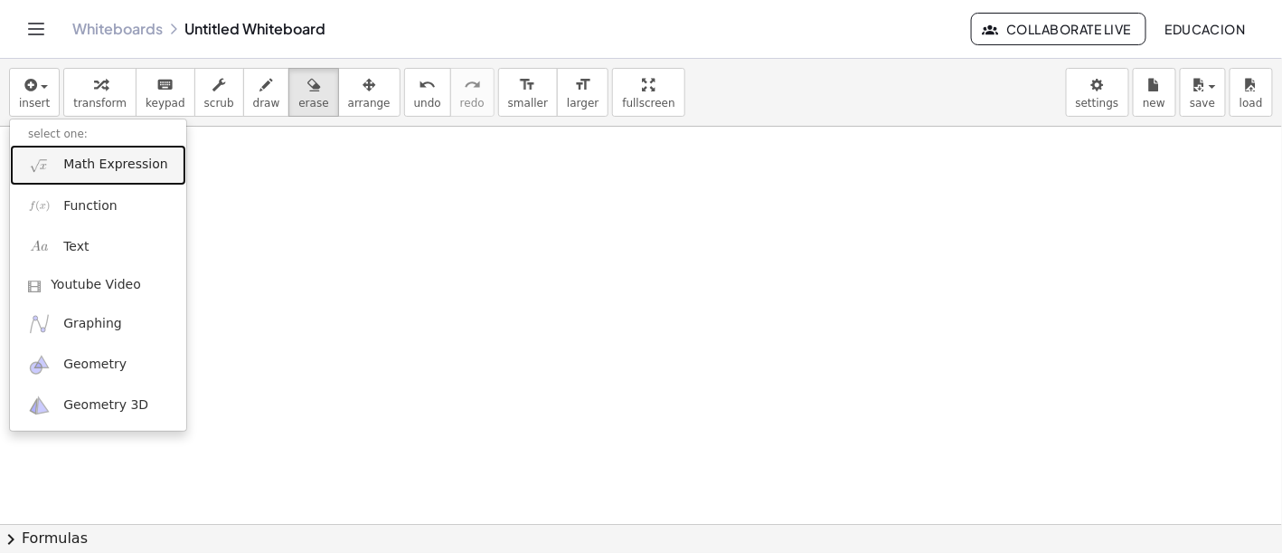
click at [71, 165] on span "Math Expression" at bounding box center [115, 165] width 104 height 18
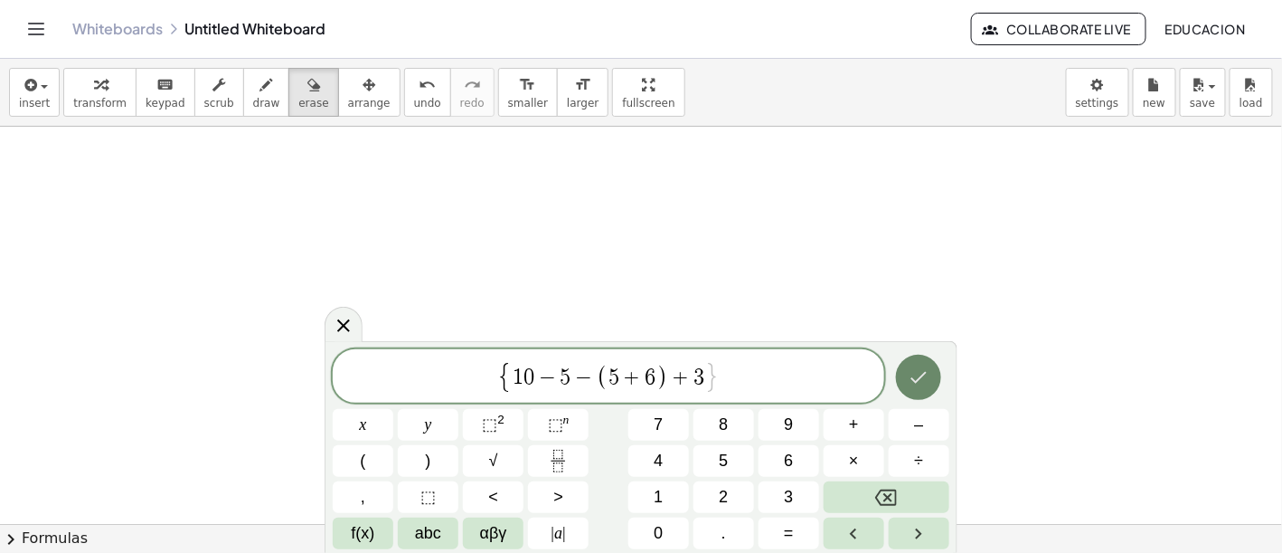
click at [913, 380] on icon "Done" at bounding box center [920, 377] width 16 height 12
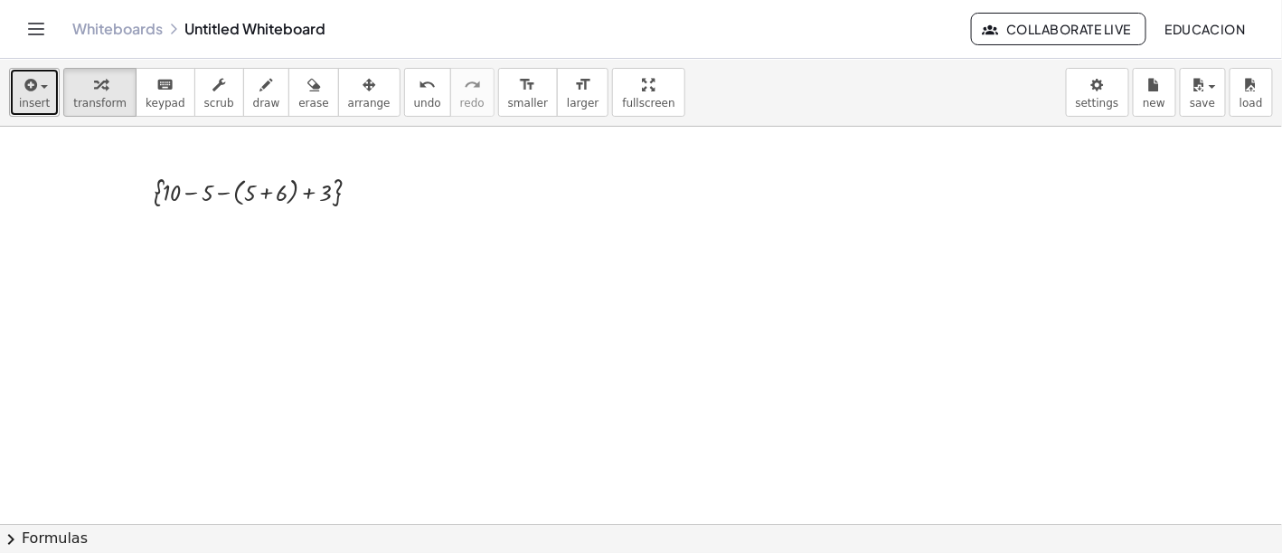
click at [45, 96] on button "insert" at bounding box center [34, 92] width 51 height 49
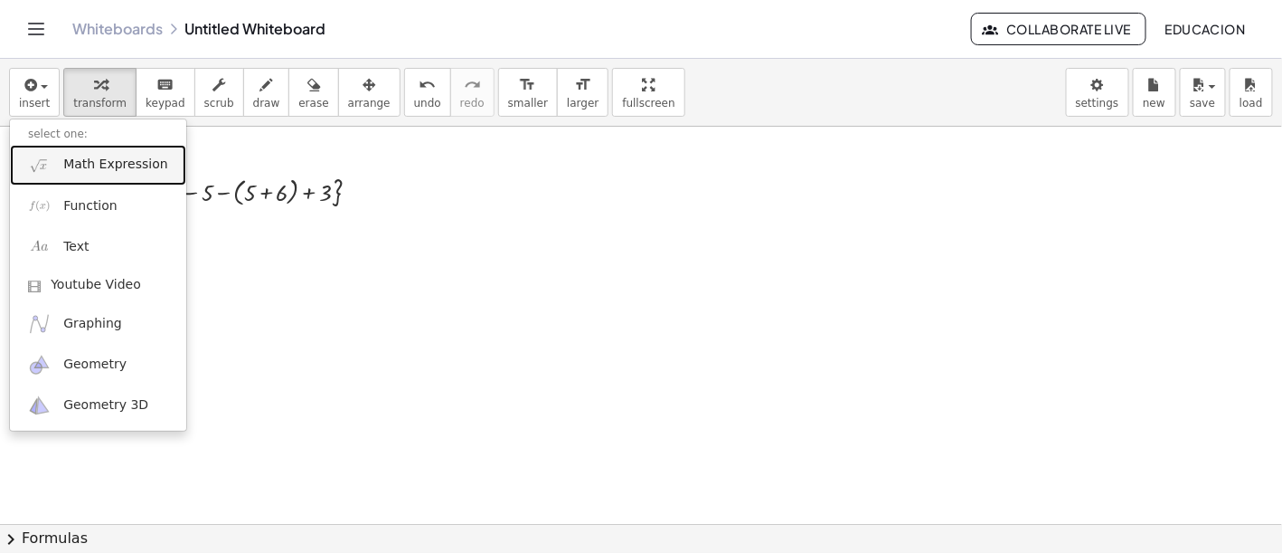
click at [75, 170] on span "Math Expression" at bounding box center [115, 165] width 104 height 18
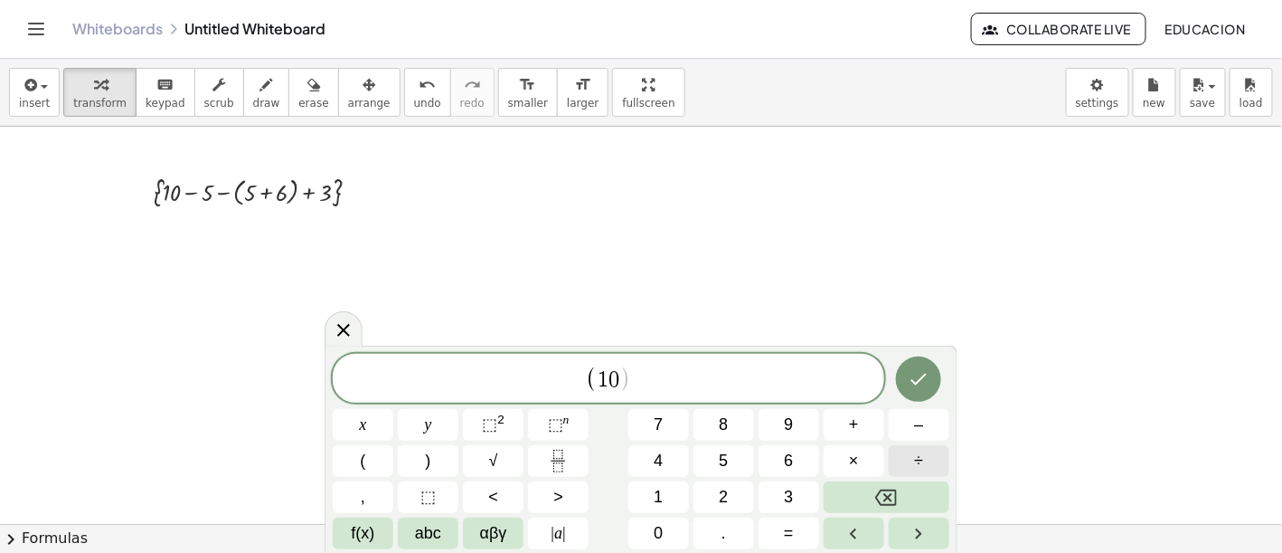
click at [906, 453] on button "÷" at bounding box center [919, 461] width 61 height 32
click at [722, 463] on span "5" at bounding box center [723, 461] width 9 height 24
click at [867, 458] on button "×" at bounding box center [854, 461] width 61 height 32
click at [780, 491] on button "3" at bounding box center [789, 497] width 61 height 32
click at [438, 468] on button ")" at bounding box center [428, 461] width 61 height 32
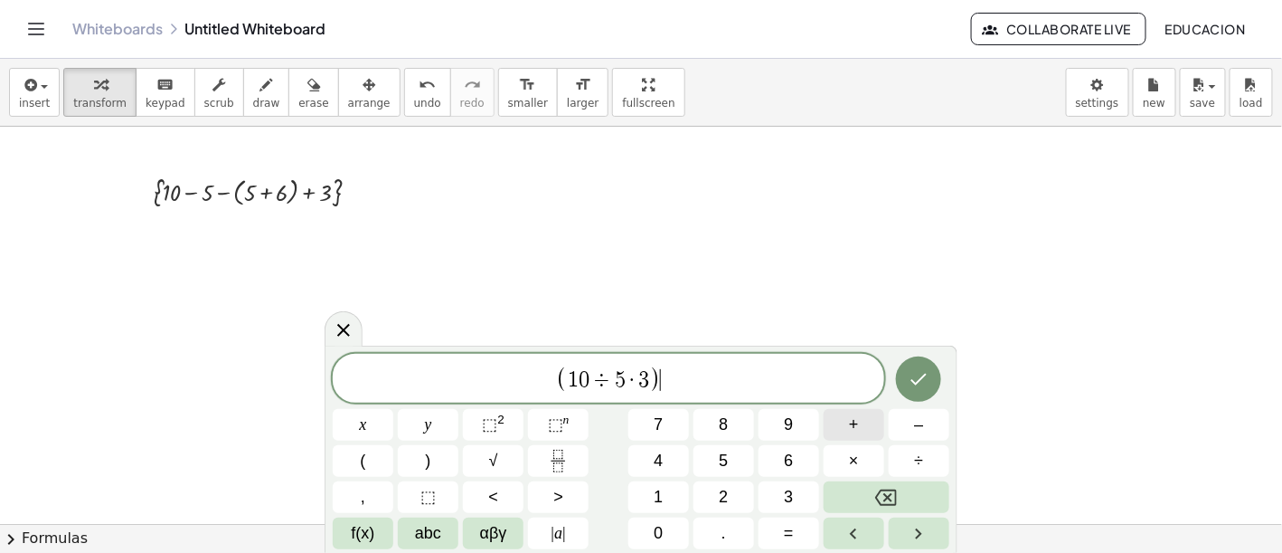
click at [853, 418] on span "+" at bounding box center [854, 424] width 10 height 24
click at [376, 463] on button "(" at bounding box center [363, 461] width 61 height 32
click at [917, 426] on span "–" at bounding box center [918, 424] width 9 height 24
click at [658, 419] on span "7" at bounding box center [658, 424] width 9 height 24
click at [432, 457] on button ")" at bounding box center [428, 461] width 61 height 32
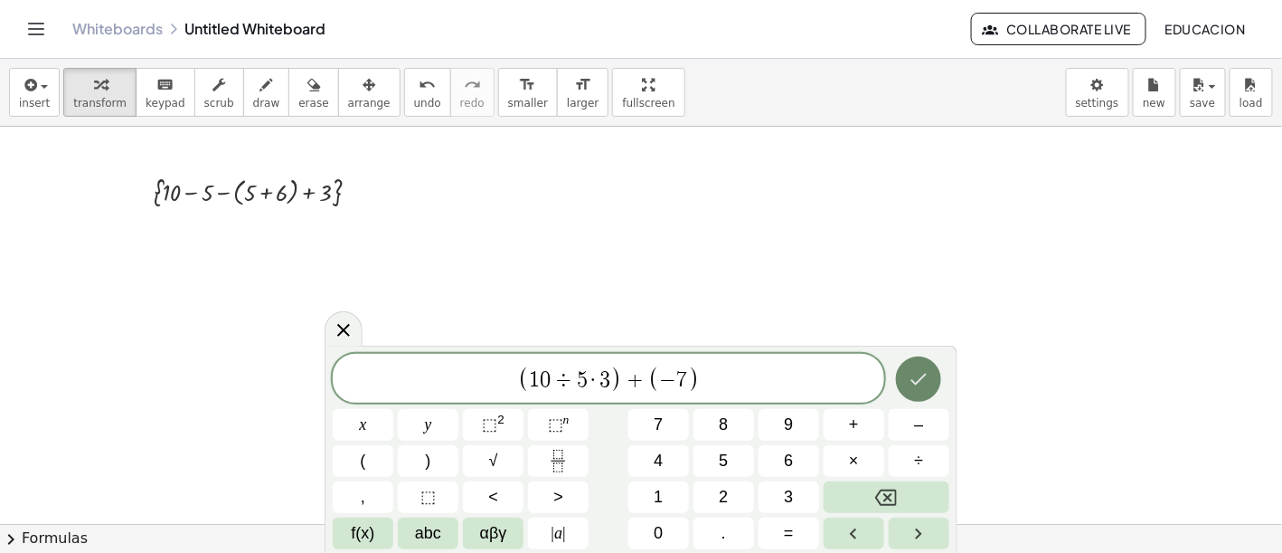
click at [928, 382] on icon "Done" at bounding box center [919, 379] width 22 height 22
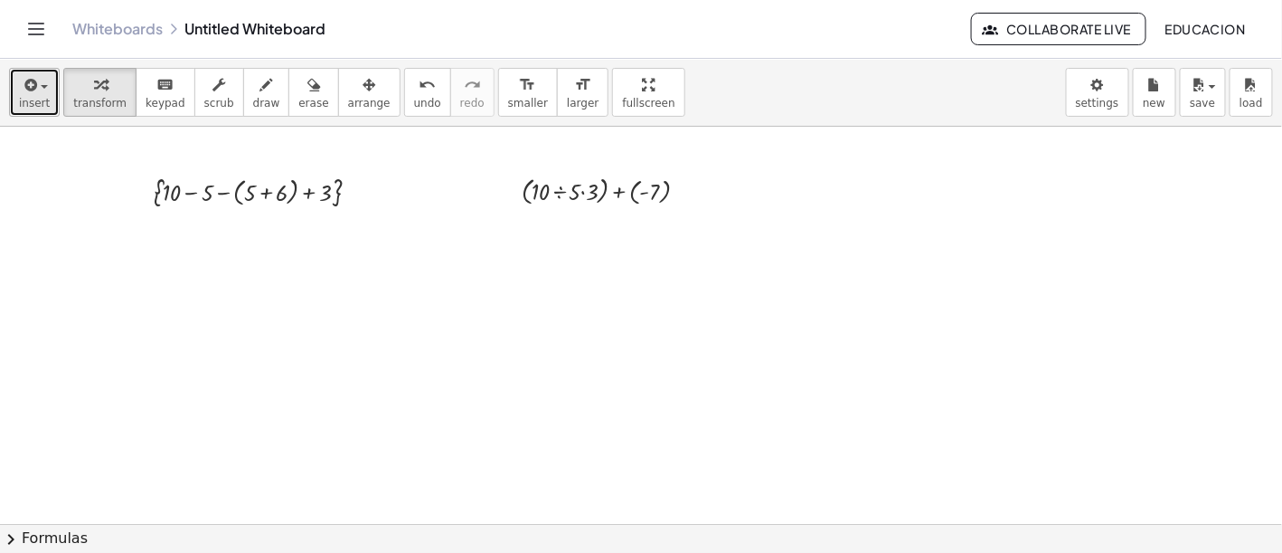
click at [26, 80] on icon "button" at bounding box center [29, 85] width 16 height 22
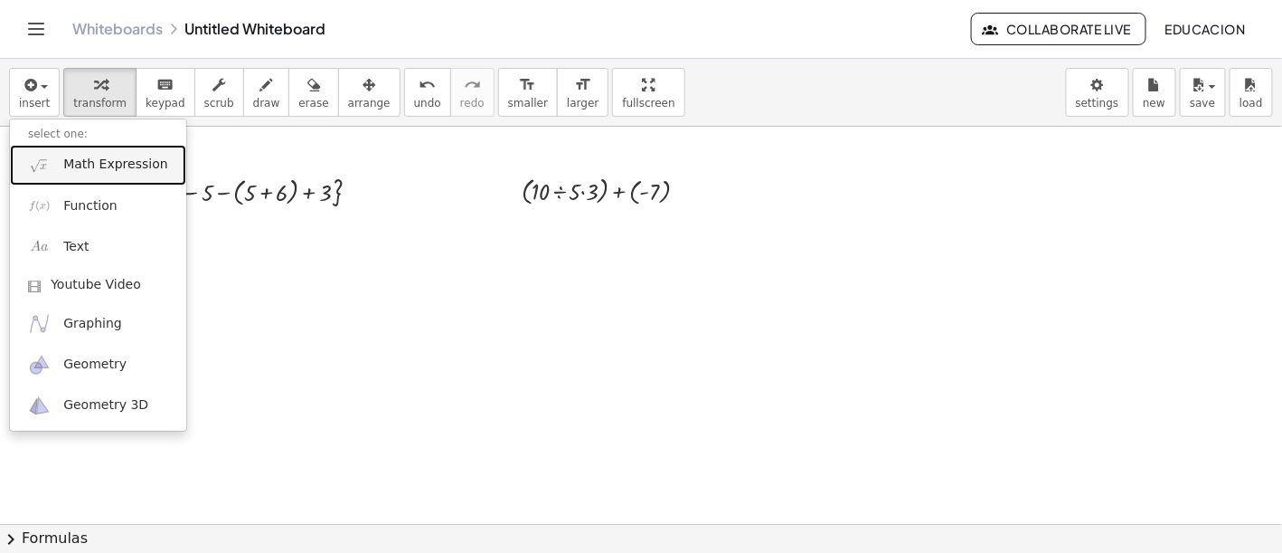
click at [82, 169] on span "Math Expression" at bounding box center [115, 165] width 104 height 18
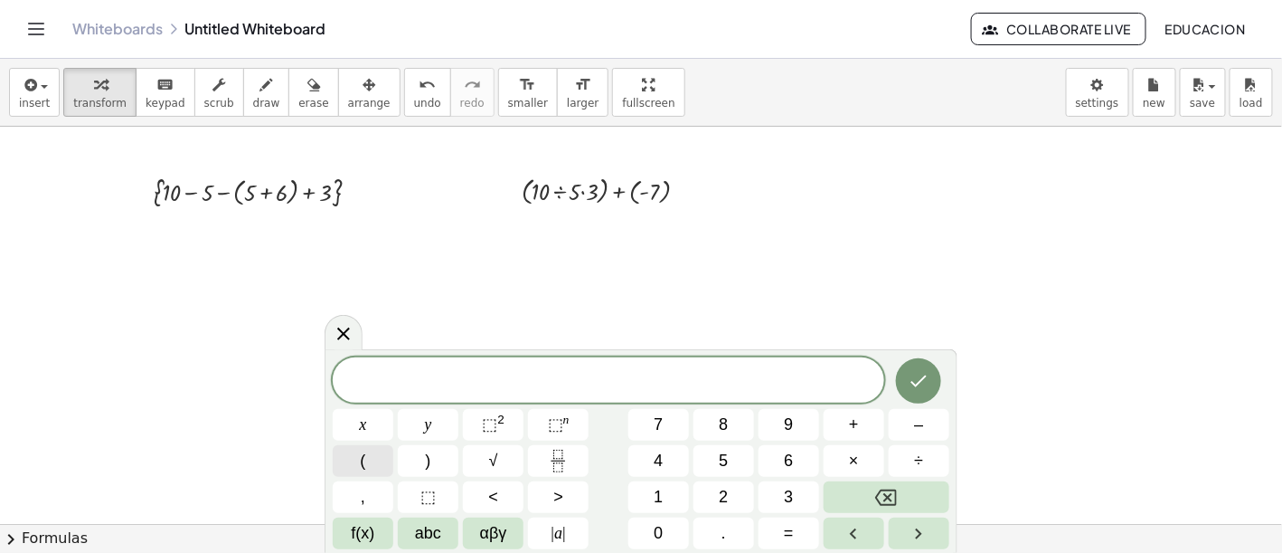
click at [366, 460] on button "(" at bounding box center [363, 461] width 61 height 32
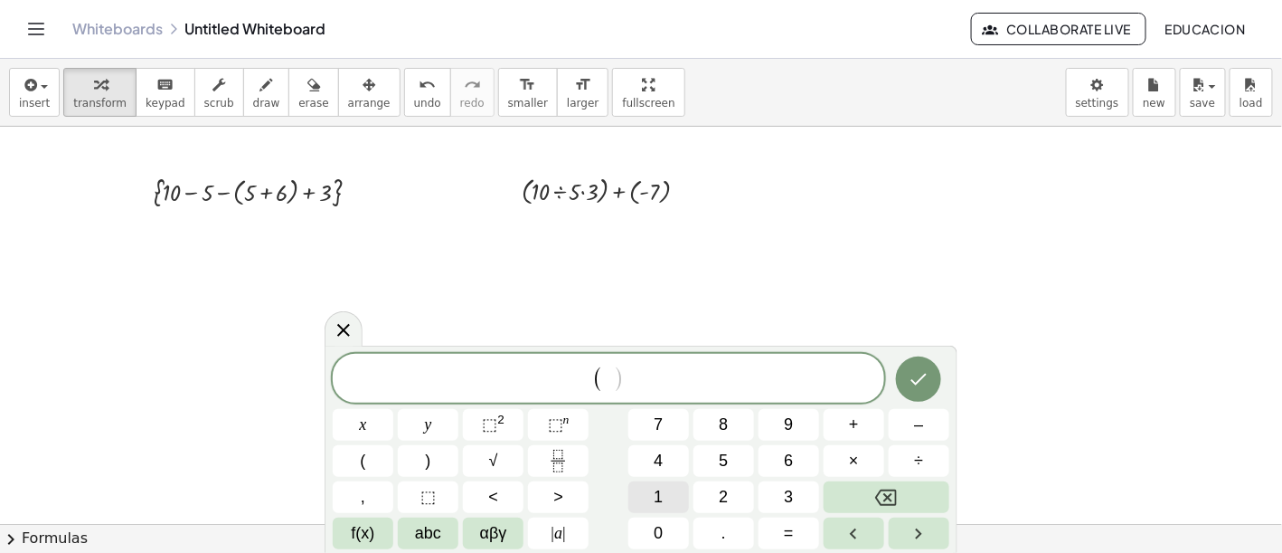
click at [676, 496] on button "1" at bounding box center [659, 497] width 61 height 32
click at [672, 525] on button "0" at bounding box center [659, 533] width 61 height 32
click at [881, 494] on icon "Backspace" at bounding box center [886, 498] width 22 height 22
click at [676, 492] on button "1" at bounding box center [659, 497] width 61 height 32
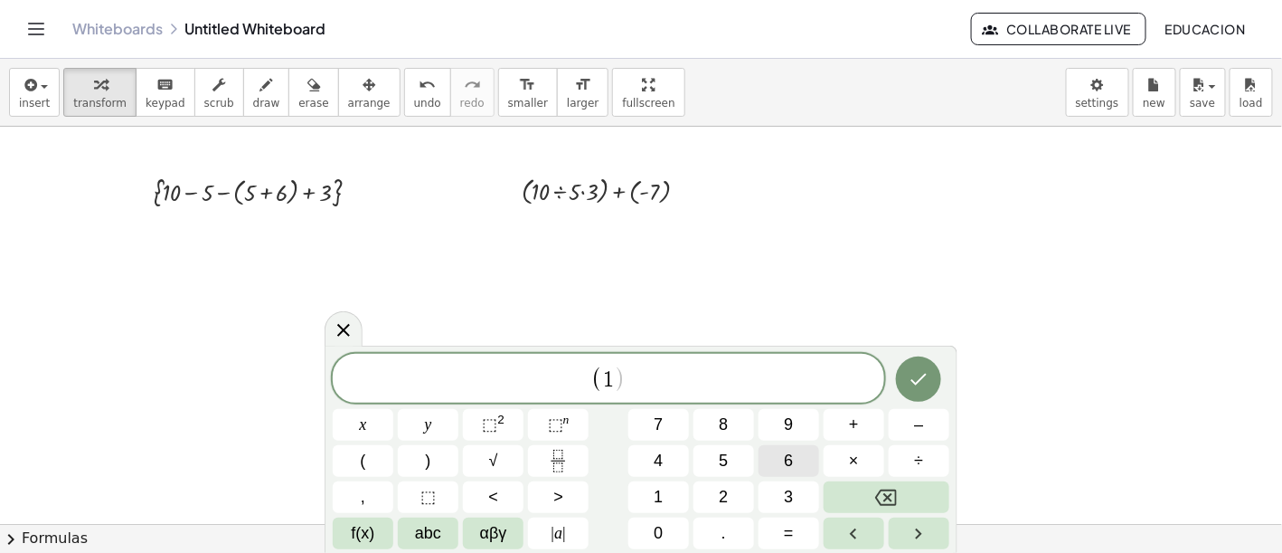
click at [790, 458] on span "6" at bounding box center [788, 461] width 9 height 24
click at [852, 458] on span "×" at bounding box center [854, 461] width 10 height 24
click at [733, 495] on button "2" at bounding box center [724, 497] width 61 height 32
click at [441, 459] on button ")" at bounding box center [428, 461] width 61 height 32
click at [922, 432] on span "–" at bounding box center [918, 424] width 9 height 24
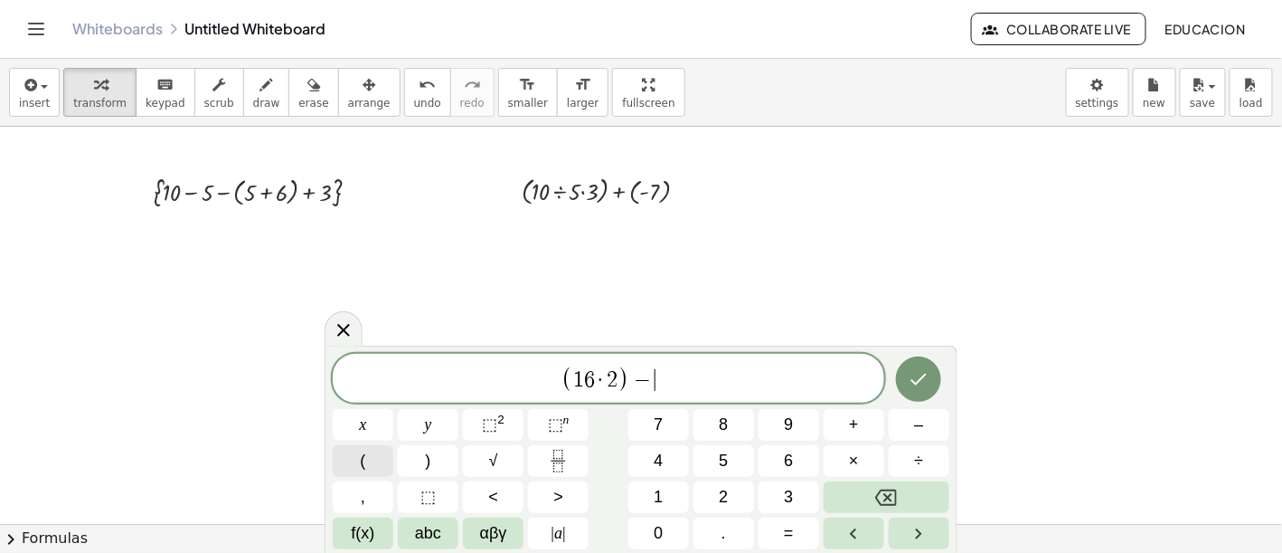
click at [374, 462] on button "(" at bounding box center [363, 461] width 61 height 32
click at [794, 428] on button "9" at bounding box center [789, 425] width 61 height 32
click at [840, 464] on button "×" at bounding box center [854, 461] width 61 height 32
click at [779, 454] on button "6" at bounding box center [789, 461] width 61 height 32
click at [430, 463] on span ")" at bounding box center [428, 461] width 5 height 24
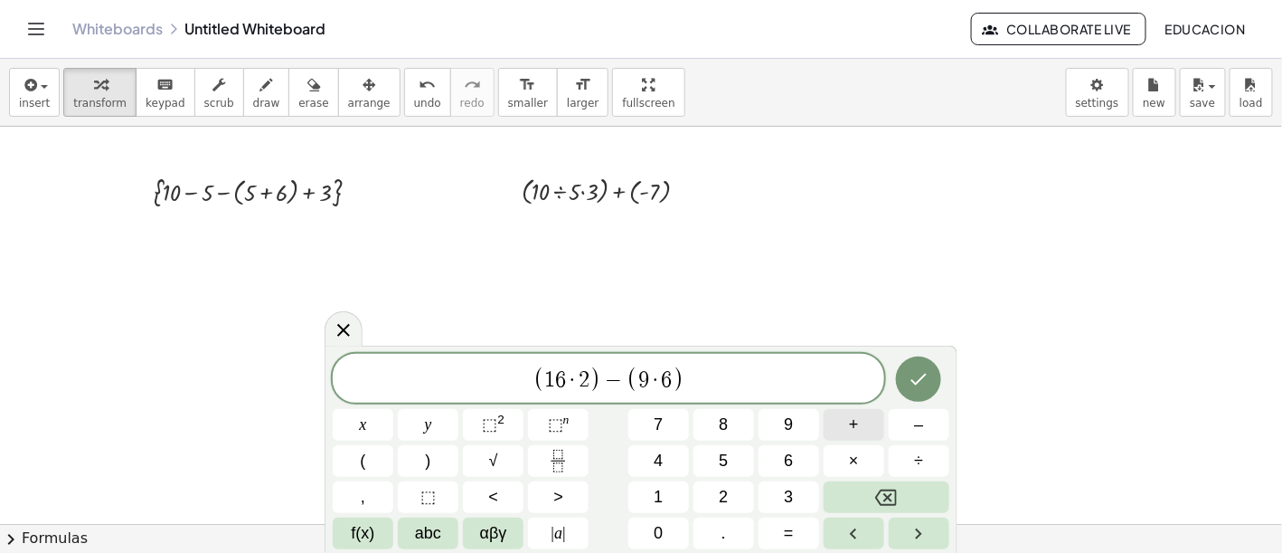
click at [845, 425] on button "+" at bounding box center [854, 425] width 61 height 32
click at [707, 463] on button "5" at bounding box center [724, 461] width 61 height 32
click at [925, 389] on icon "Done" at bounding box center [919, 379] width 22 height 22
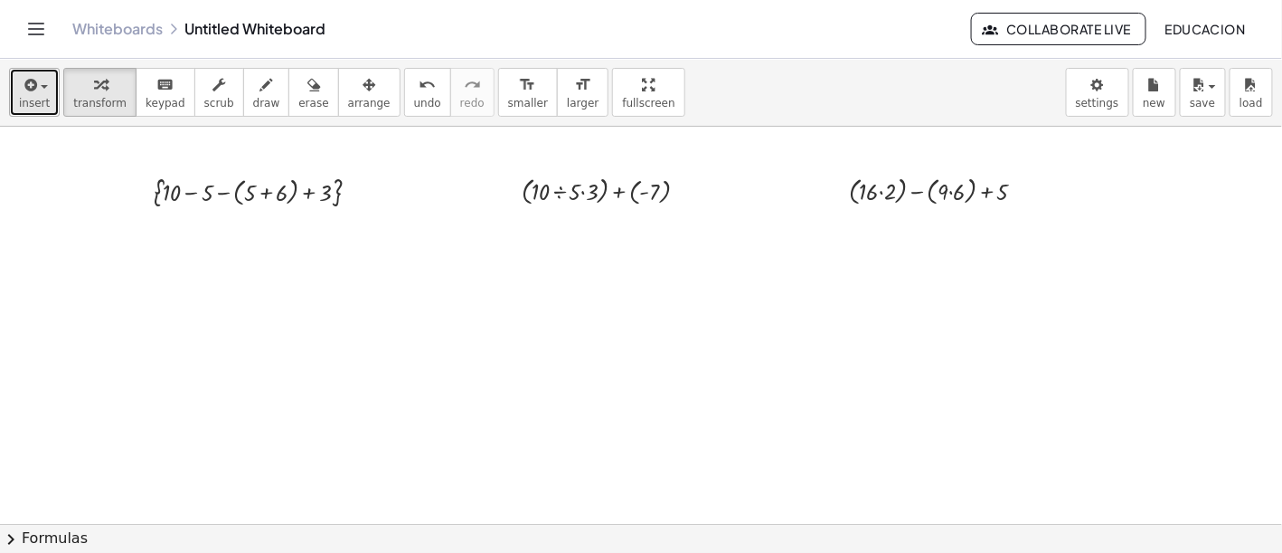
click at [43, 109] on span "insert" at bounding box center [34, 103] width 31 height 13
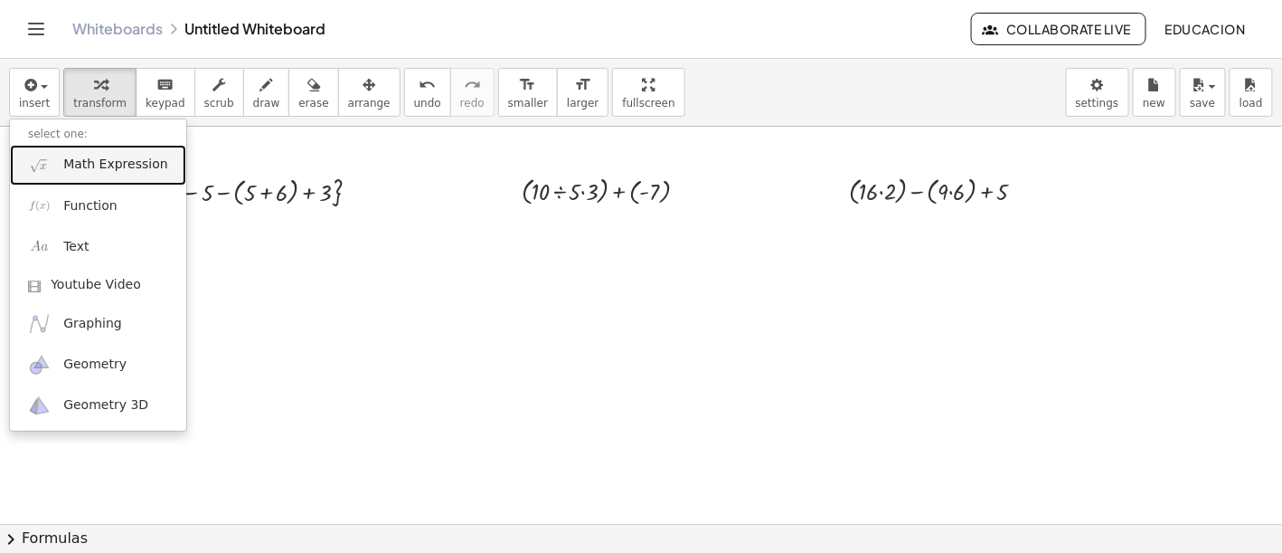
click at [70, 163] on span "Math Expression" at bounding box center [115, 165] width 104 height 18
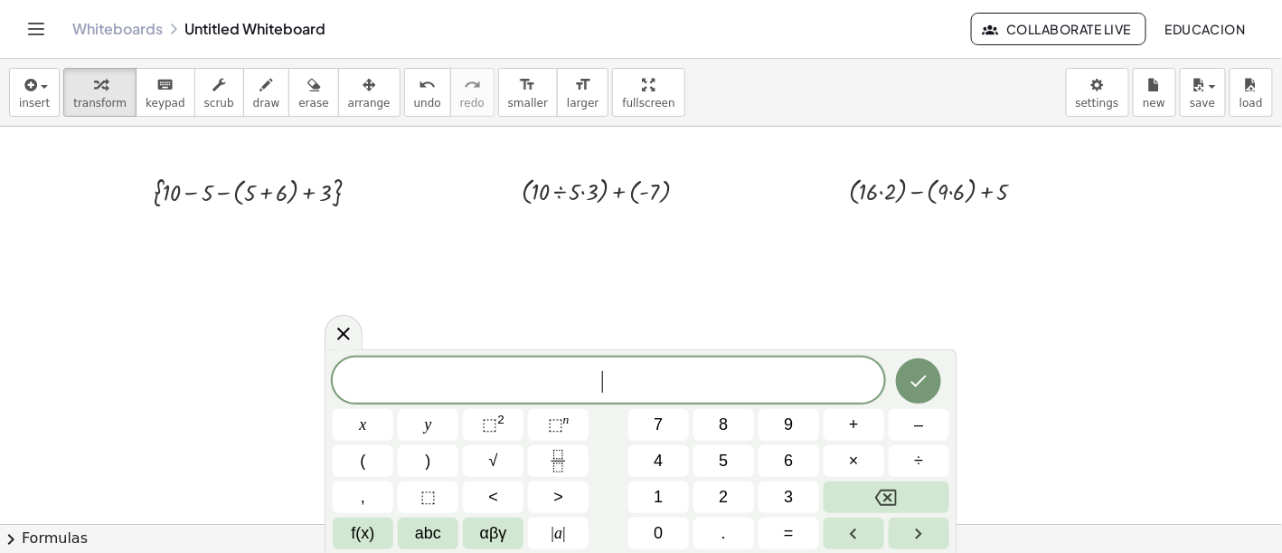
click at [536, 376] on span "​" at bounding box center [609, 381] width 552 height 25
click at [657, 458] on span "4" at bounding box center [658, 461] width 9 height 24
click at [373, 471] on button "(" at bounding box center [363, 461] width 61 height 32
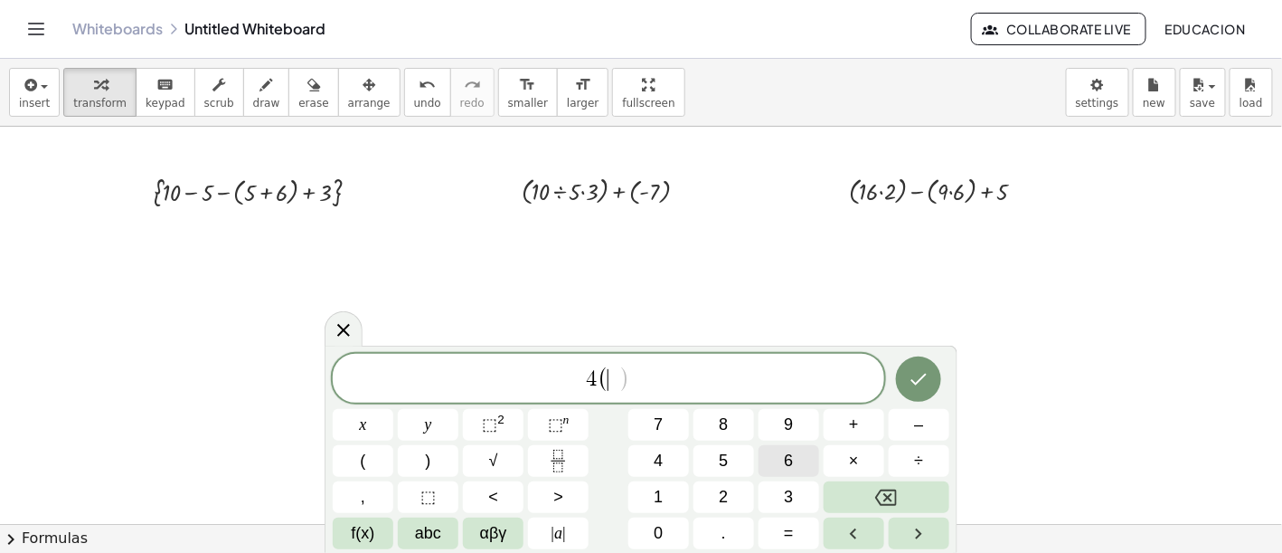
click at [799, 460] on button "6" at bounding box center [789, 461] width 61 height 32
click at [934, 461] on button "÷" at bounding box center [919, 461] width 61 height 32
click at [886, 491] on icon "Backspace" at bounding box center [886, 498] width 22 height 22
click at [857, 431] on span "+" at bounding box center [854, 424] width 10 height 24
click at [791, 491] on span "3" at bounding box center [788, 497] width 9 height 24
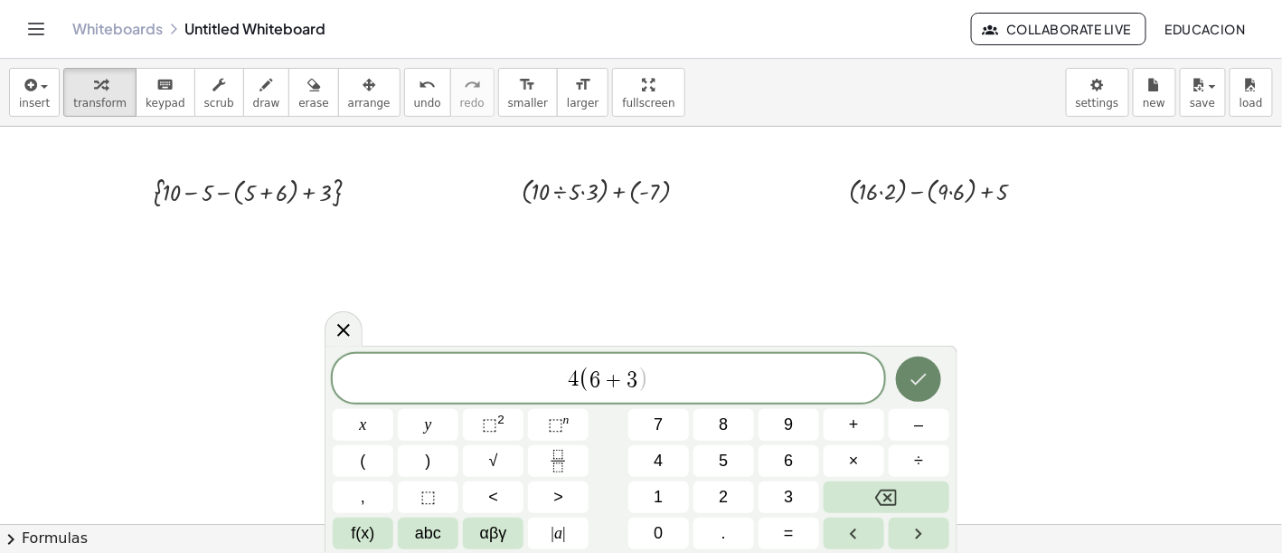
click at [917, 375] on icon "Done" at bounding box center [919, 379] width 22 height 22
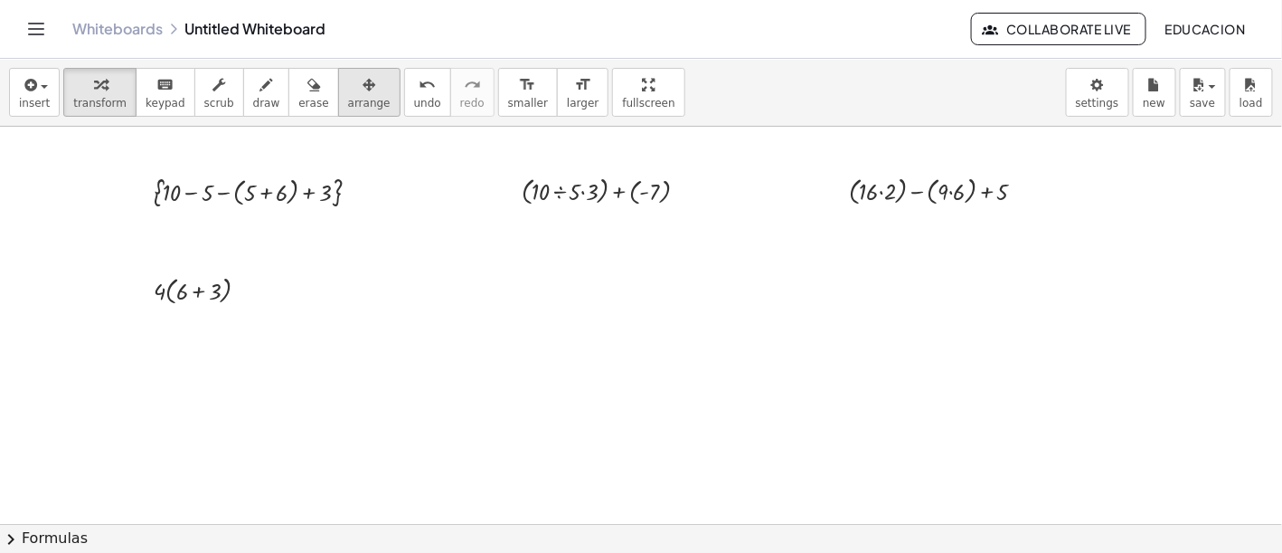
click at [363, 80] on icon "button" at bounding box center [369, 85] width 13 height 22
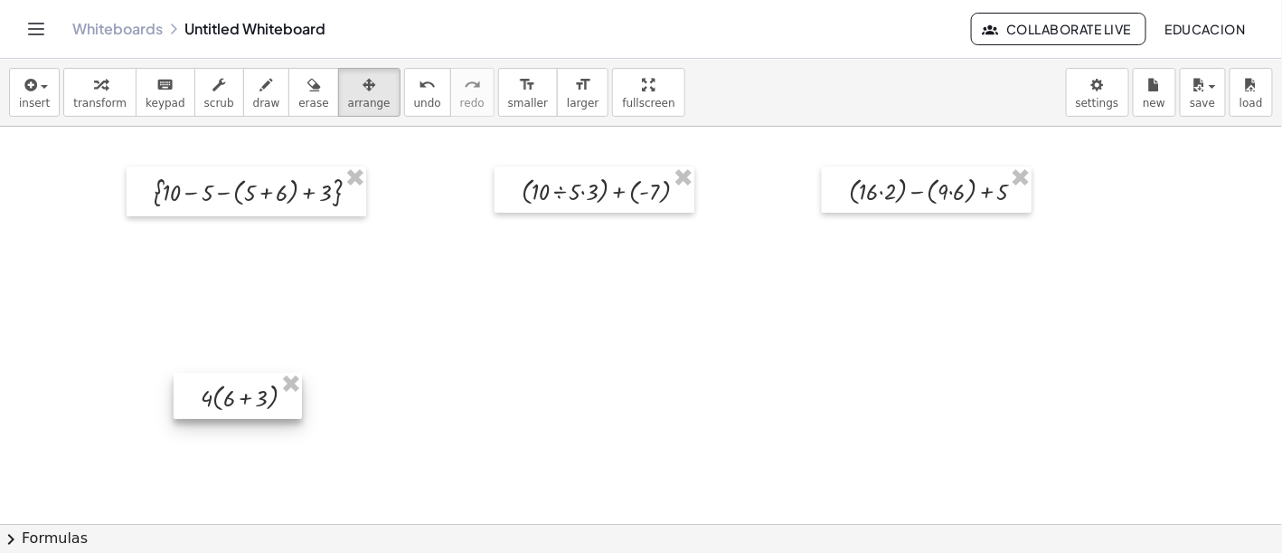
drag, startPoint x: 223, startPoint y: 289, endPoint x: 270, endPoint y: 397, distance: 117.4
click at [270, 397] on div at bounding box center [238, 396] width 128 height 46
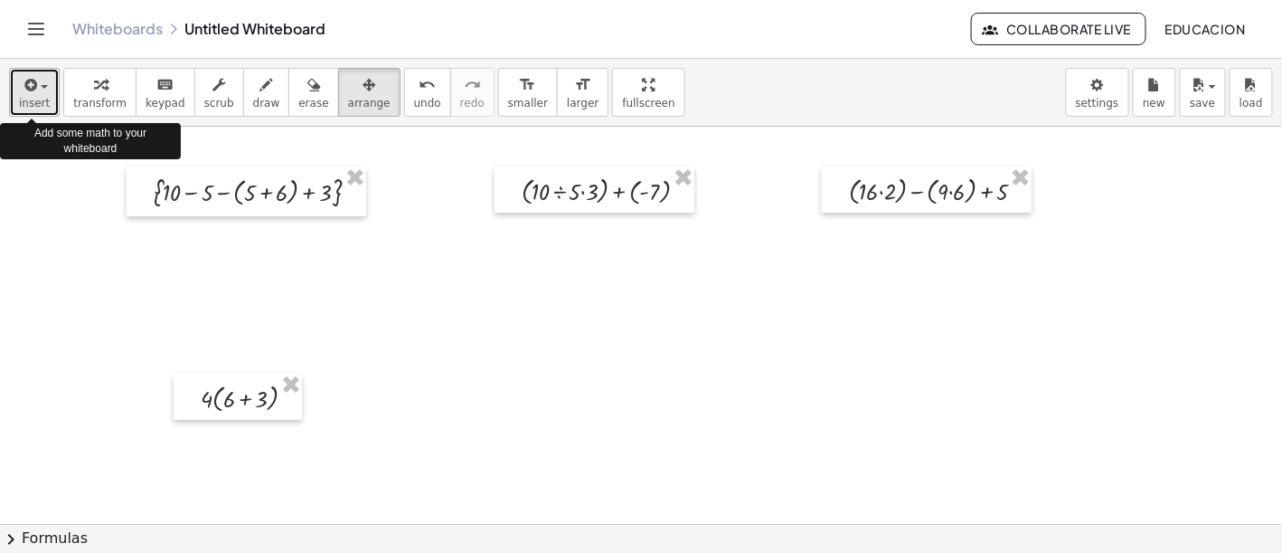
click at [43, 107] on span "insert" at bounding box center [34, 103] width 31 height 13
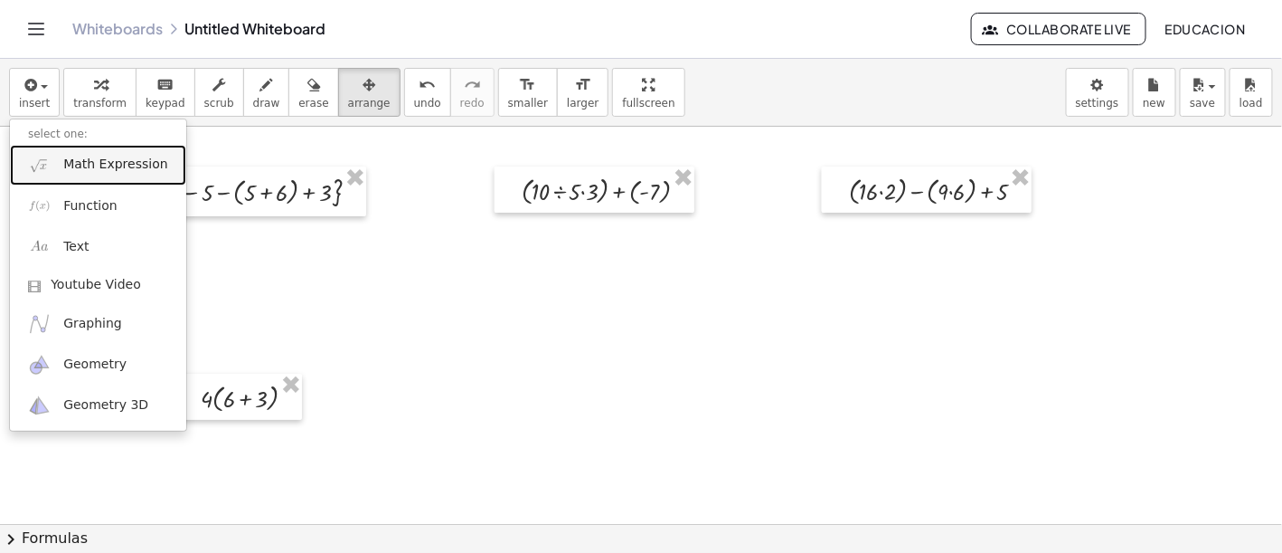
click at [138, 168] on span "Math Expression" at bounding box center [115, 165] width 104 height 18
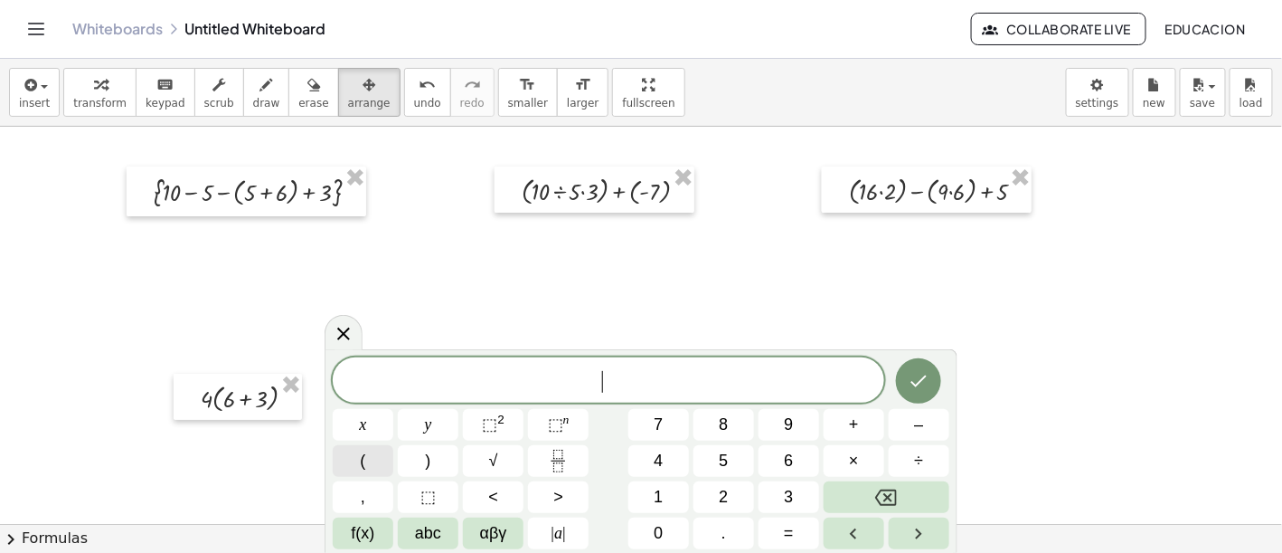
click at [358, 452] on button "(" at bounding box center [363, 461] width 61 height 32
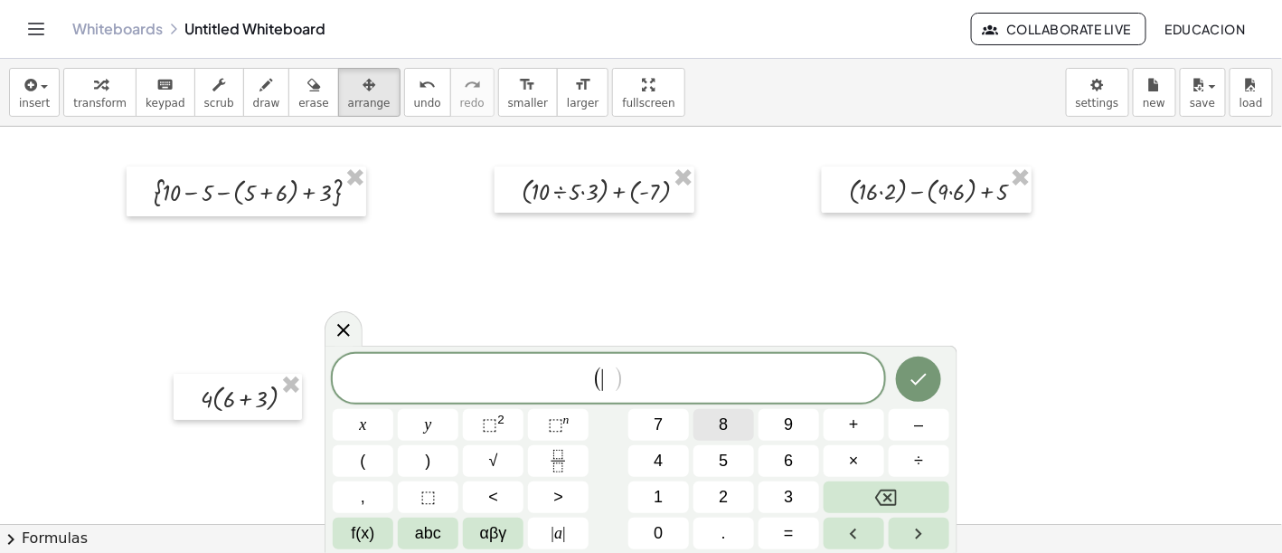
click at [717, 430] on button "8" at bounding box center [724, 425] width 61 height 32
click at [855, 427] on span "+" at bounding box center [854, 424] width 10 height 24
click at [723, 453] on span "5" at bounding box center [723, 461] width 9 height 24
click at [912, 463] on button "÷" at bounding box center [919, 461] width 61 height 32
click at [735, 488] on button "2" at bounding box center [724, 497] width 61 height 32
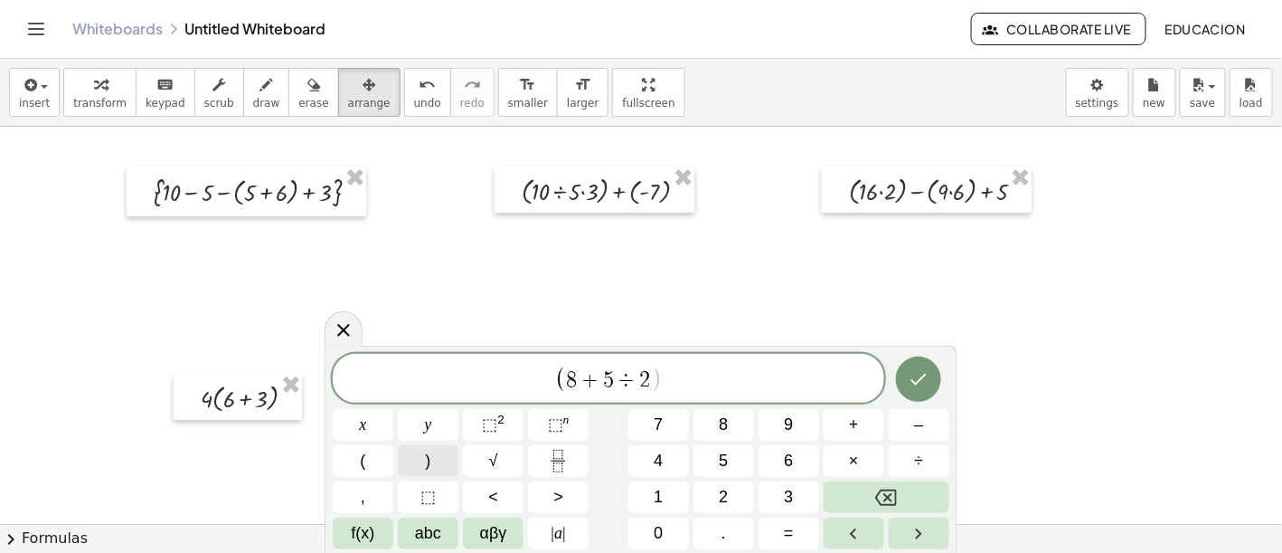
click at [435, 469] on button ")" at bounding box center [428, 461] width 61 height 32
click at [858, 427] on span "+" at bounding box center [854, 424] width 10 height 24
click at [379, 459] on button "(" at bounding box center [363, 461] width 61 height 32
click at [921, 423] on span "–" at bounding box center [918, 424] width 9 height 24
click at [776, 453] on button "6" at bounding box center [789, 461] width 61 height 32
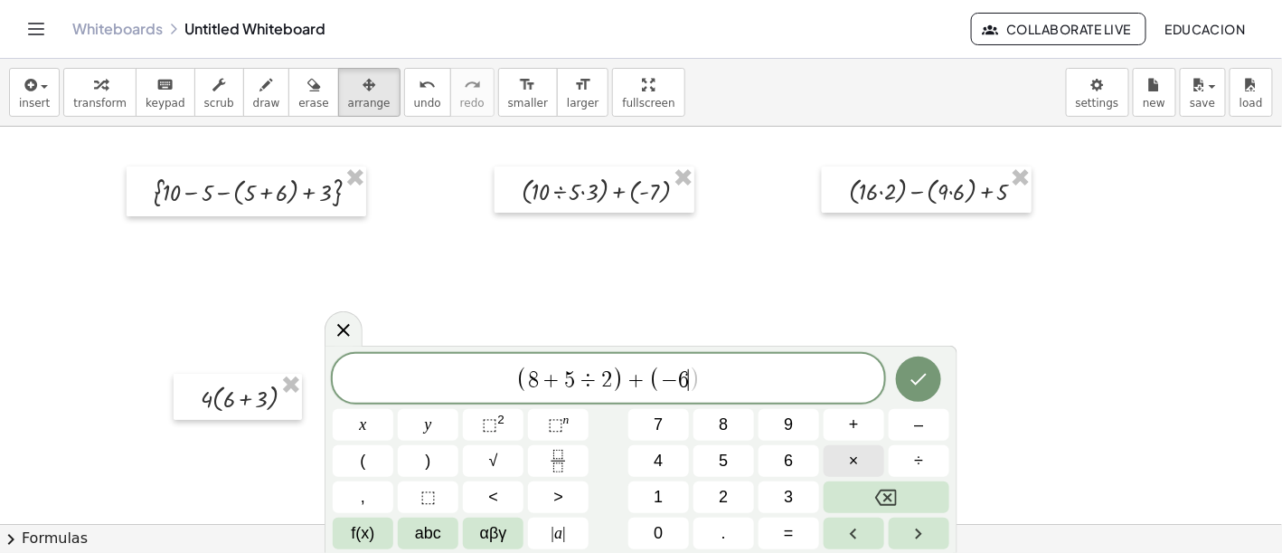
click at [860, 454] on button "×" at bounding box center [854, 461] width 61 height 32
click at [691, 459] on div "( 8 + 5 ÷ 2 ) + ( − 6 · ​ ) x y ⬚ 2 ⬚ n 7 8 9 + – ( ) √ 4 5 6 × ÷ , ⬚ < > 1 2 3…" at bounding box center [641, 451] width 617 height 195
click at [659, 461] on span "4" at bounding box center [658, 461] width 9 height 24
click at [915, 377] on icon "Done" at bounding box center [919, 379] width 22 height 22
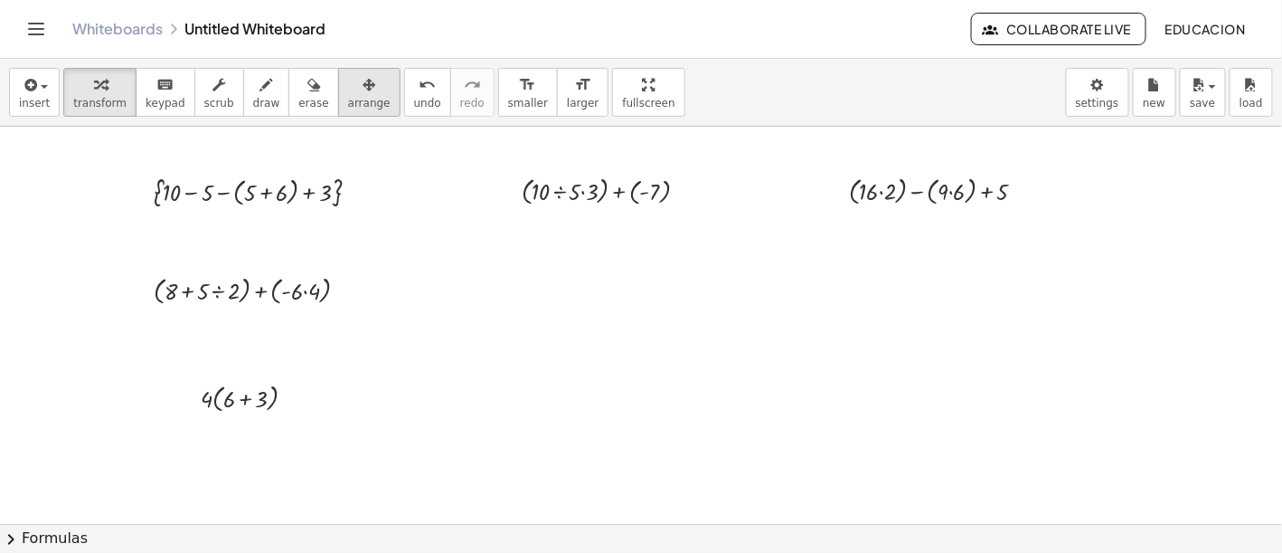
click at [348, 91] on div "button" at bounding box center [369, 84] width 43 height 22
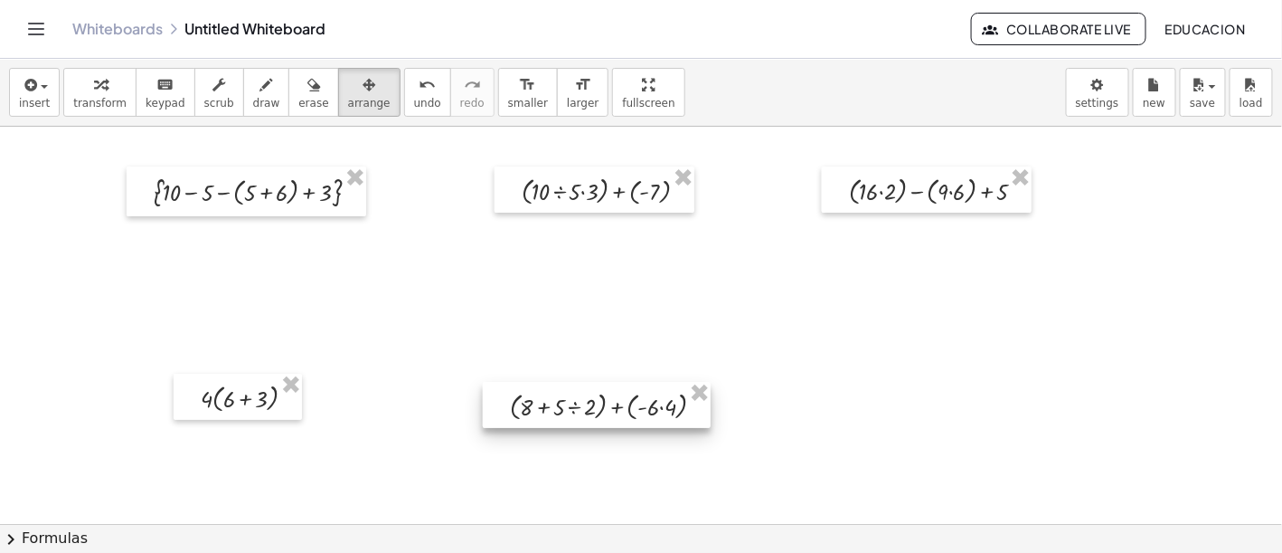
drag, startPoint x: 285, startPoint y: 288, endPoint x: 641, endPoint y: 403, distance: 374.6
click at [641, 403] on div at bounding box center [597, 405] width 228 height 46
click at [35, 102] on span "insert" at bounding box center [34, 103] width 31 height 13
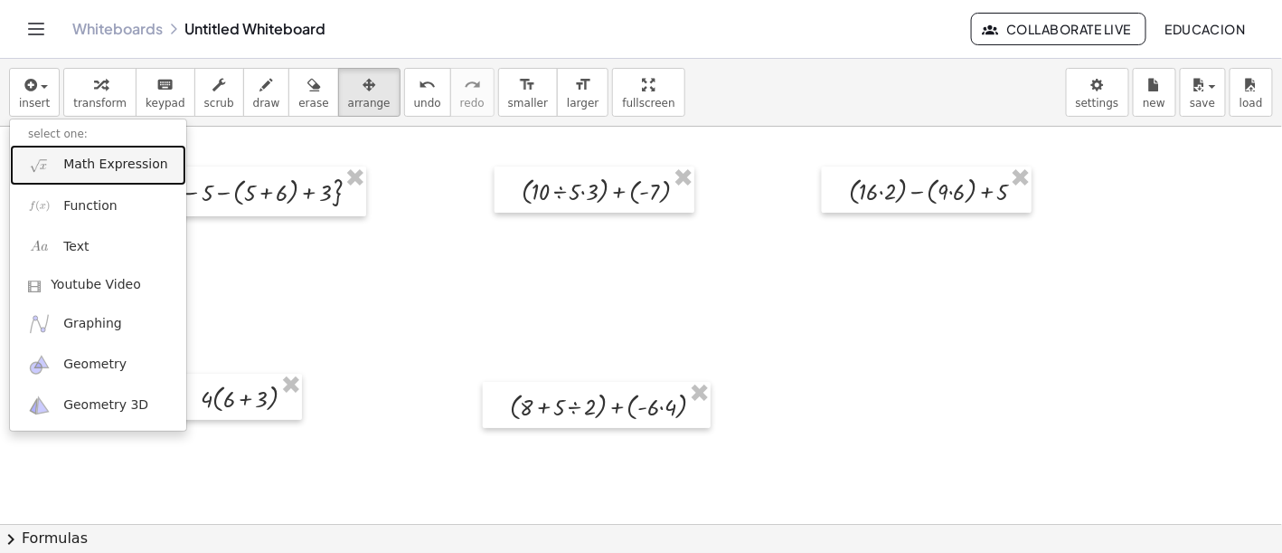
click at [115, 160] on span "Math Expression" at bounding box center [115, 165] width 104 height 18
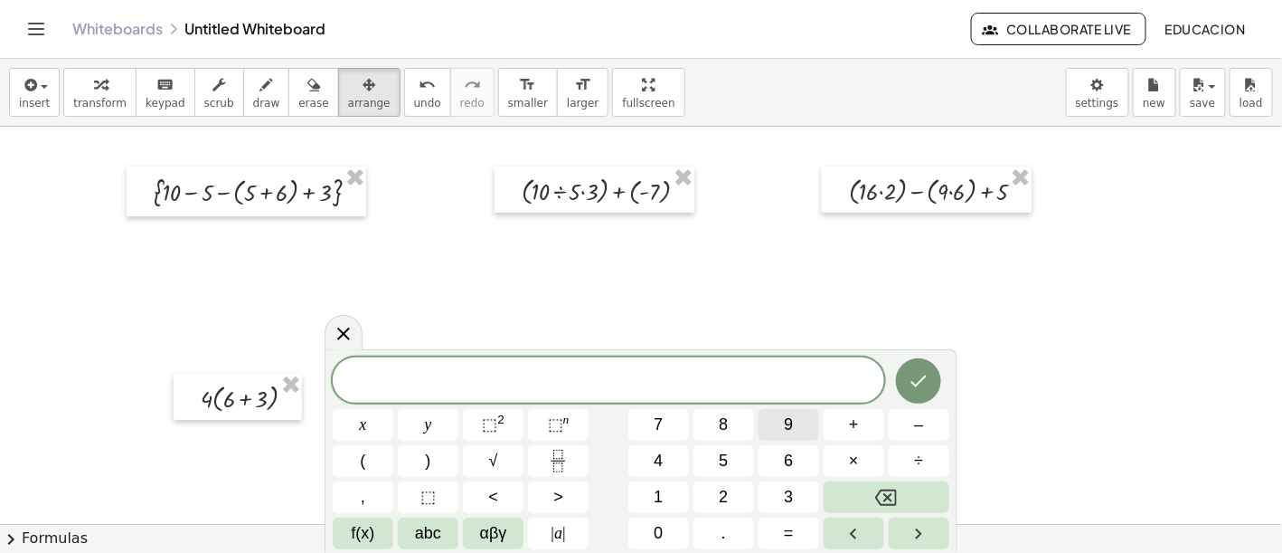
click at [795, 425] on button "9" at bounding box center [789, 425] width 61 height 32
click at [864, 464] on button "×" at bounding box center [854, 461] width 61 height 32
click at [671, 457] on button "4" at bounding box center [659, 461] width 61 height 32
click at [856, 428] on span "+" at bounding box center [854, 424] width 10 height 24
click at [373, 451] on button "(" at bounding box center [363, 461] width 61 height 32
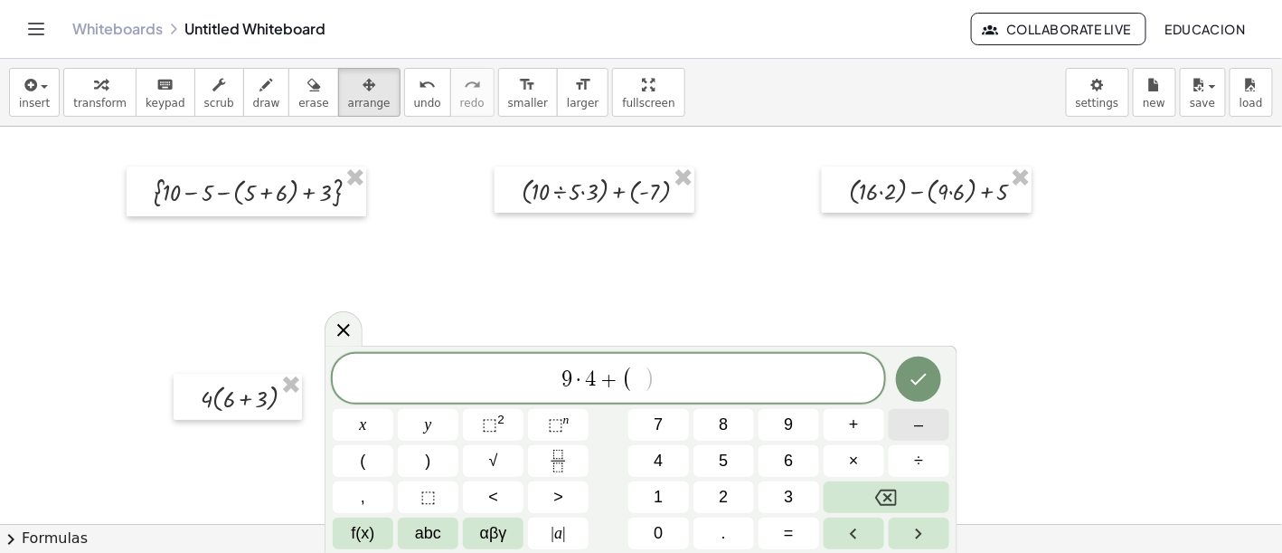
click at [923, 433] on span "–" at bounding box center [918, 424] width 9 height 24
click at [796, 468] on button "6" at bounding box center [789, 461] width 61 height 32
click at [912, 430] on button "–" at bounding box center [919, 425] width 61 height 32
click at [662, 465] on span "4" at bounding box center [658, 461] width 9 height 24
click at [445, 461] on button ")" at bounding box center [428, 461] width 61 height 32
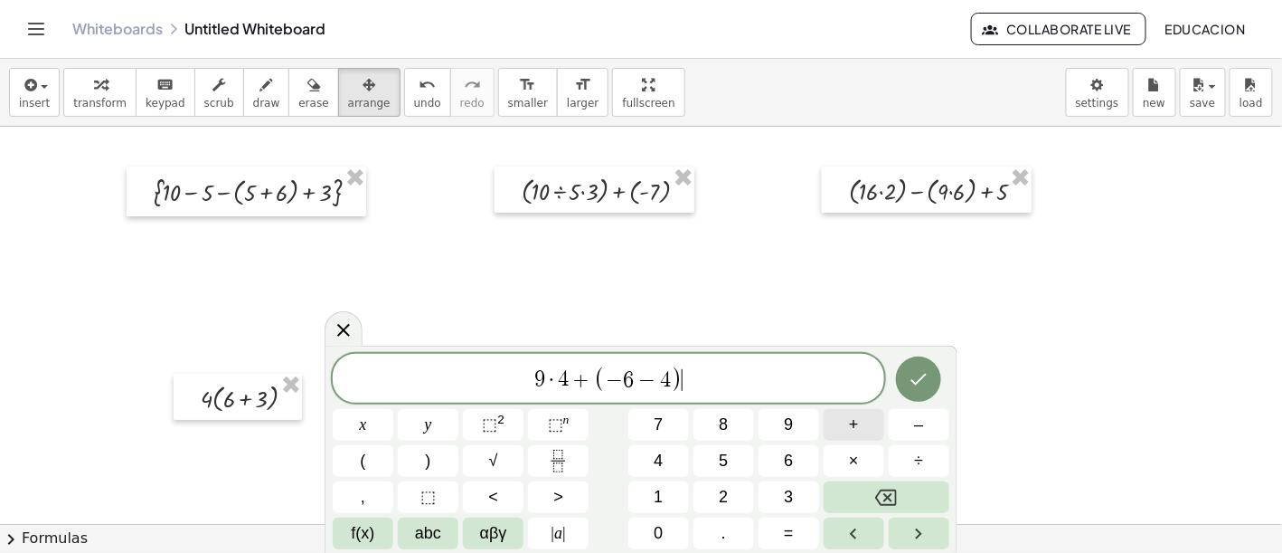
click at [870, 430] on button "+" at bounding box center [854, 425] width 61 height 32
click at [666, 488] on button "1" at bounding box center [659, 497] width 61 height 32
click at [716, 494] on button "2" at bounding box center [724, 497] width 61 height 32
click at [932, 384] on button "Done" at bounding box center [918, 378] width 45 height 45
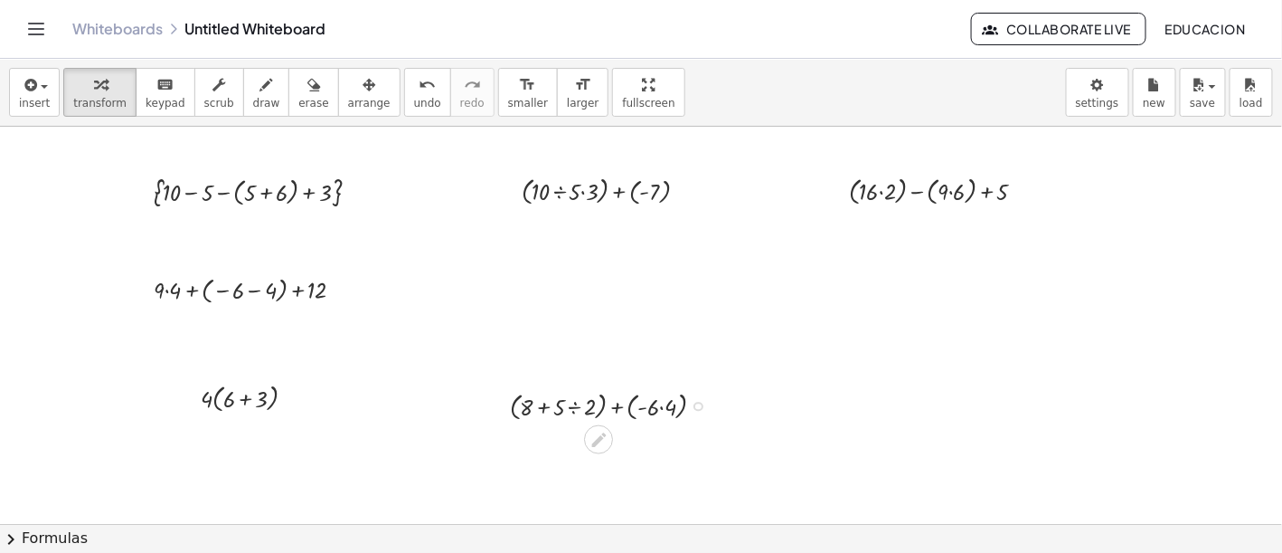
click at [692, 401] on div at bounding box center [614, 404] width 227 height 37
click at [354, 108] on span "arrange" at bounding box center [369, 103] width 43 height 13
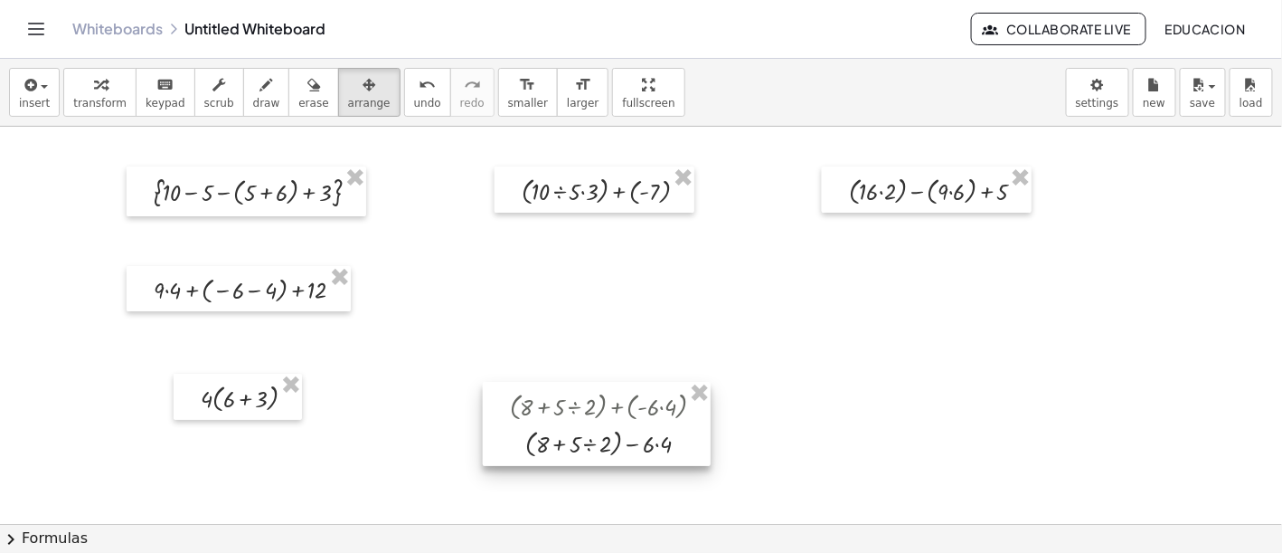
click at [653, 449] on div at bounding box center [597, 424] width 228 height 84
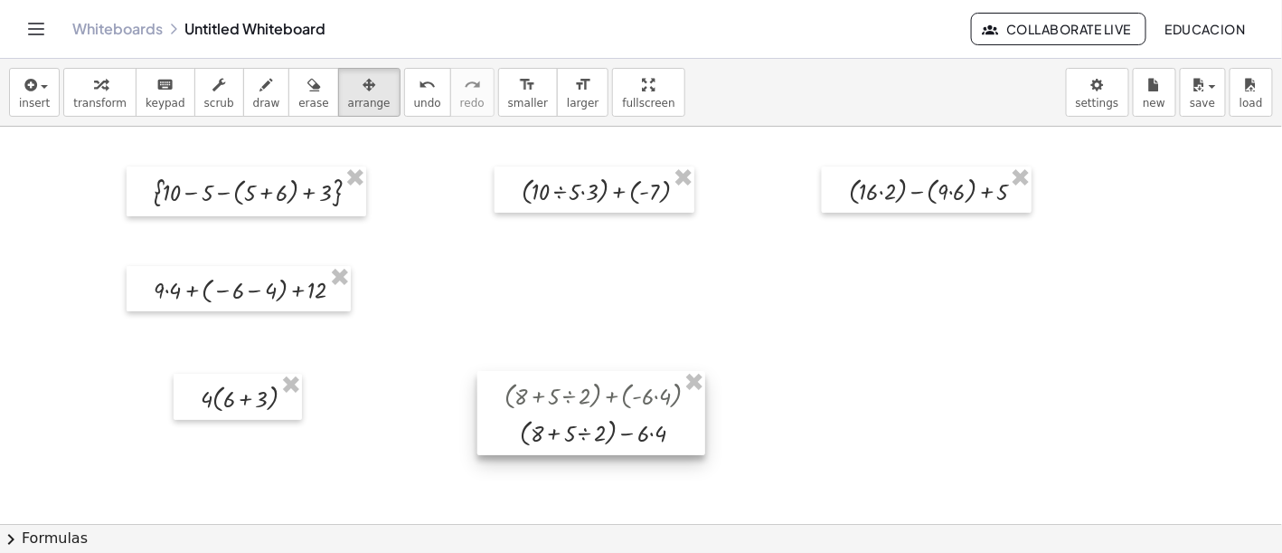
click at [689, 442] on div at bounding box center [591, 413] width 228 height 84
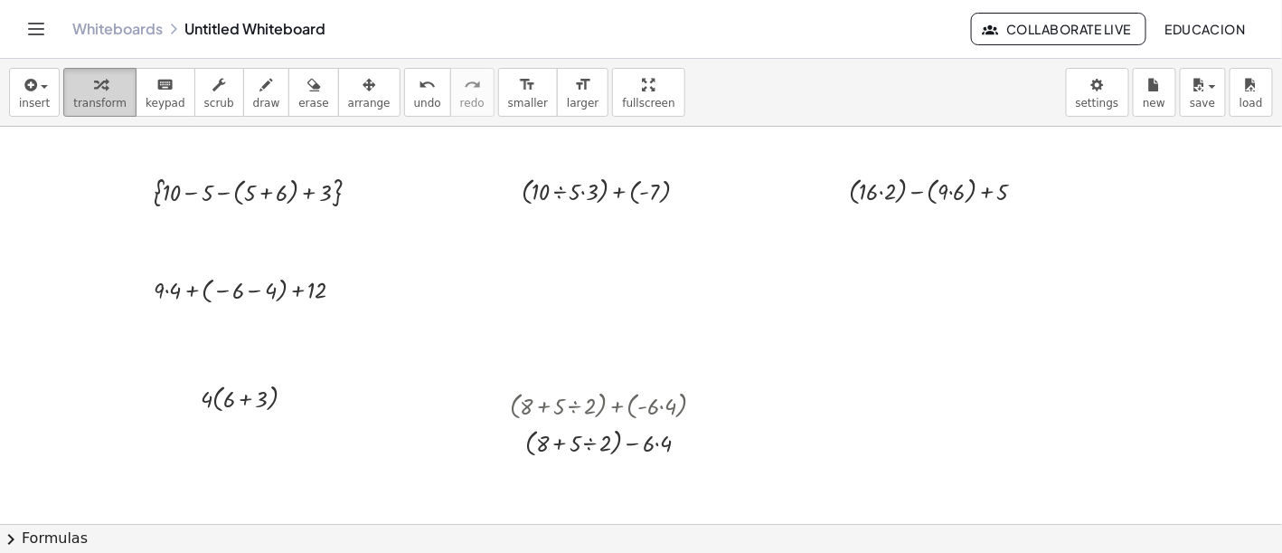
click at [105, 89] on div "button" at bounding box center [99, 84] width 53 height 22
drag, startPoint x: 681, startPoint y: 440, endPoint x: 689, endPoint y: 382, distance: 58.4
click at [689, 382] on div "+ ( + 8 + · 5 ÷ 2 ) + ( · - 6 · 4 ) + ( + 8 + · 5 ÷ 2 ) · 6 · 4 −" at bounding box center [597, 404] width 196 height 46
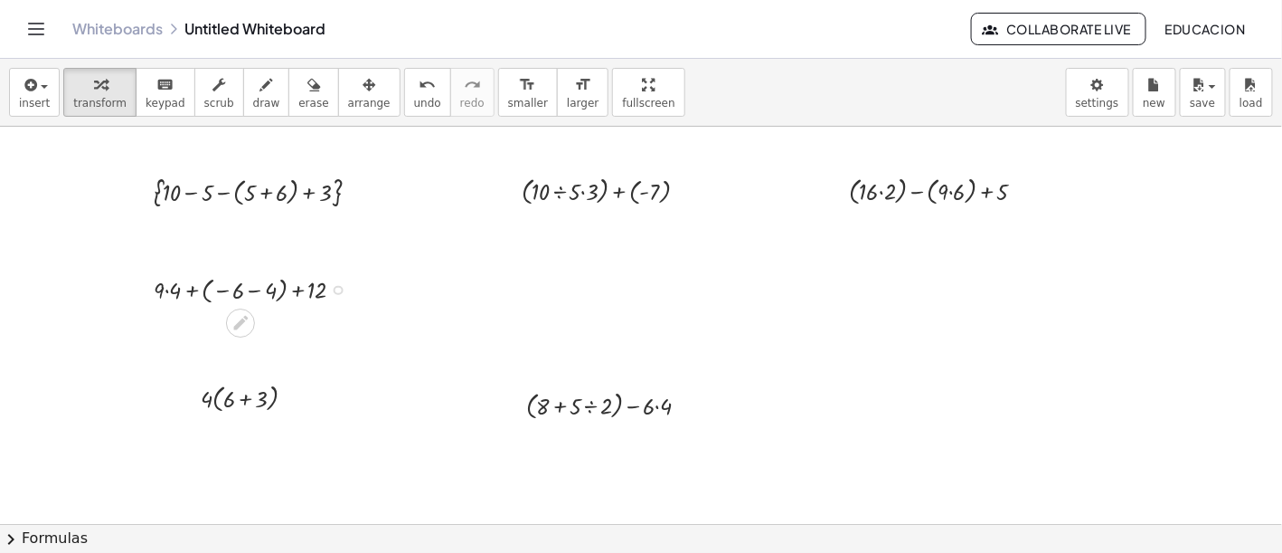
click at [250, 284] on div at bounding box center [256, 288] width 223 height 36
click at [414, 91] on div "undo" at bounding box center [427, 84] width 27 height 22
click at [363, 91] on icon "button" at bounding box center [369, 85] width 13 height 22
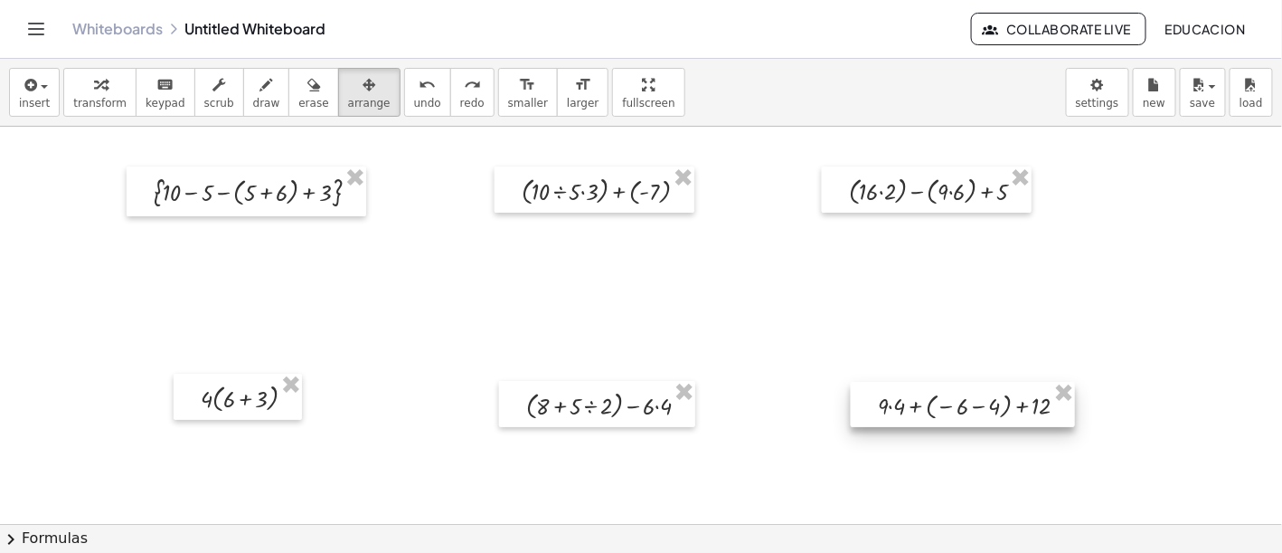
drag, startPoint x: 286, startPoint y: 284, endPoint x: 1008, endPoint y: 399, distance: 731.6
click at [1008, 399] on div at bounding box center [963, 404] width 224 height 45
